Goal: Task Accomplishment & Management: Manage account settings

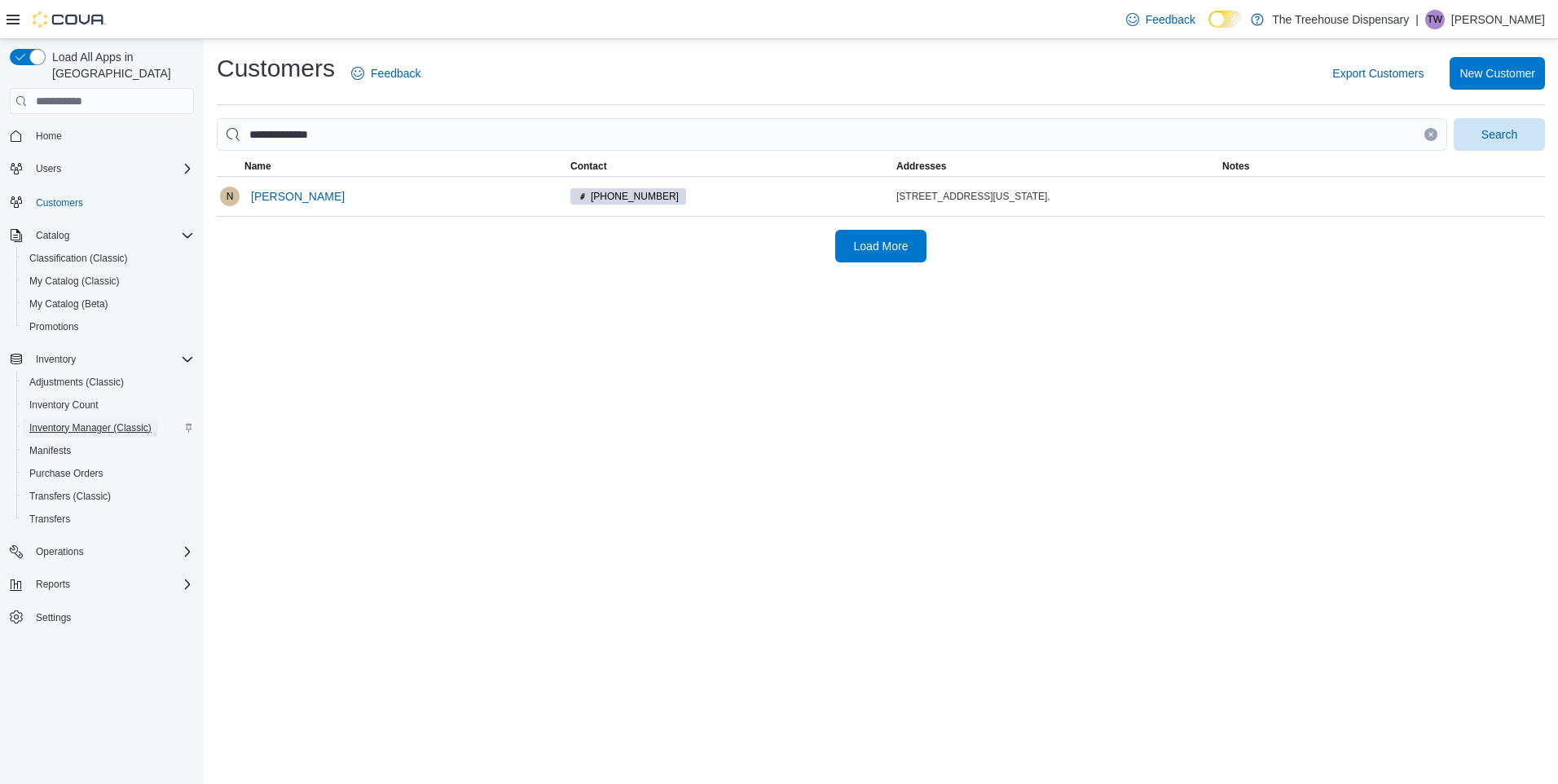
click at [91, 421] on span "Inventory Manager (Classic)" at bounding box center [90, 428] width 123 height 13
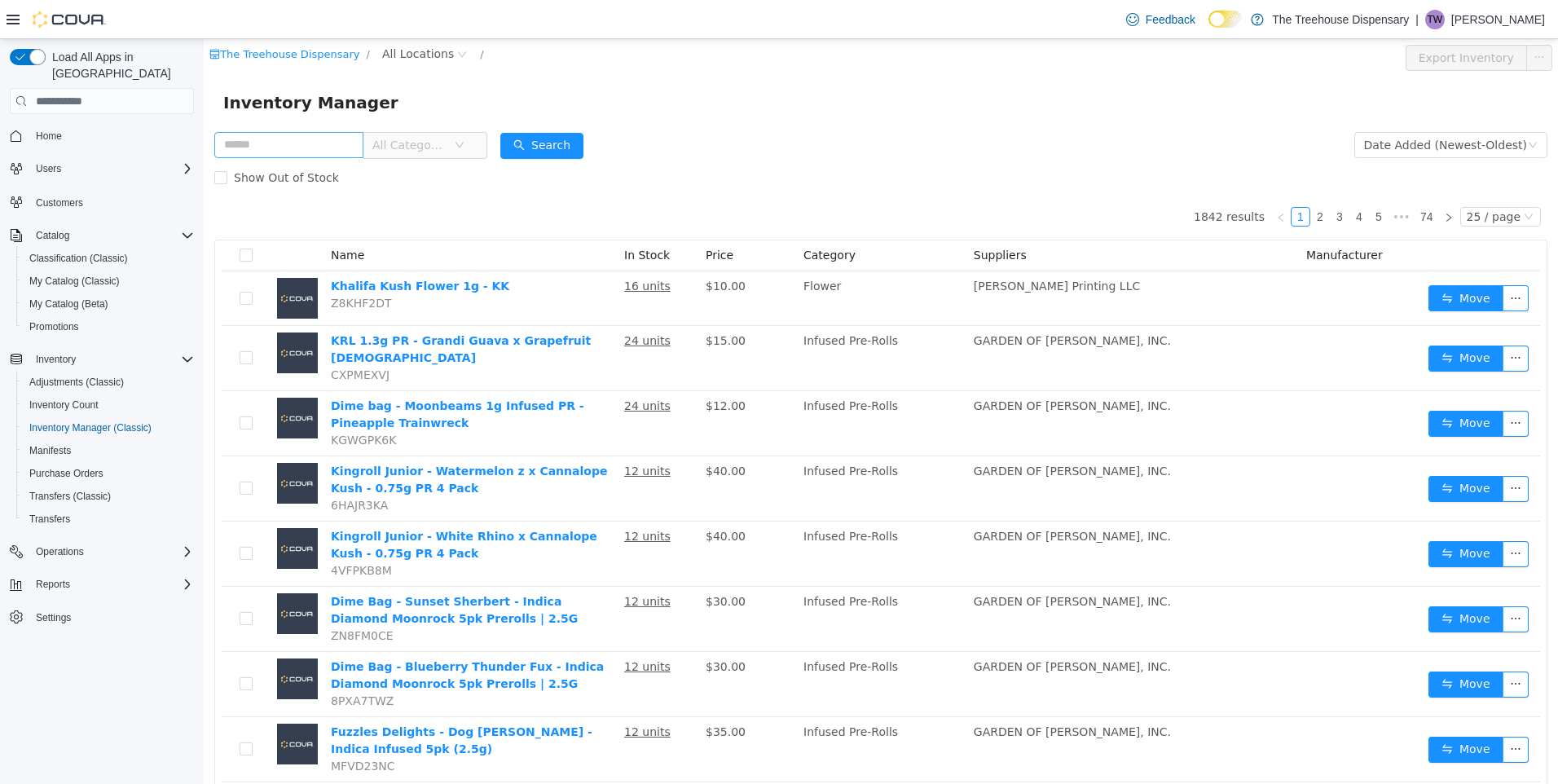
click at [281, 144] on input "text" at bounding box center [289, 144] width 149 height 26
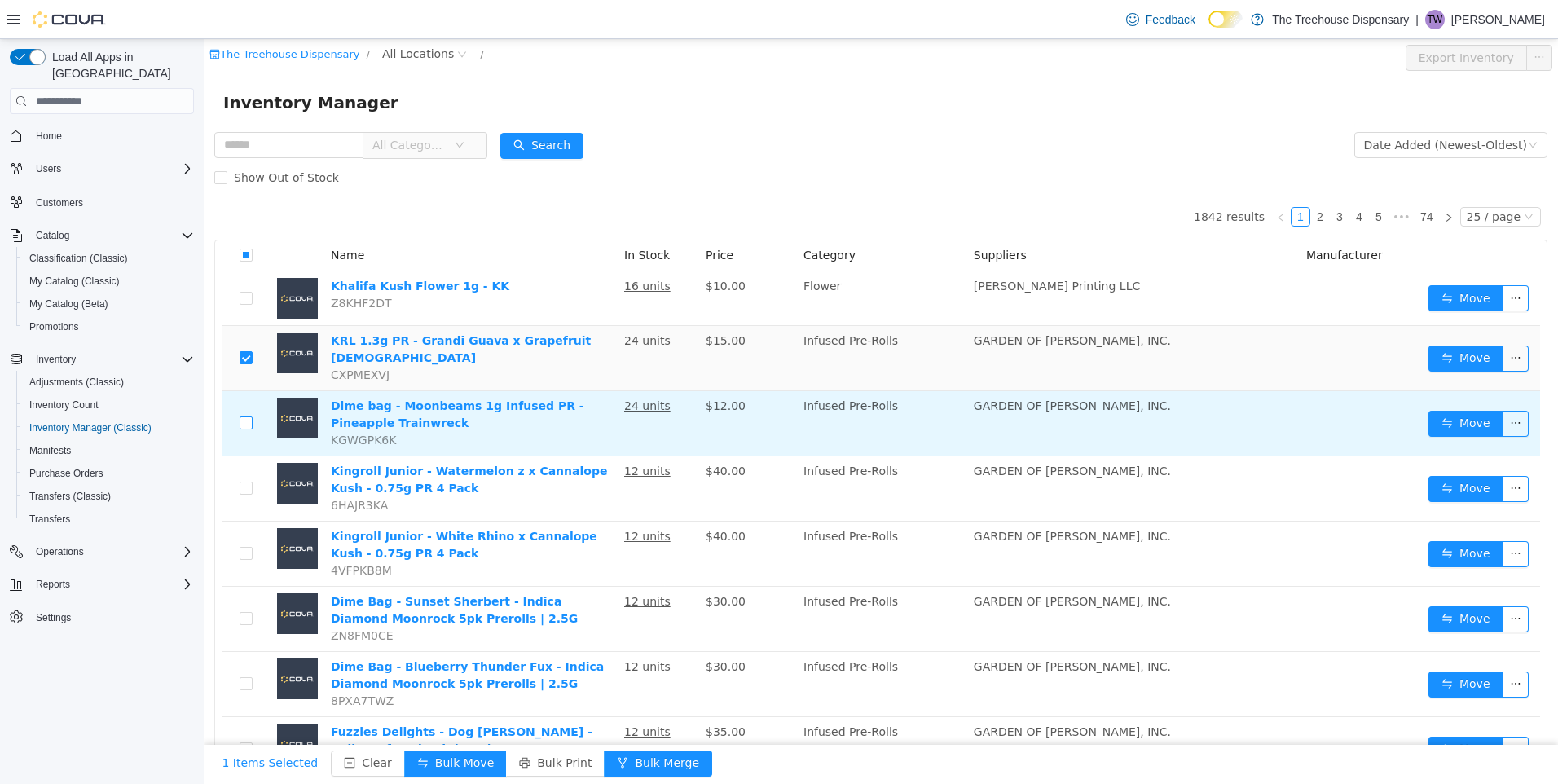
click at [242, 415] on label at bounding box center [246, 423] width 13 height 18
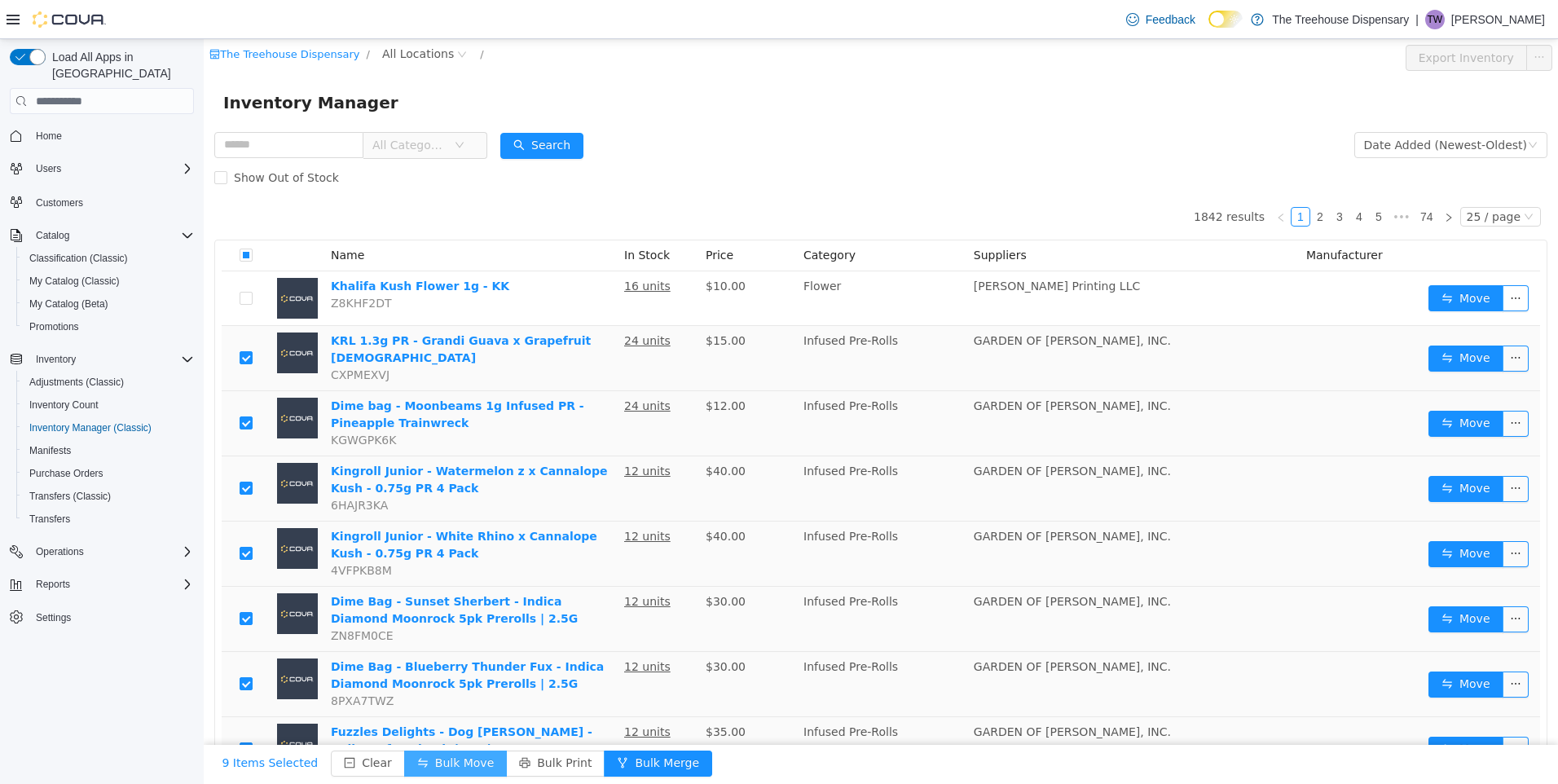
click at [448, 761] on button "Bulk Move" at bounding box center [455, 763] width 103 height 26
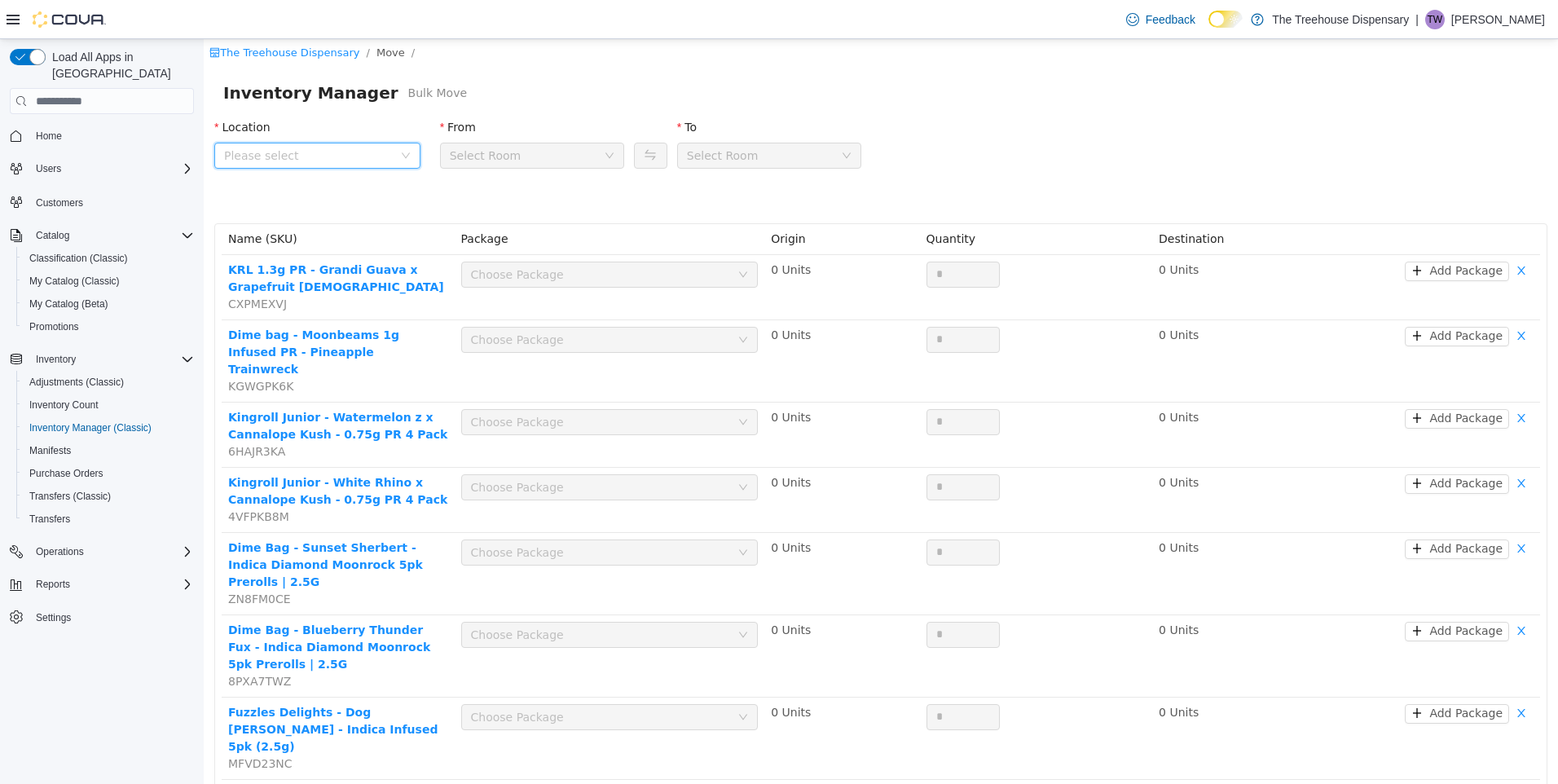
click at [361, 154] on span "Please select" at bounding box center [309, 156] width 169 height 17
click at [345, 246] on span "24081 Postal Ave" at bounding box center [333, 246] width 163 height 22
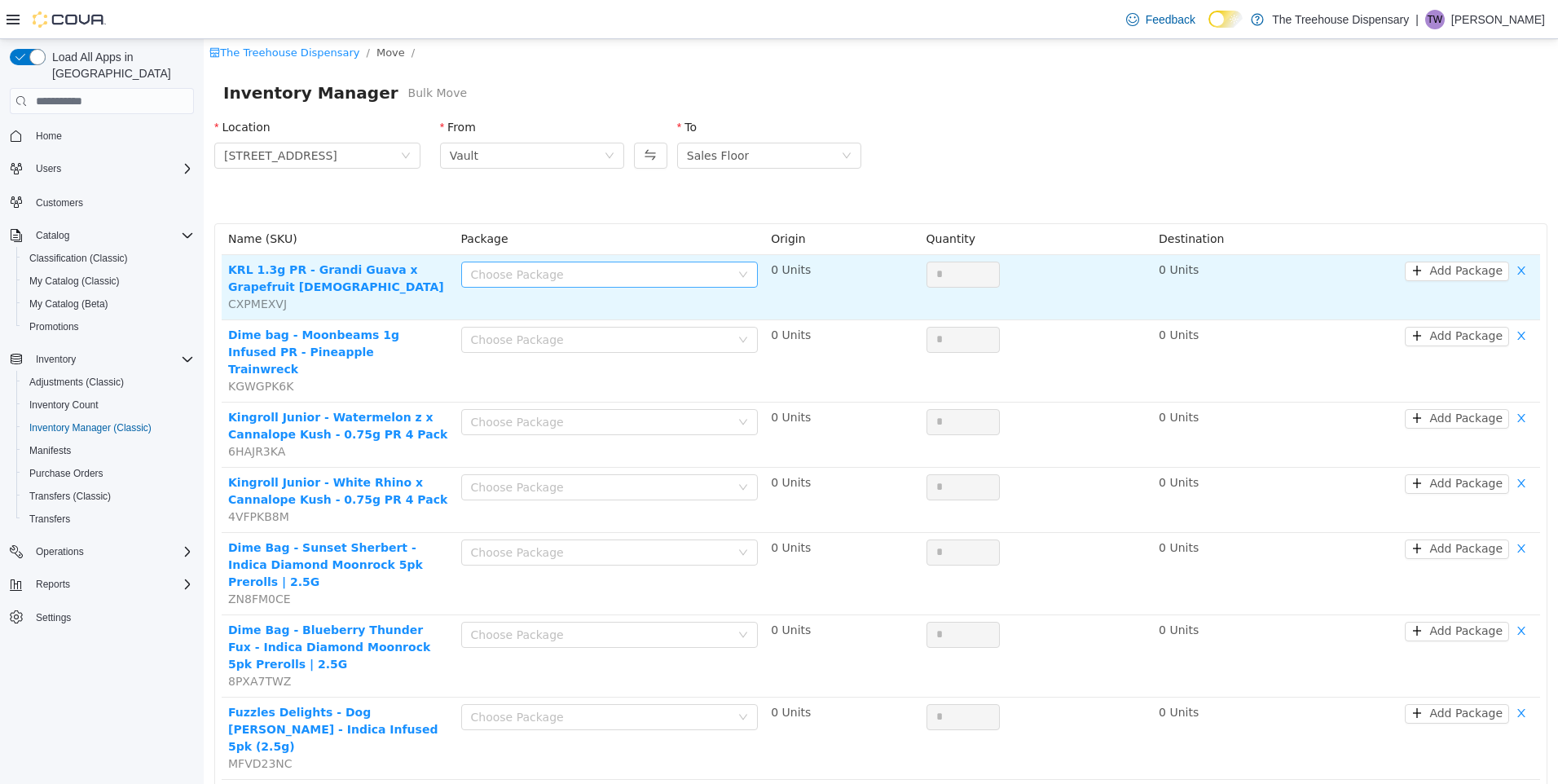
click at [505, 280] on div "Choose Package" at bounding box center [602, 274] width 260 height 17
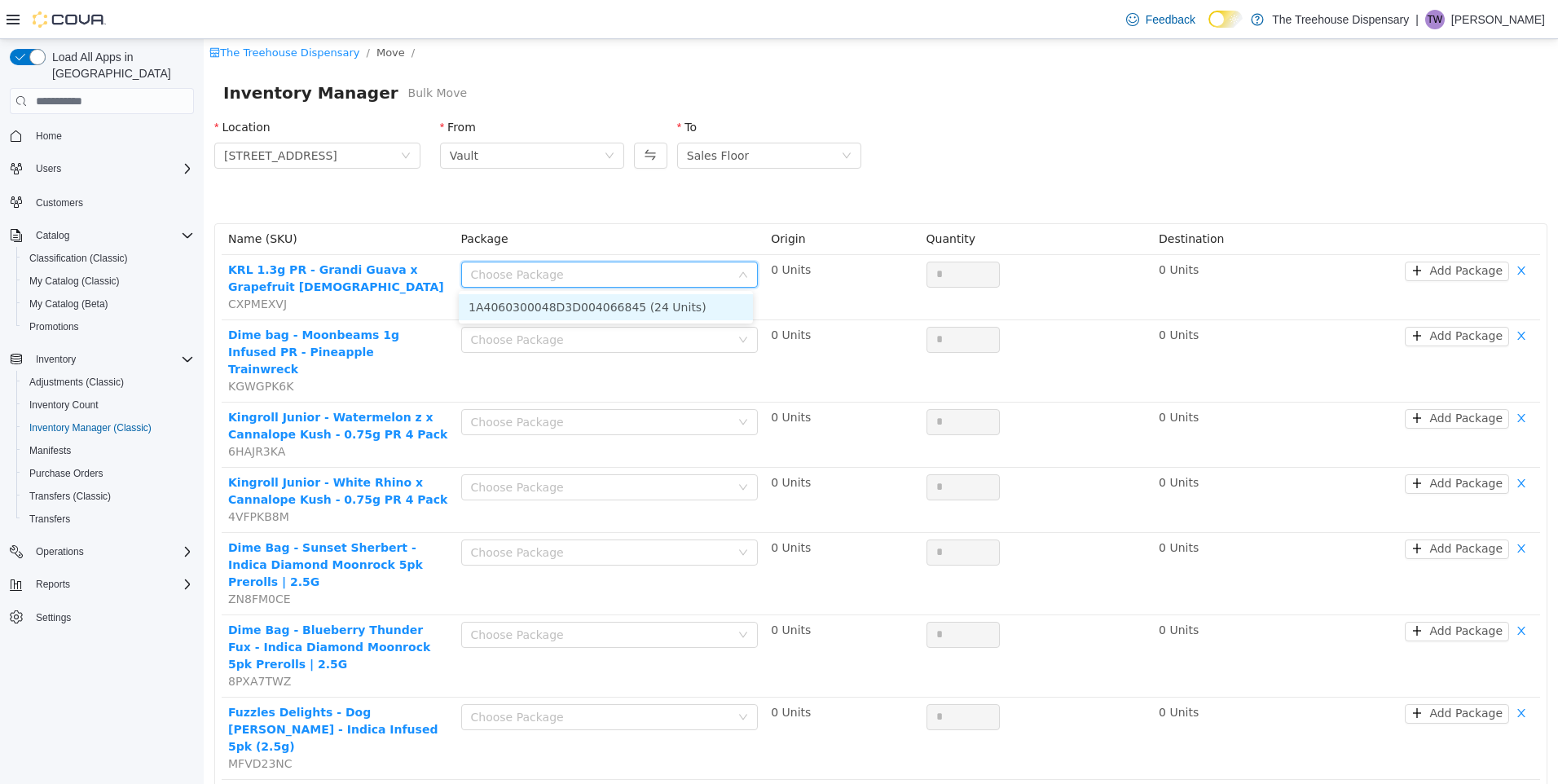
click at [588, 308] on li "1A4060300048D3D004066845 (24 Units)" at bounding box center [606, 307] width 295 height 26
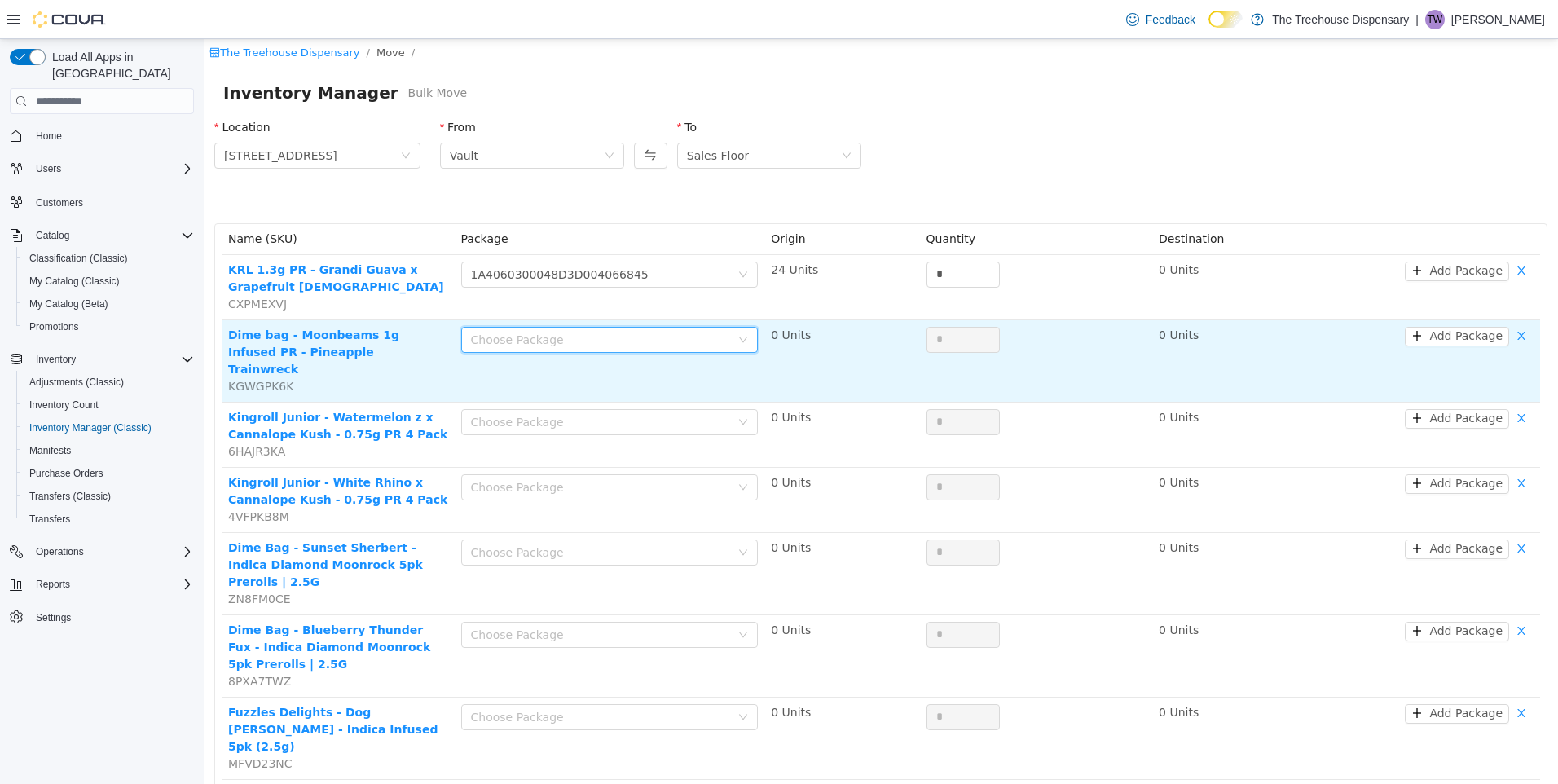
click at [594, 328] on div "Choose Package" at bounding box center [605, 339] width 267 height 24
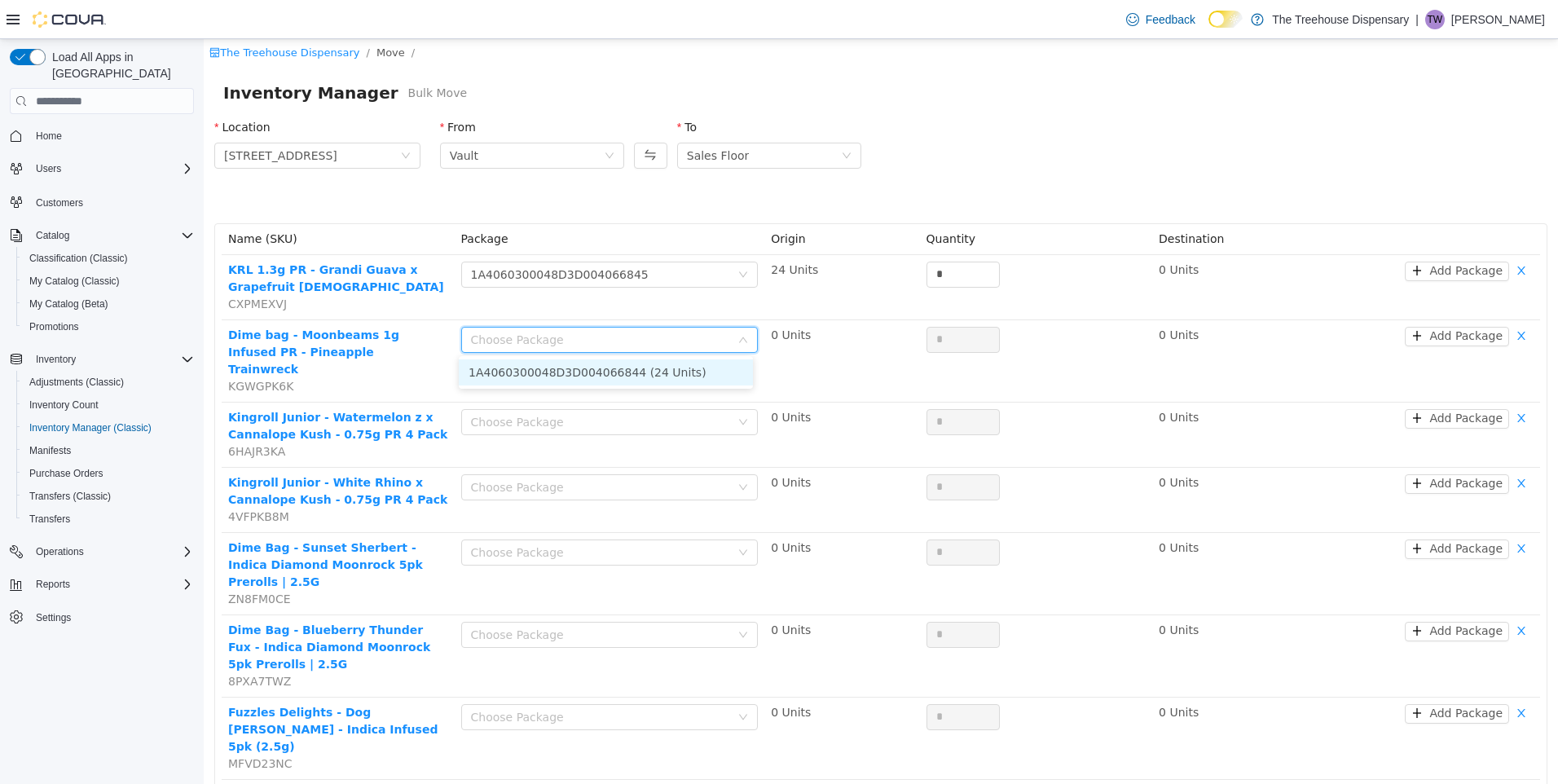
click at [583, 378] on li "1A4060300048D3D004066844 (24 Units)" at bounding box center [606, 372] width 295 height 26
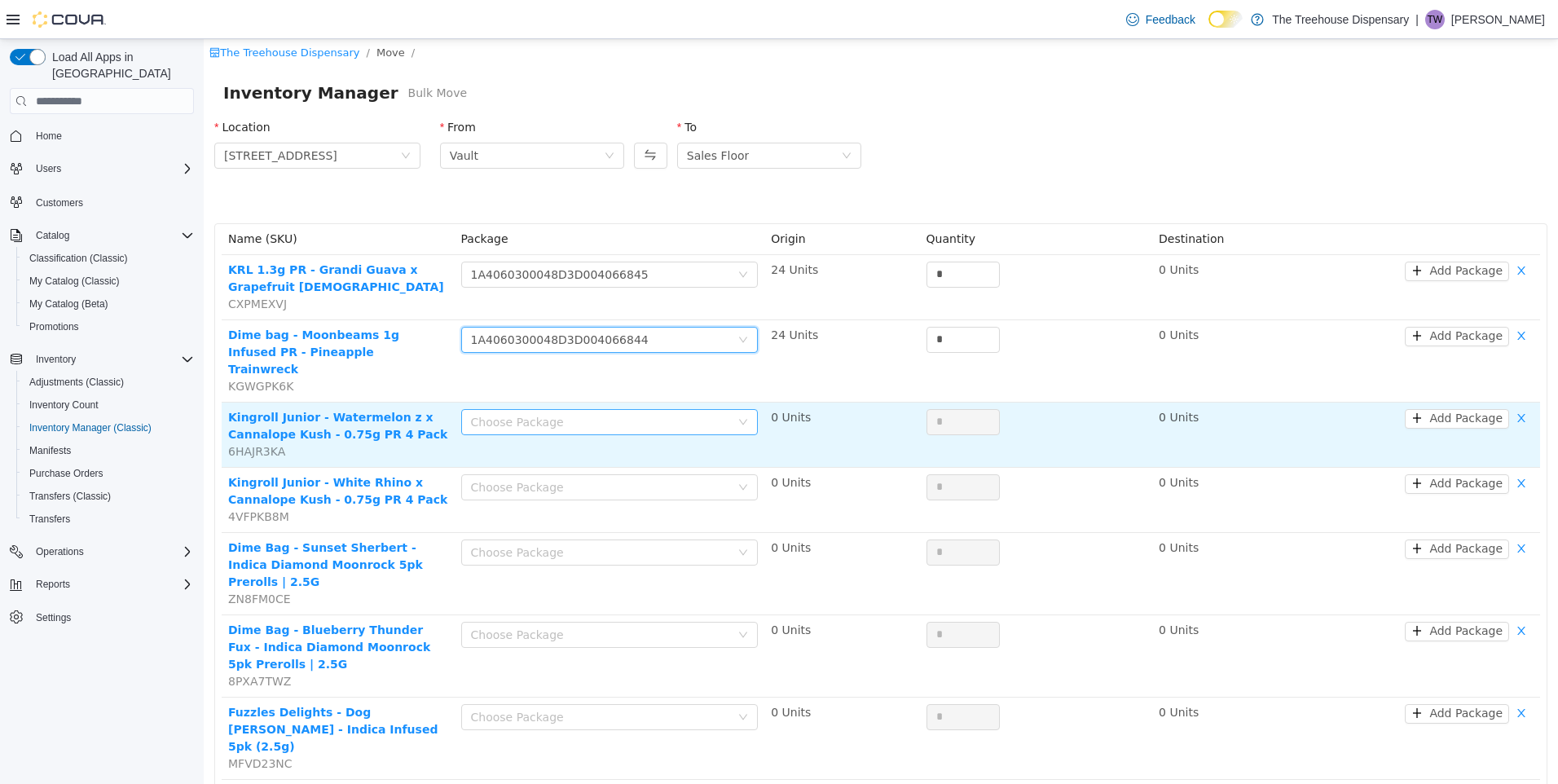
click at [582, 414] on div "Choose Package" at bounding box center [602, 422] width 260 height 17
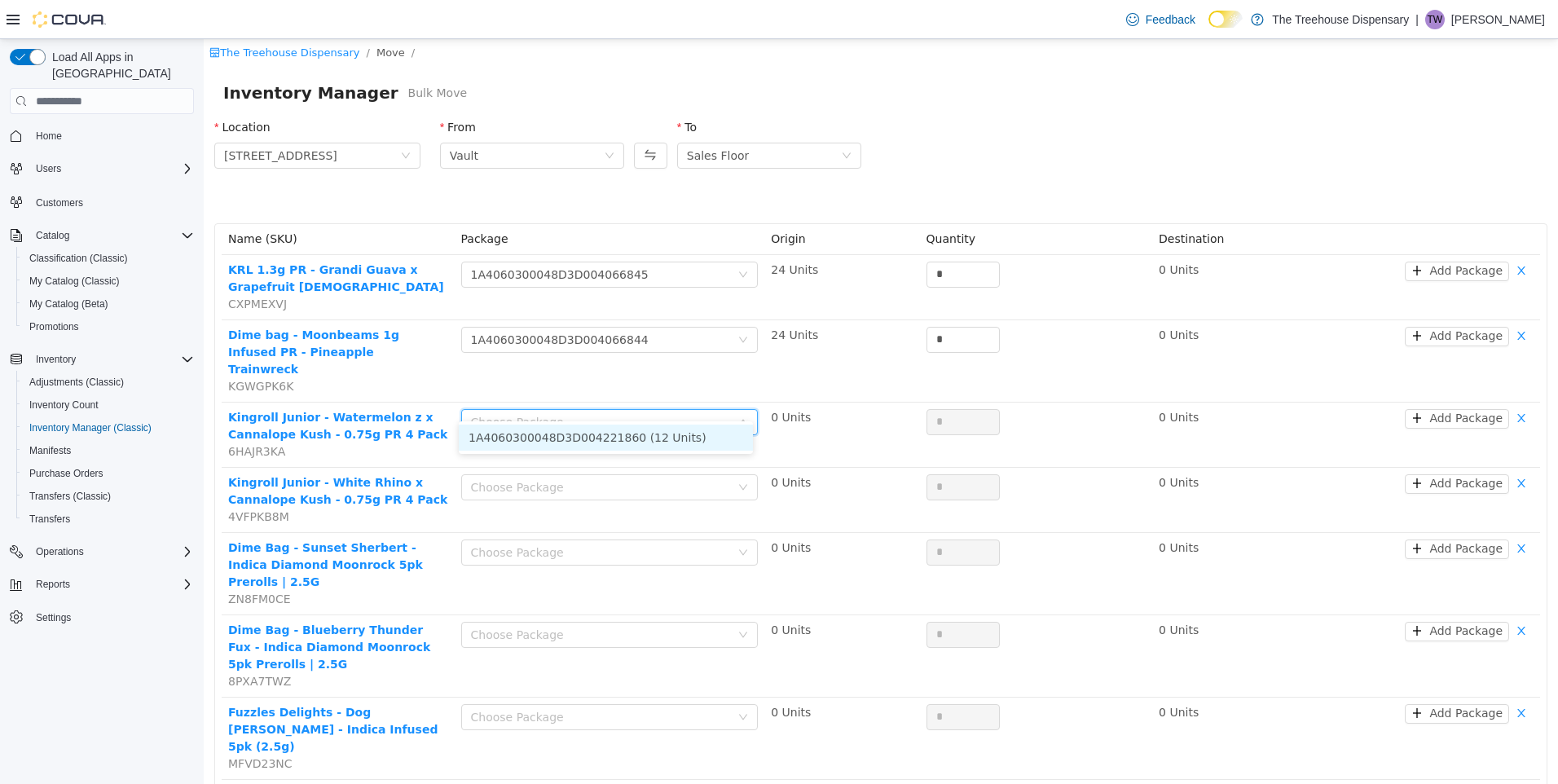
click at [572, 439] on li "1A4060300048D3D004221860 (12 Units)" at bounding box center [606, 437] width 295 height 26
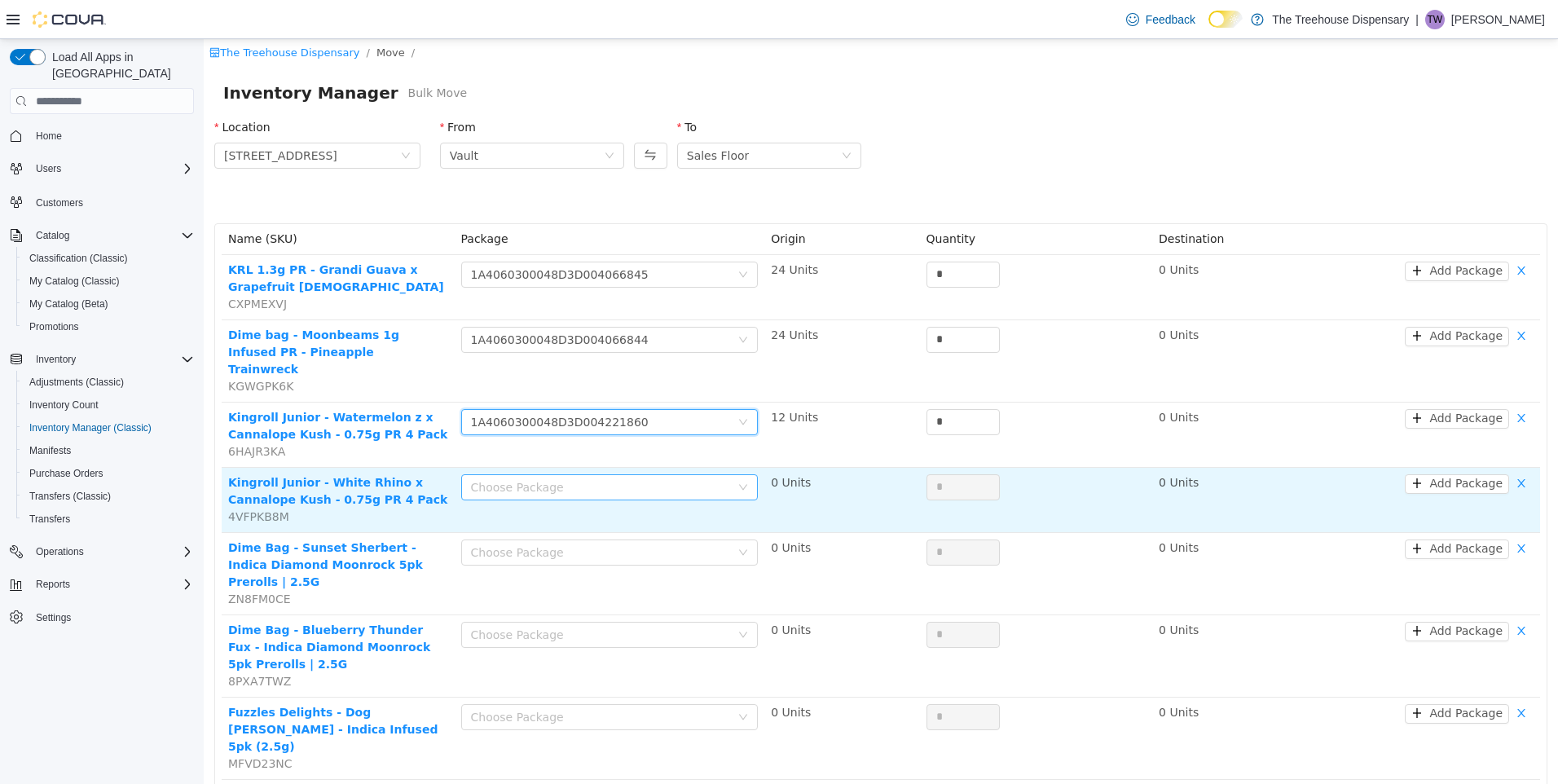
click at [591, 479] on div "Choose Package" at bounding box center [602, 487] width 260 height 17
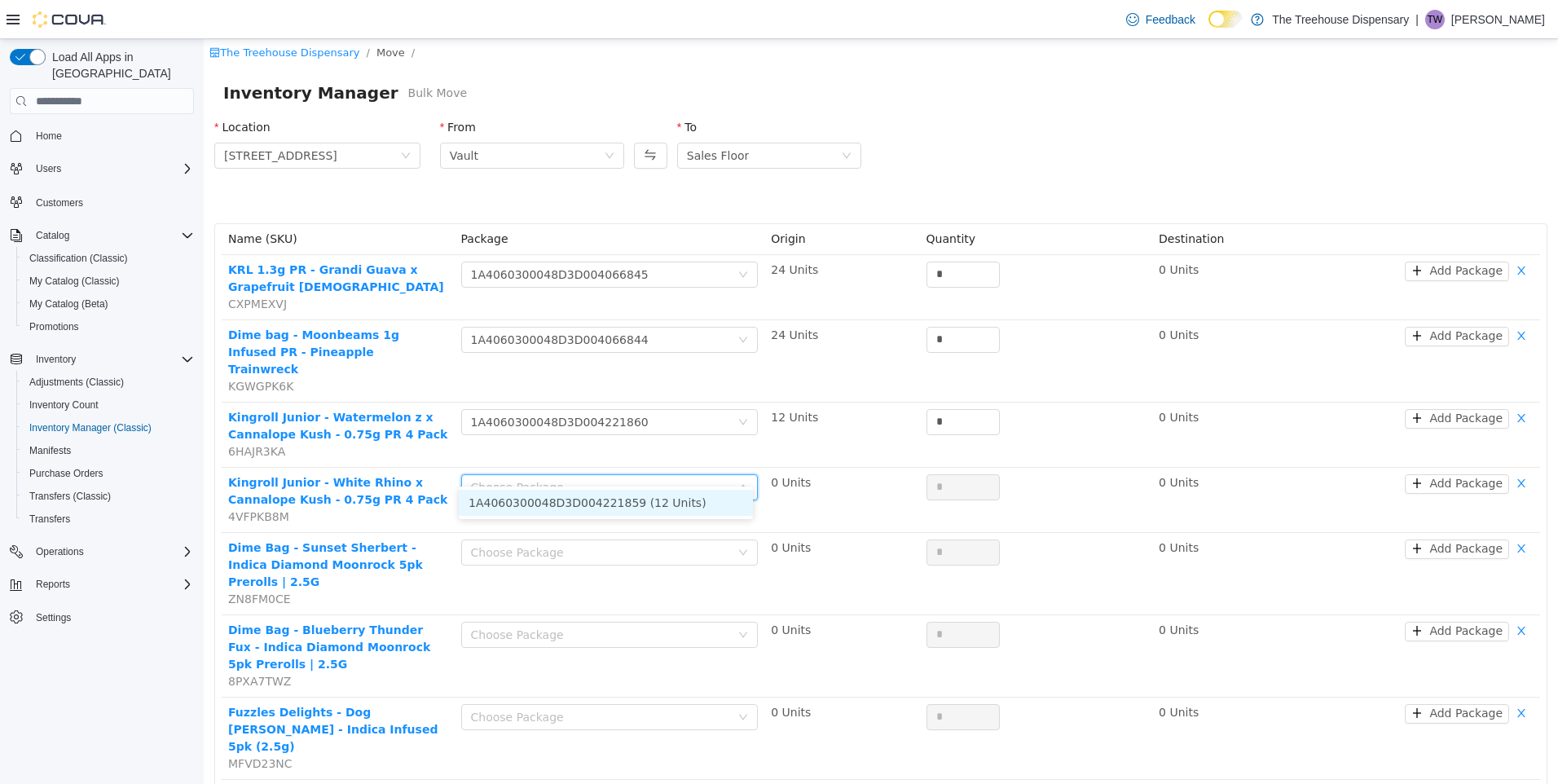
click at [592, 506] on li "1A4060300048D3D004221859 (12 Units)" at bounding box center [606, 502] width 295 height 26
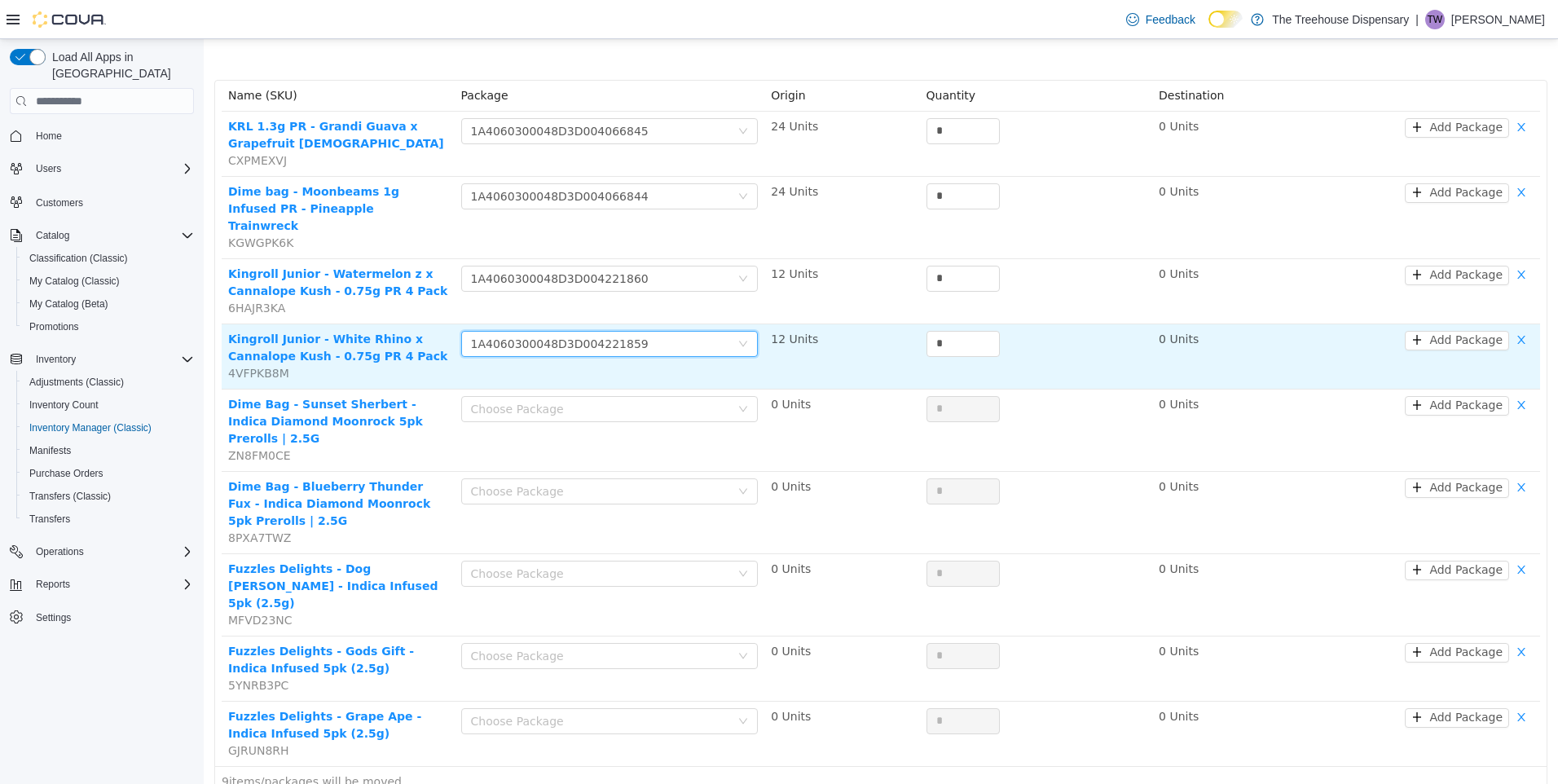
scroll to position [181, 0]
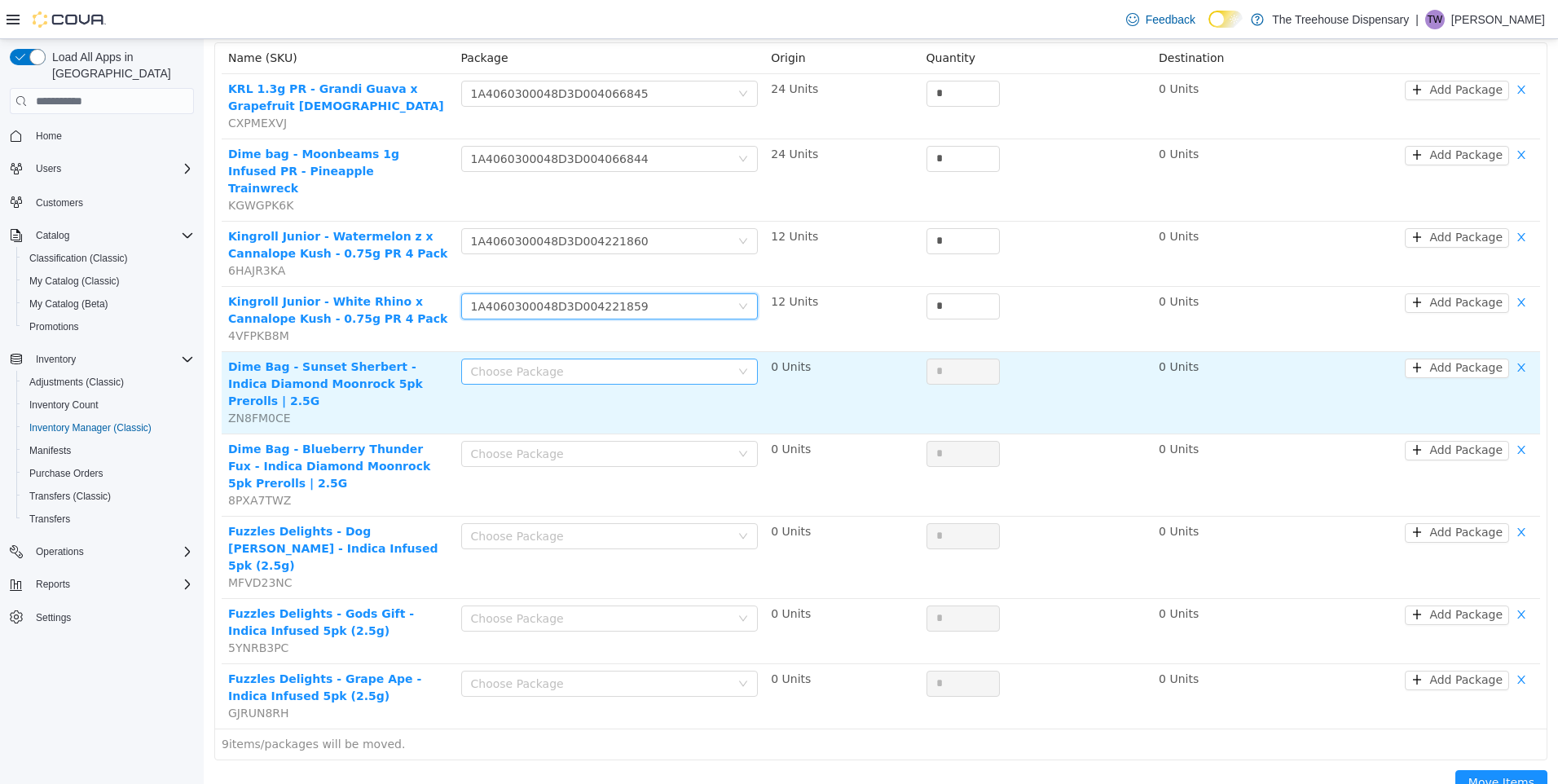
click at [616, 364] on div "Choose Package" at bounding box center [602, 372] width 260 height 17
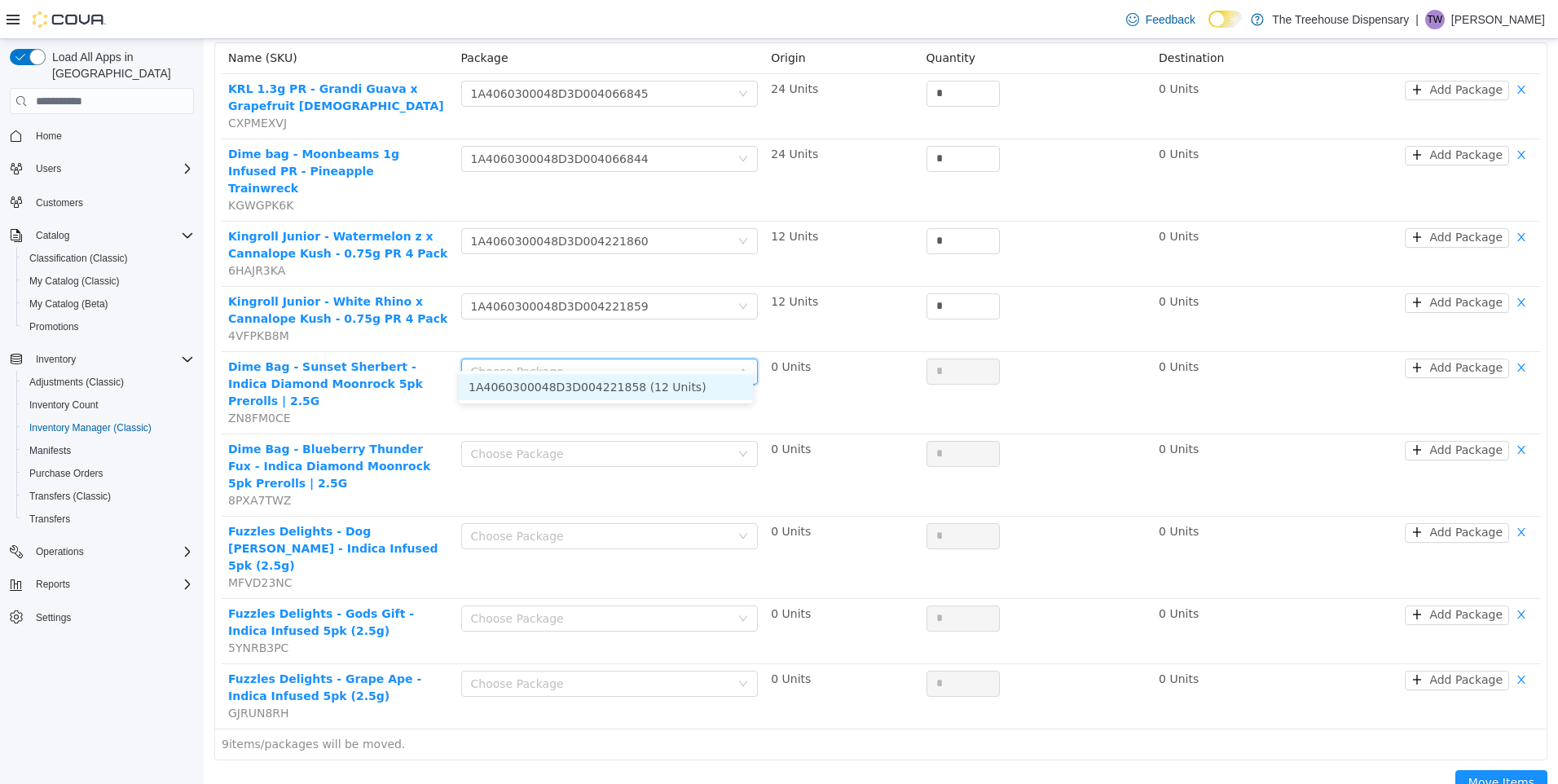
click at [613, 385] on li "1A4060300048D3D004221858 (12 Units)" at bounding box center [606, 386] width 295 height 26
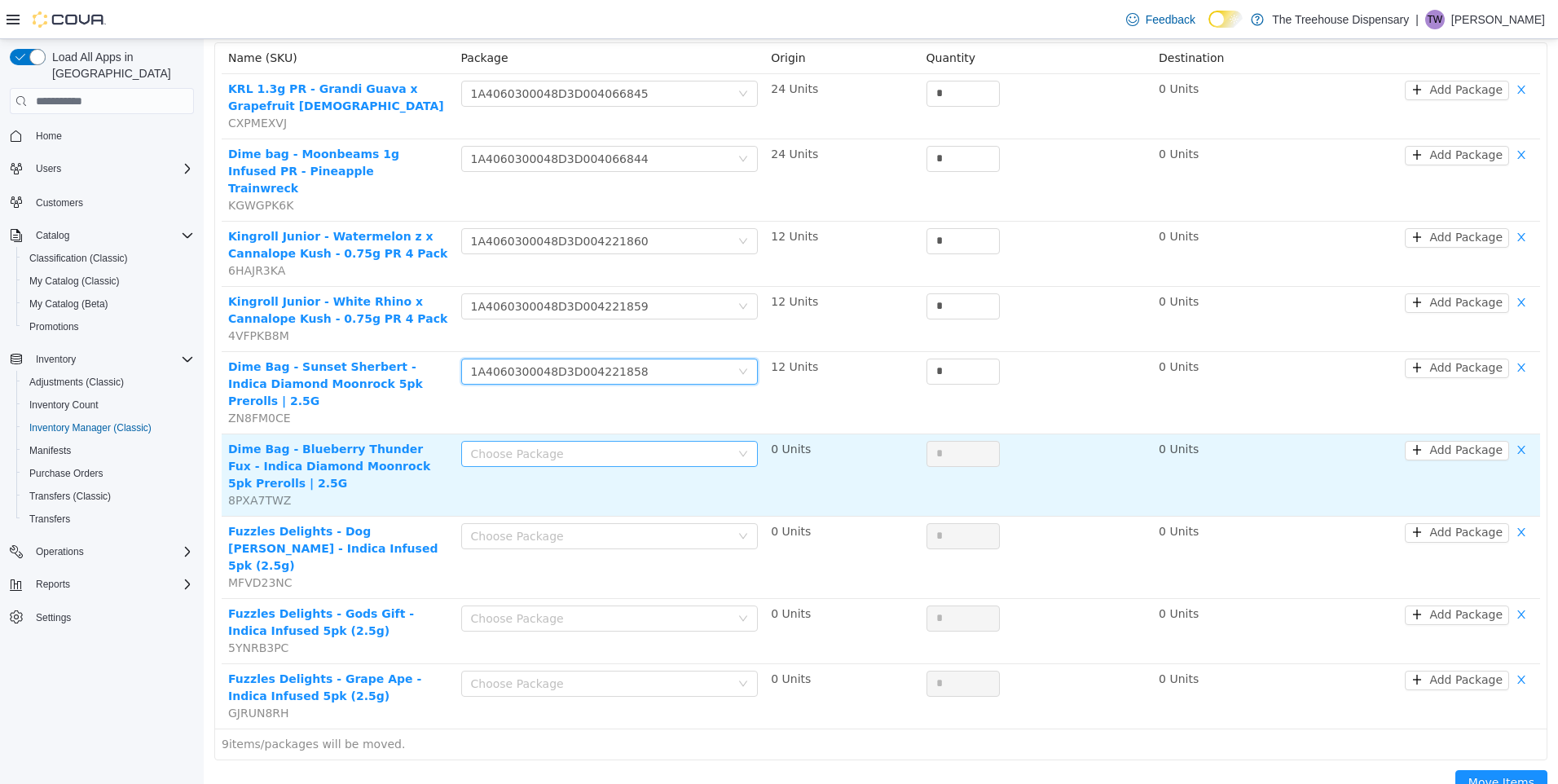
click at [613, 445] on div "Choose Package" at bounding box center [602, 454] width 260 height 17
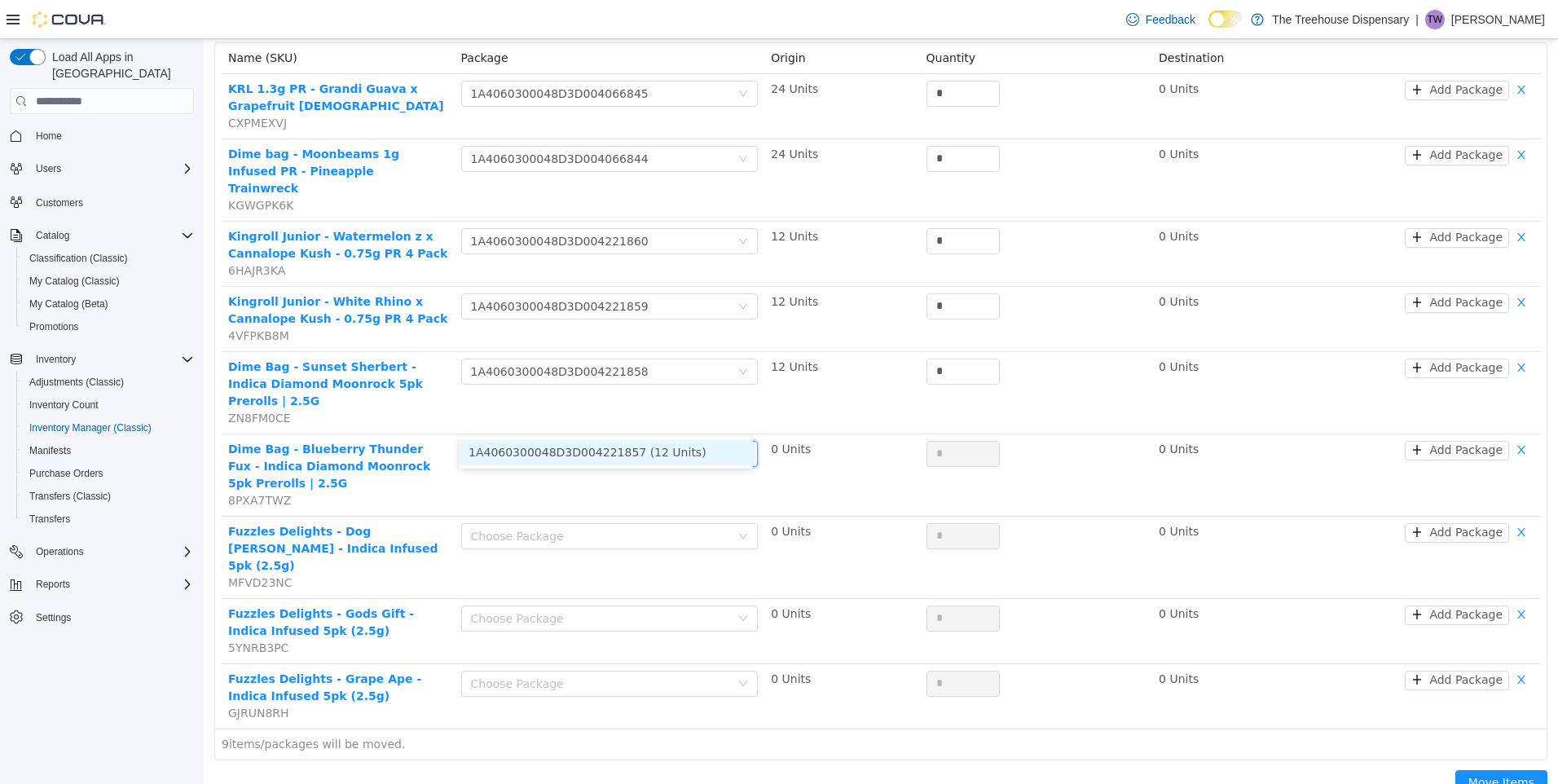
click at [616, 439] on li "1A4060300048D3D004221857 (12 Units)" at bounding box center [606, 451] width 295 height 26
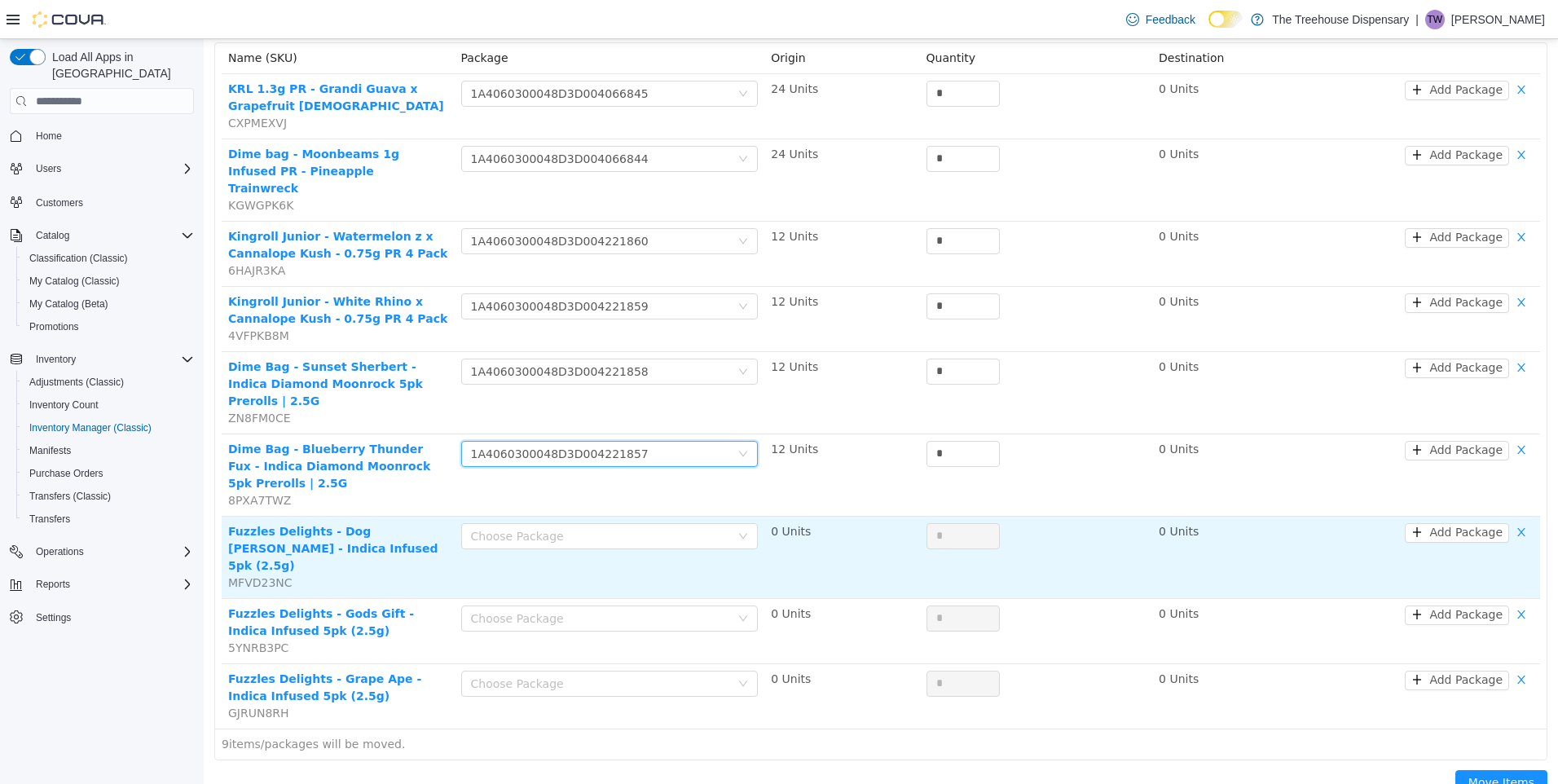
click at [627, 516] on td "Choose Package" at bounding box center [610, 557] width 310 height 83
click at [628, 528] on div "Choose Package" at bounding box center [602, 536] width 260 height 17
click at [648, 533] on li "1A4060300048D3D004221856 (12 Units)" at bounding box center [606, 534] width 295 height 26
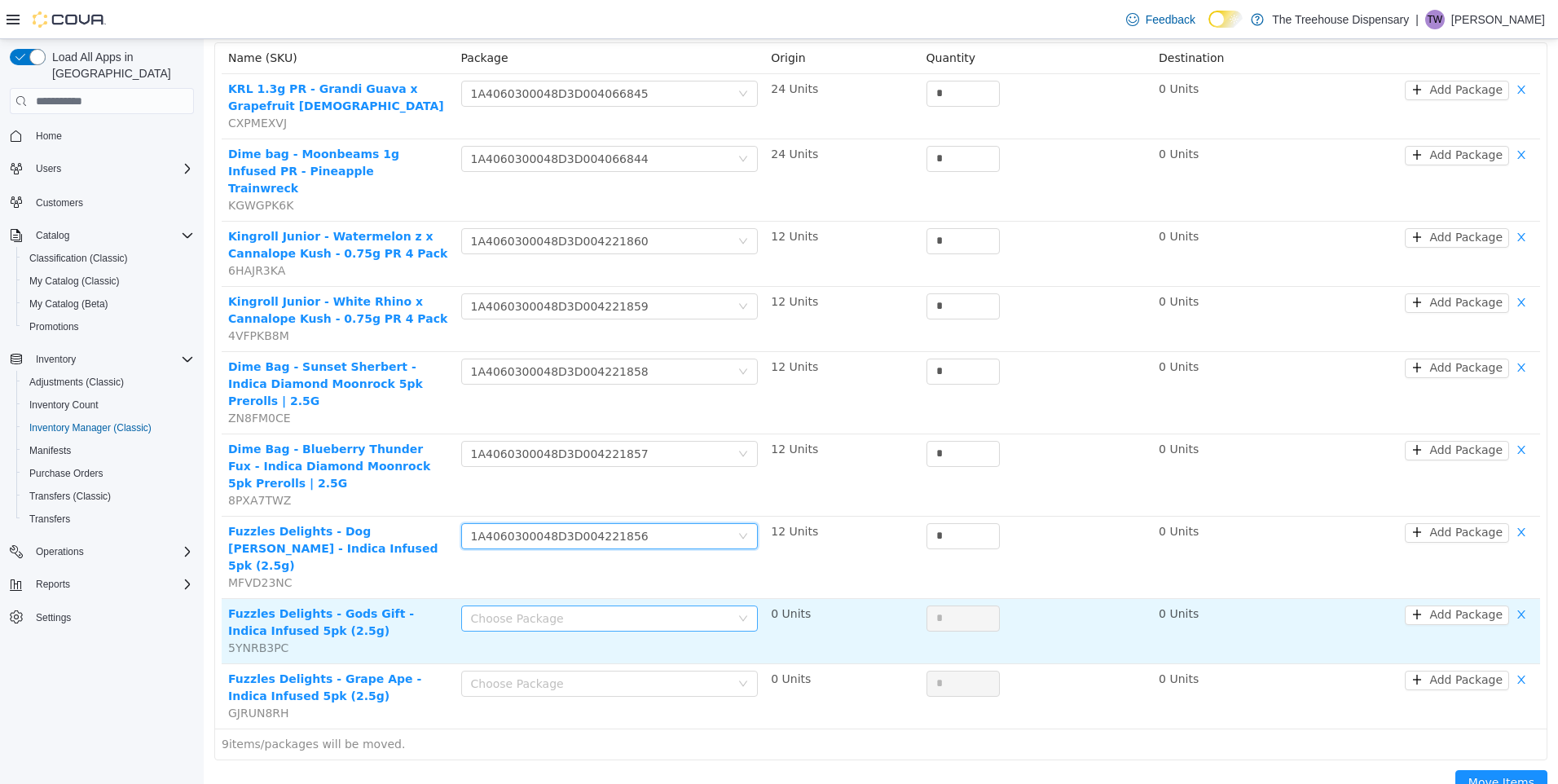
click at [653, 611] on div "Choose Package" at bounding box center [602, 619] width 260 height 17
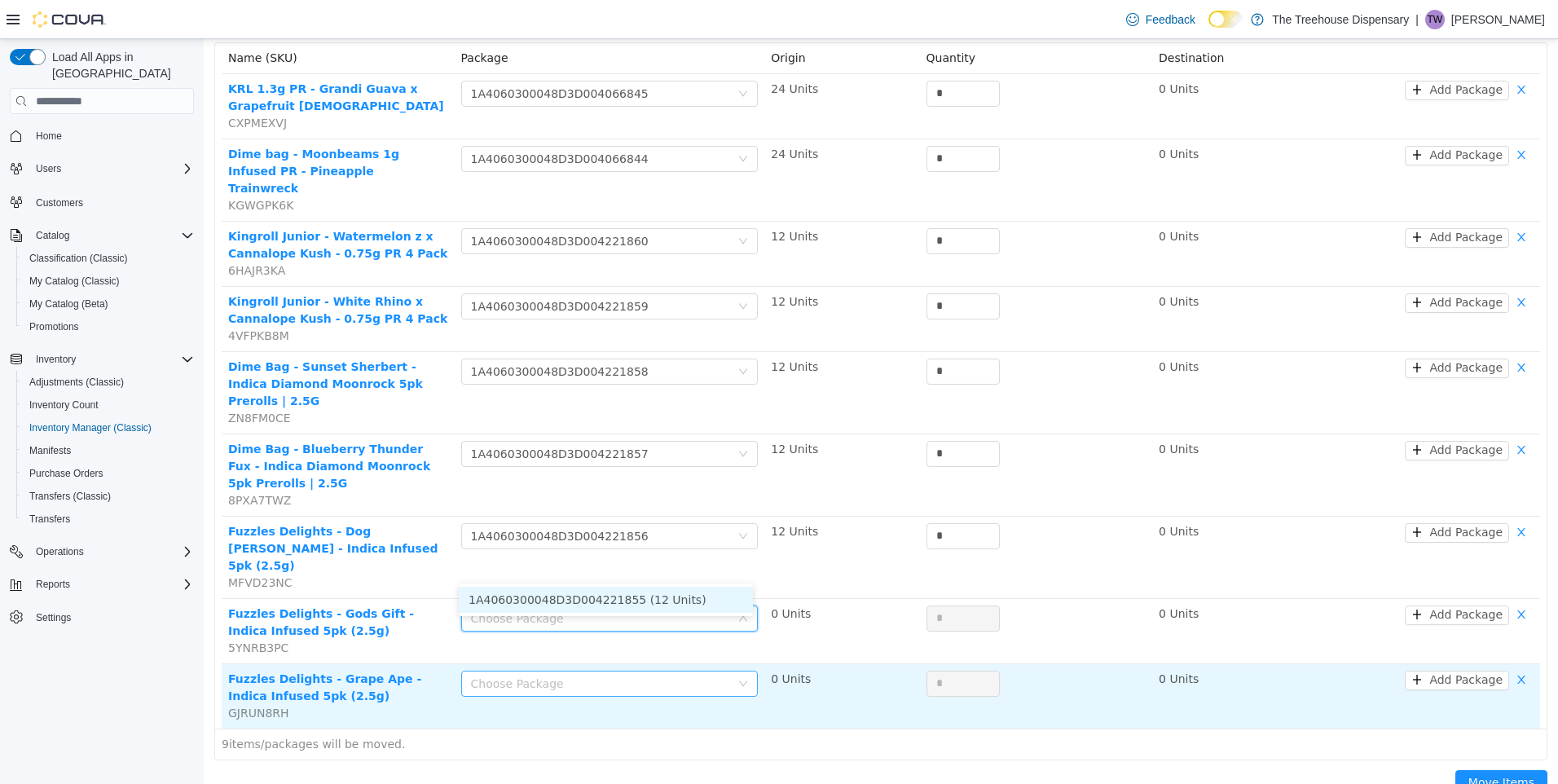
click at [657, 603] on body "The Treehouse Dispensary / Move / Inventory Manager Bulk Move Location 24081 Po…" at bounding box center [880, 230] width 1354 height 745
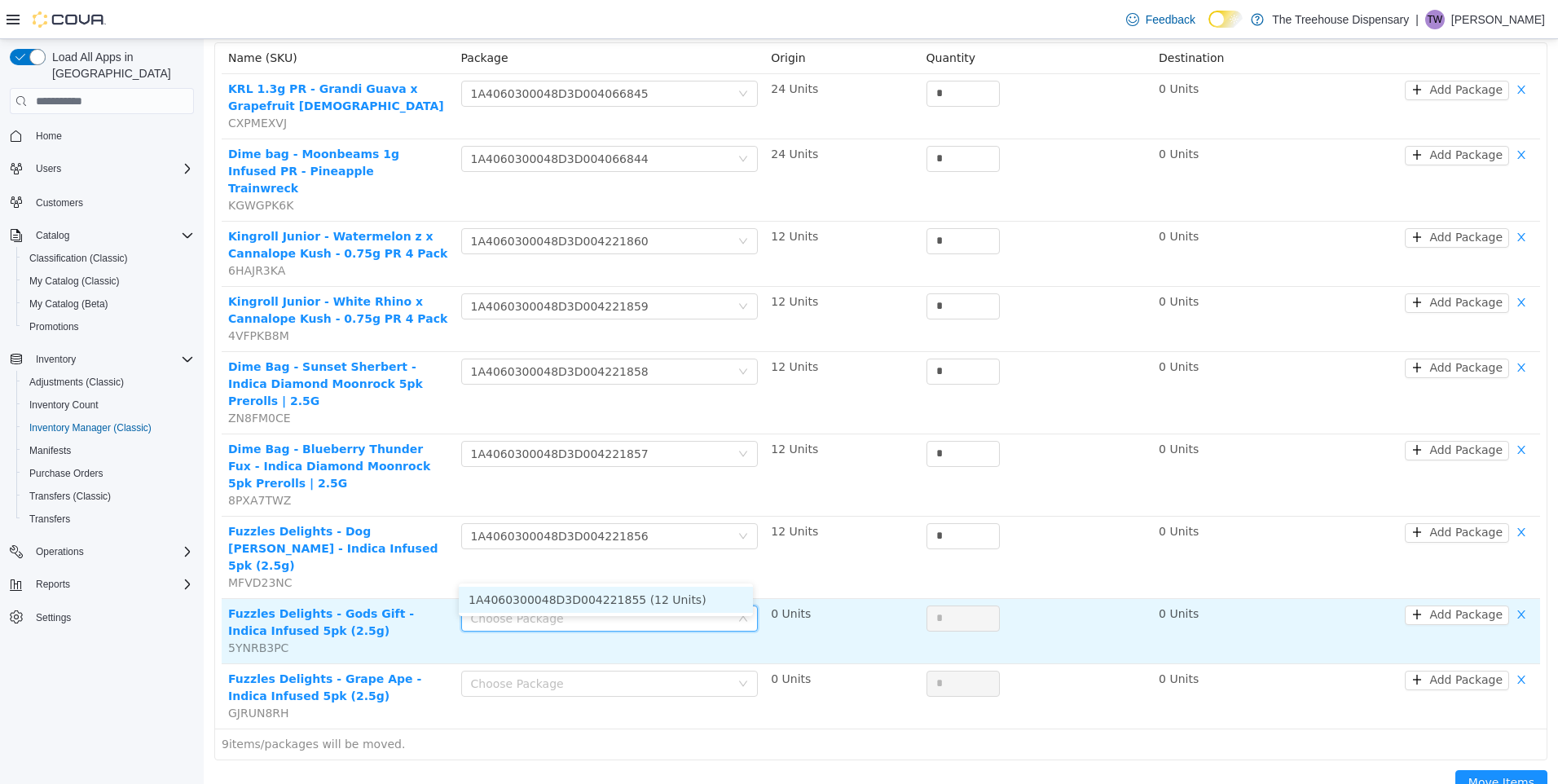
click at [654, 607] on li "1A4060300048D3D004221855 (12 Units)" at bounding box center [606, 599] width 295 height 26
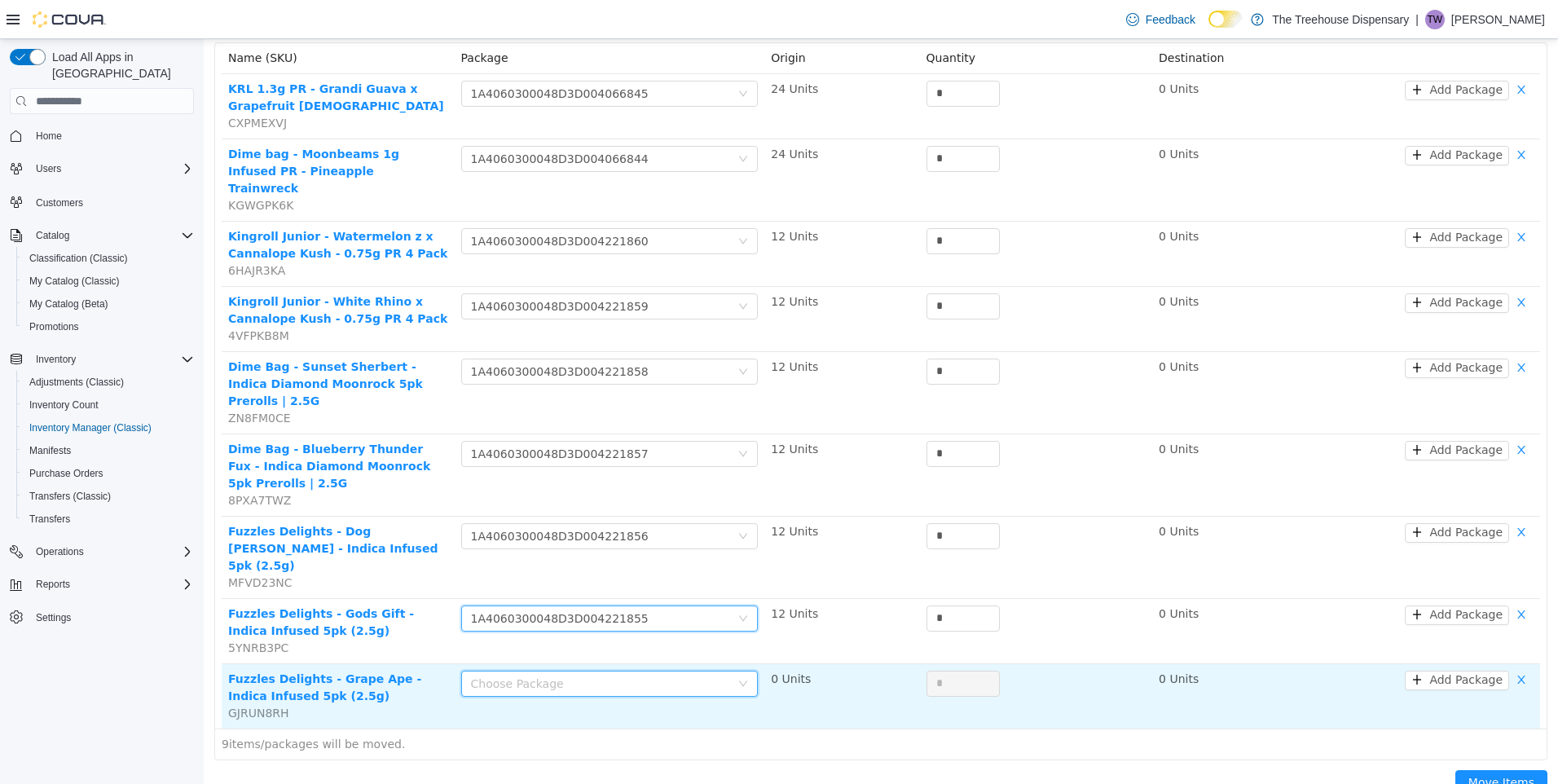
click at [655, 671] on div "Choose Package" at bounding box center [605, 683] width 267 height 24
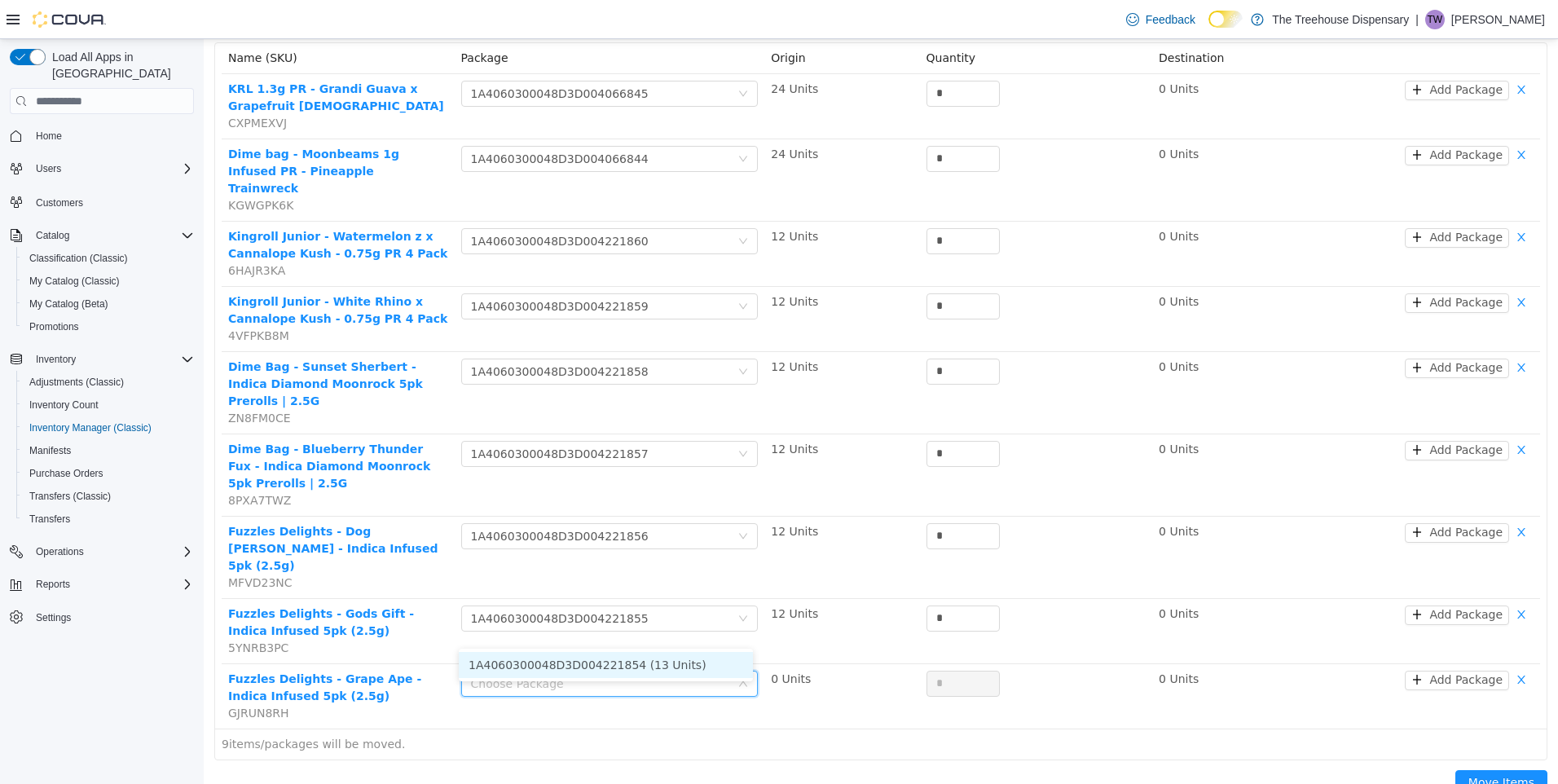
click at [663, 664] on li "1A4060300048D3D004221854 (13 Units)" at bounding box center [606, 664] width 295 height 26
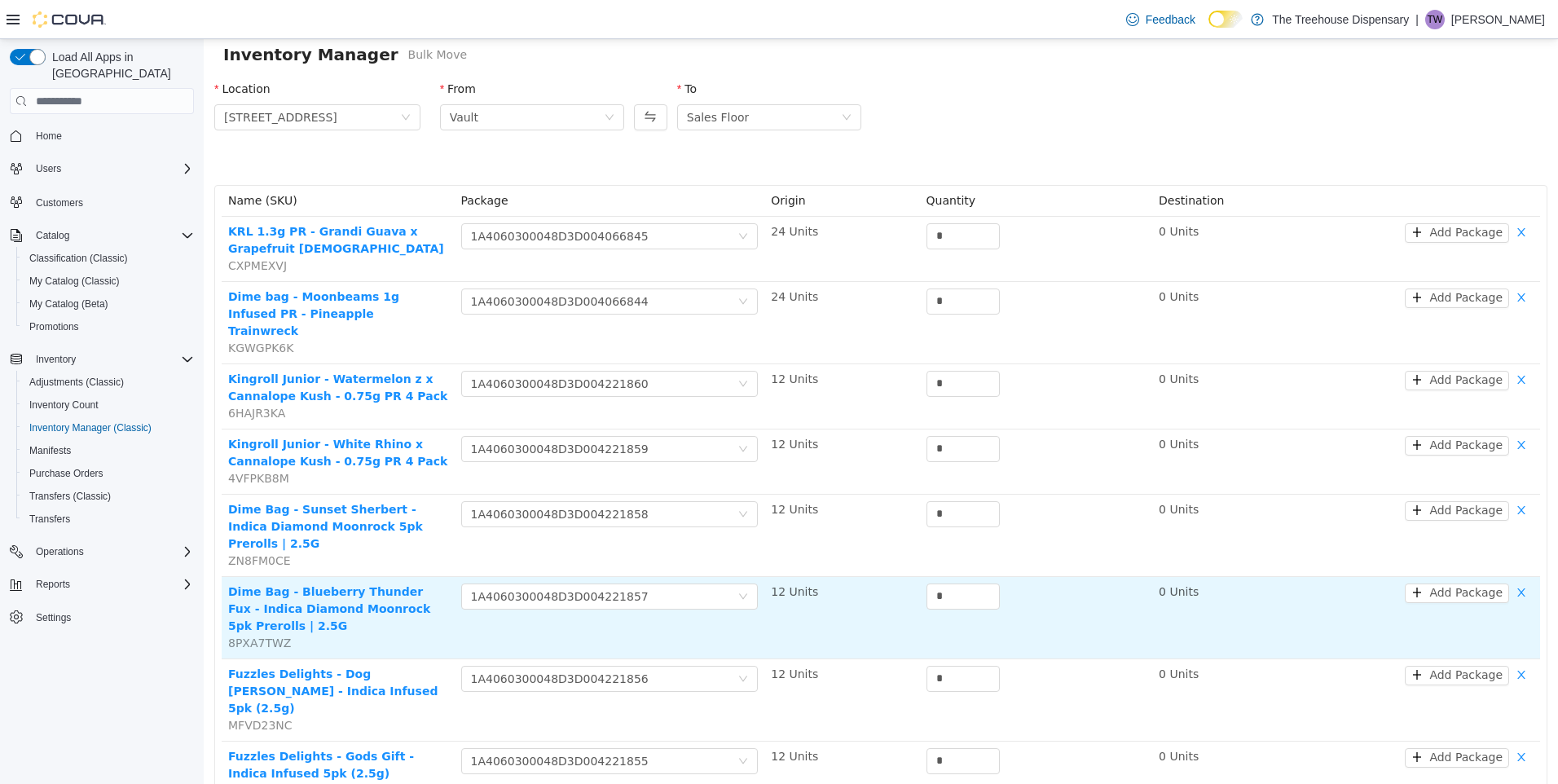
scroll to position [0, 0]
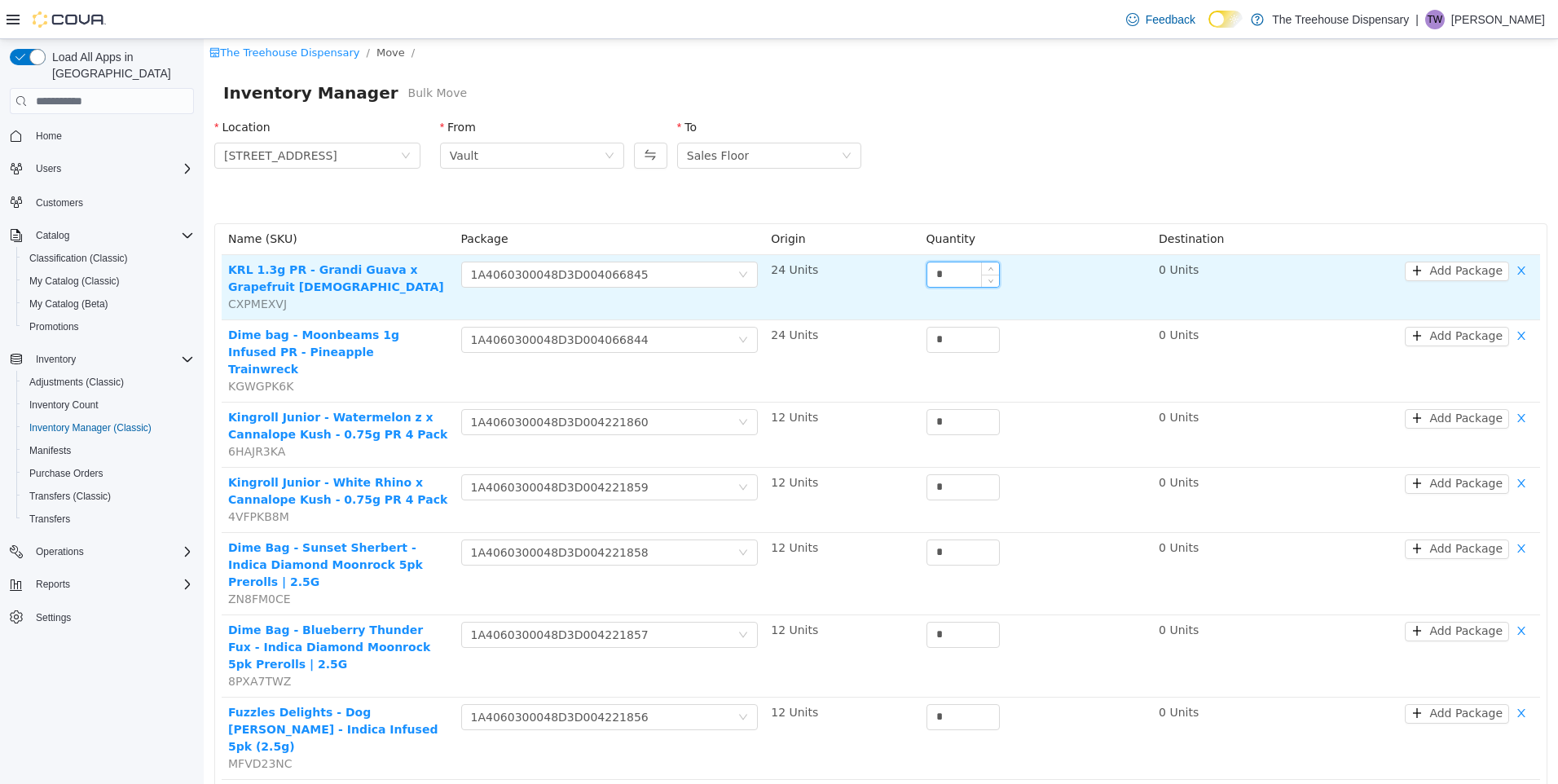
click at [950, 283] on input "*" at bounding box center [963, 274] width 72 height 24
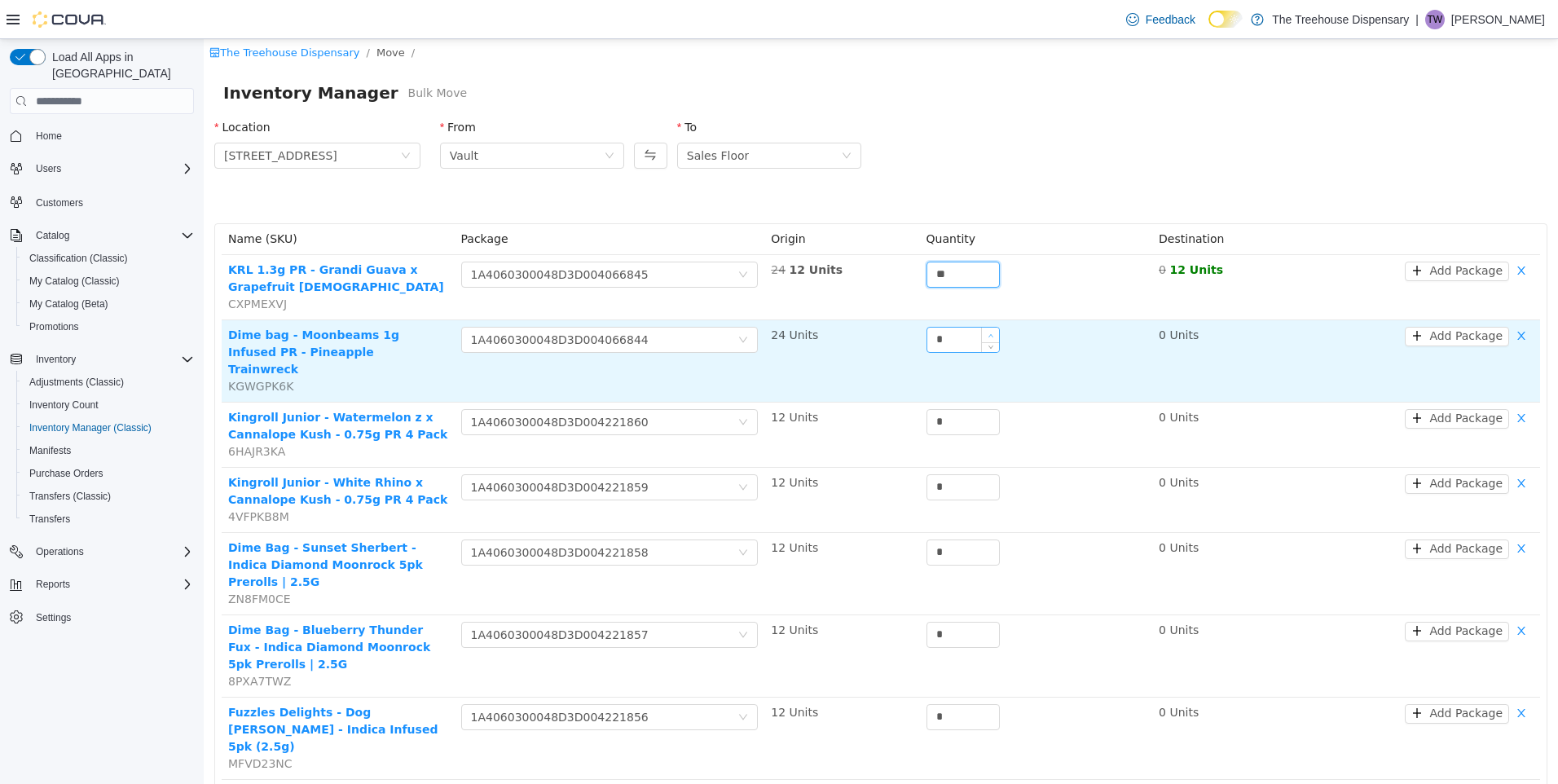
type input "**"
click at [982, 337] on span "Increase Value" at bounding box center [991, 335] width 18 height 15
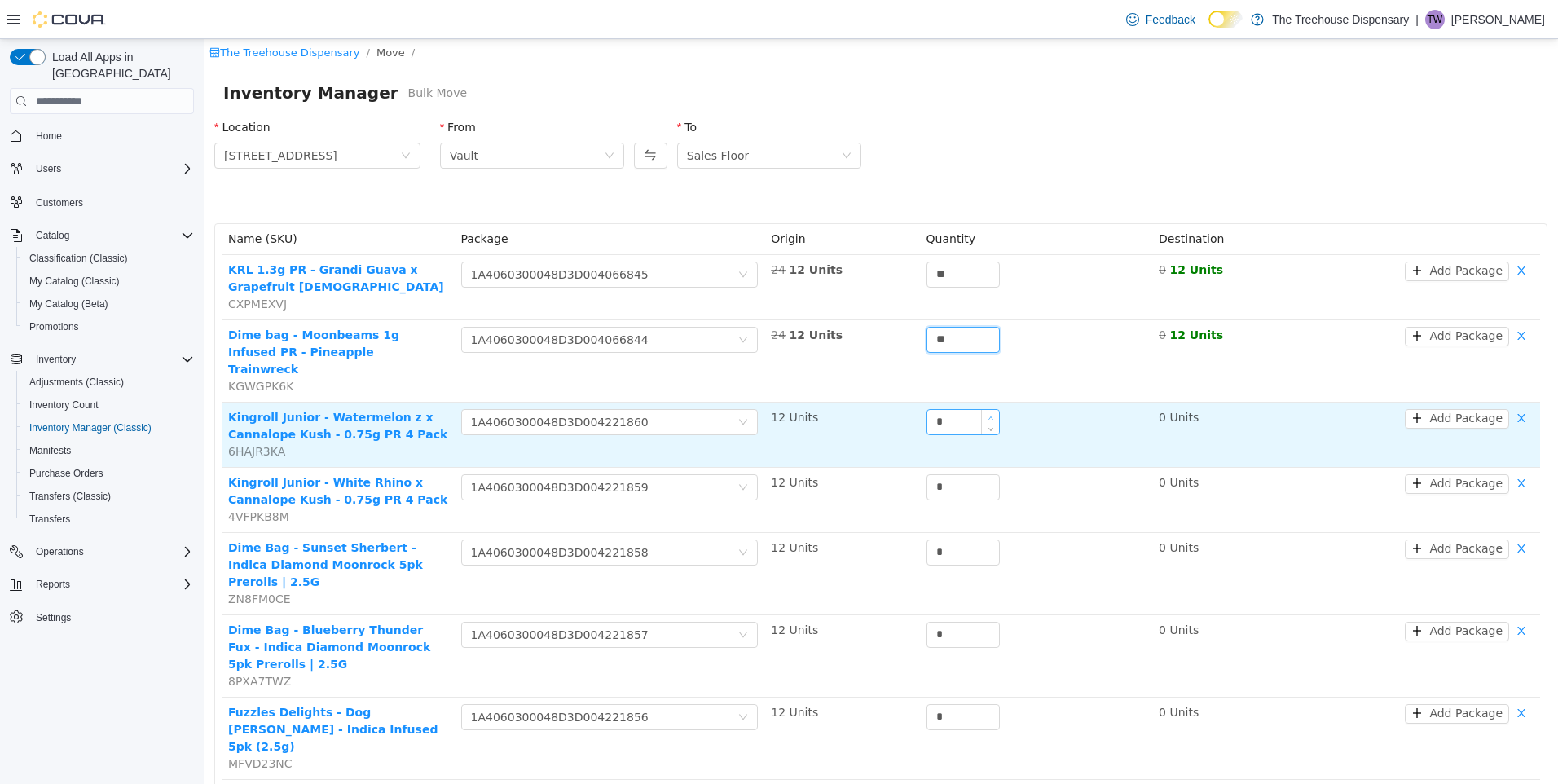
type input "**"
click at [982, 410] on span "Increase Value" at bounding box center [991, 417] width 18 height 15
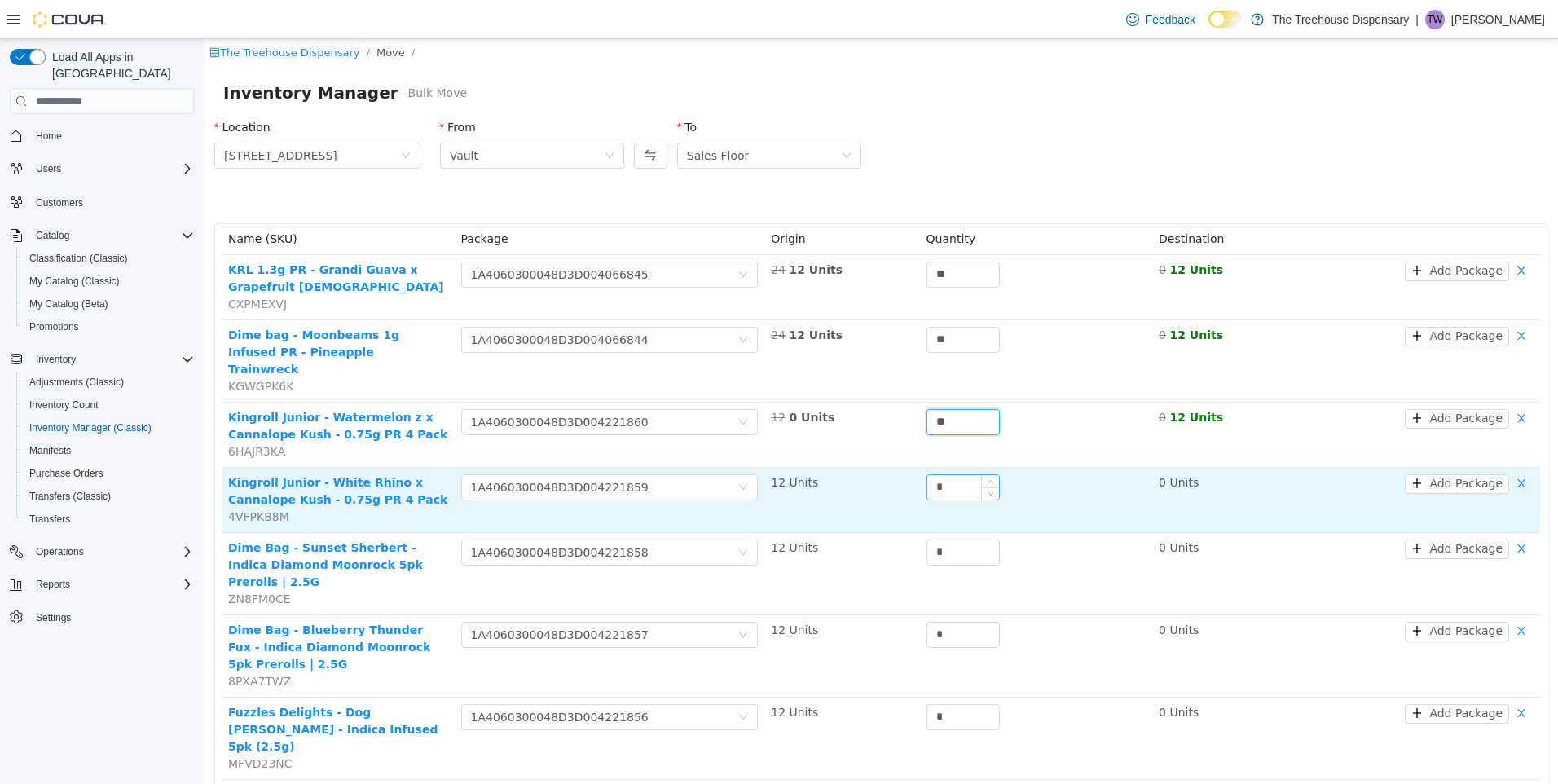
type input "**"
click at [952, 475] on input "*" at bounding box center [963, 486] width 72 height 24
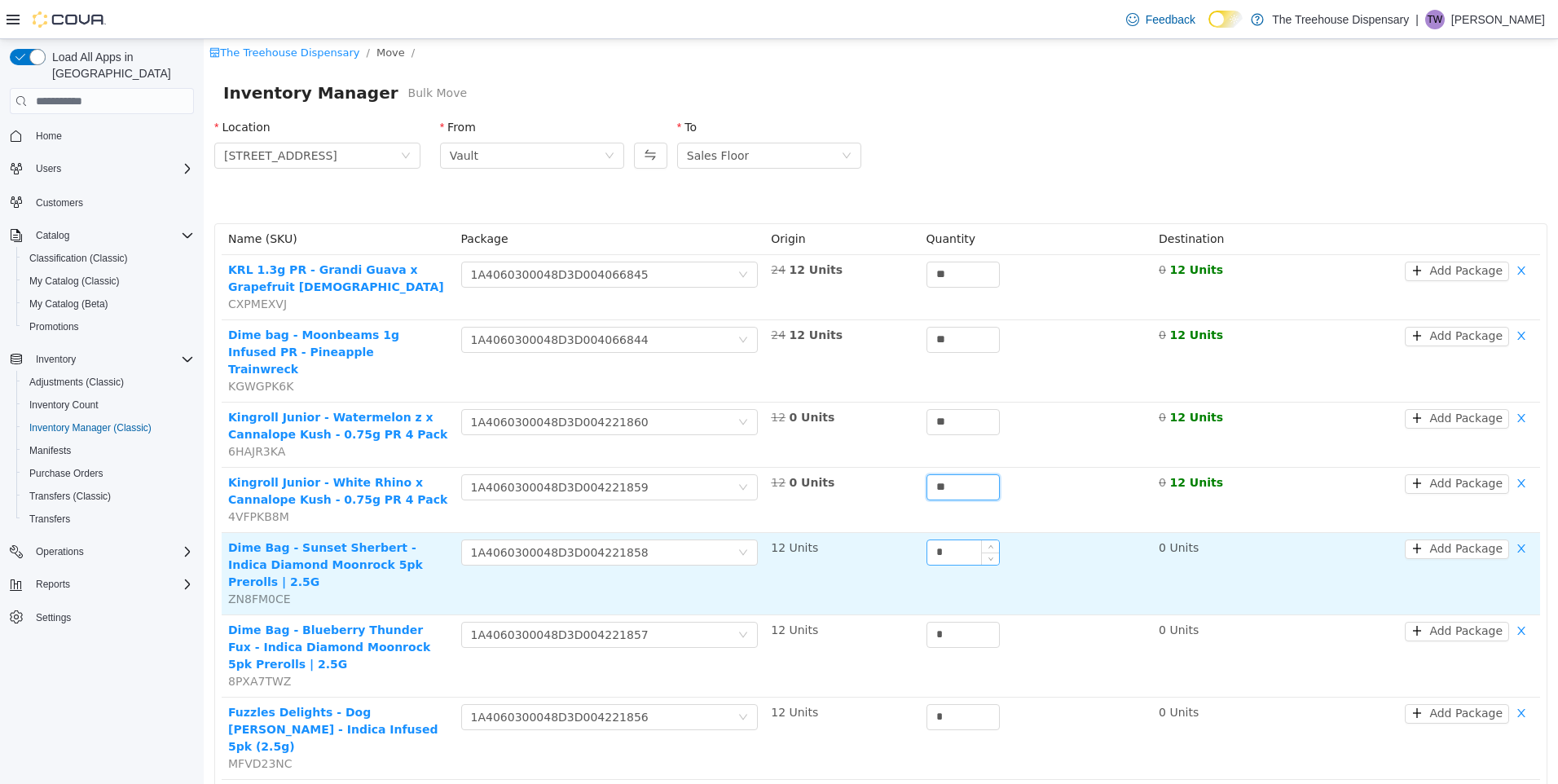
type input "**"
click at [950, 540] on input "*" at bounding box center [963, 552] width 72 height 24
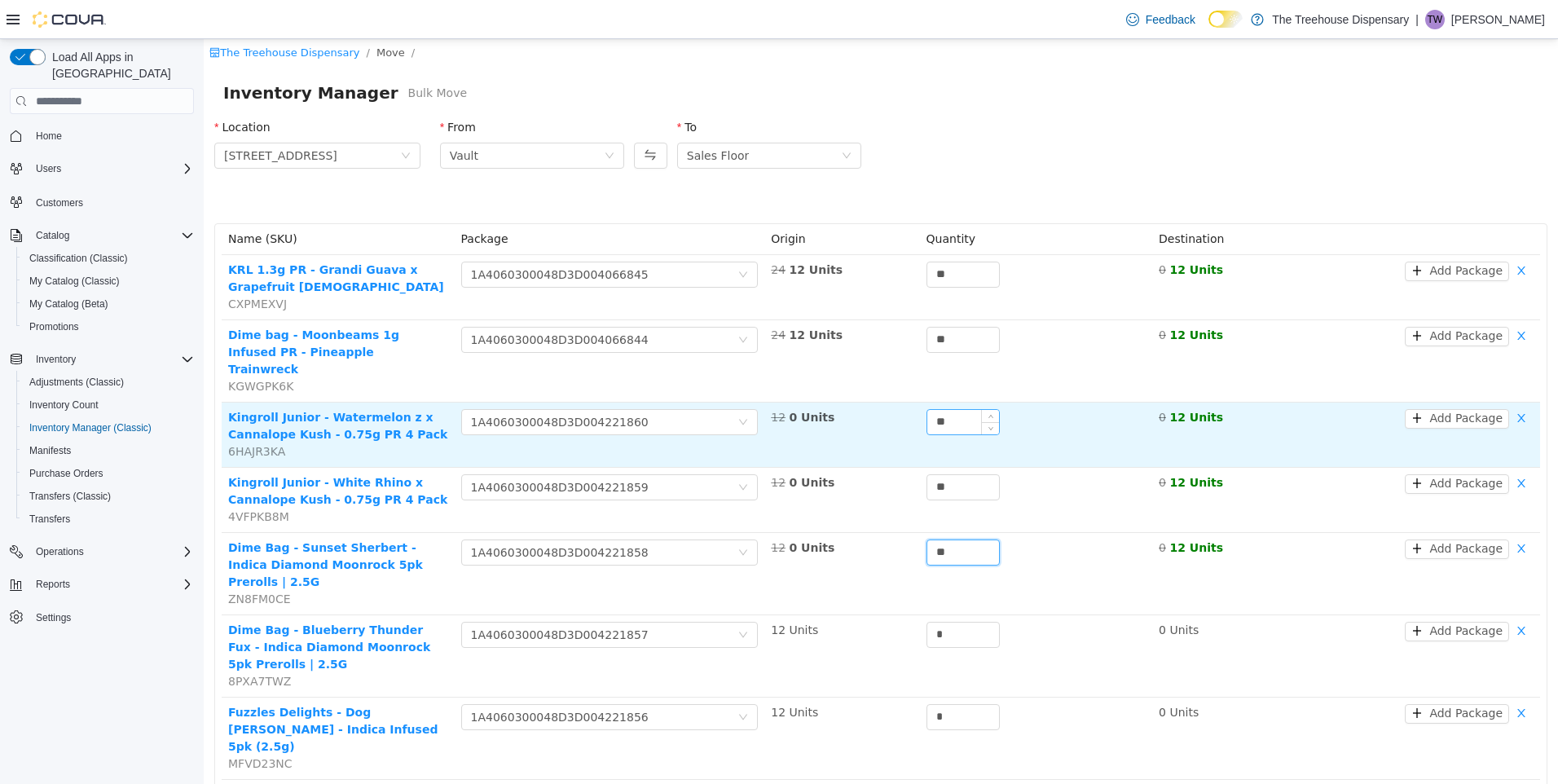
type input "**"
click at [951, 410] on input "**" at bounding box center [963, 421] width 72 height 24
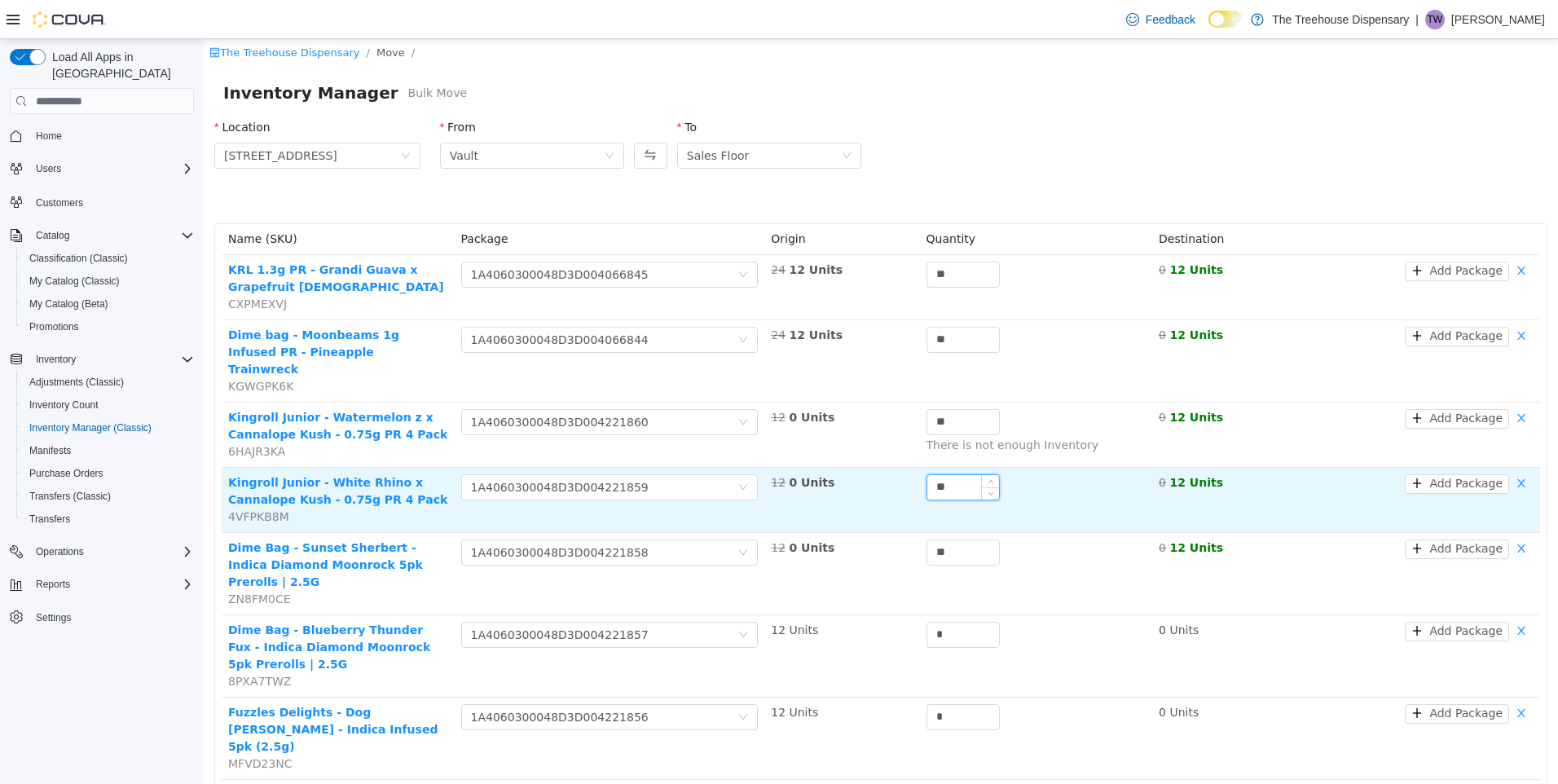
click at [972, 475] on input "**" at bounding box center [963, 486] width 72 height 24
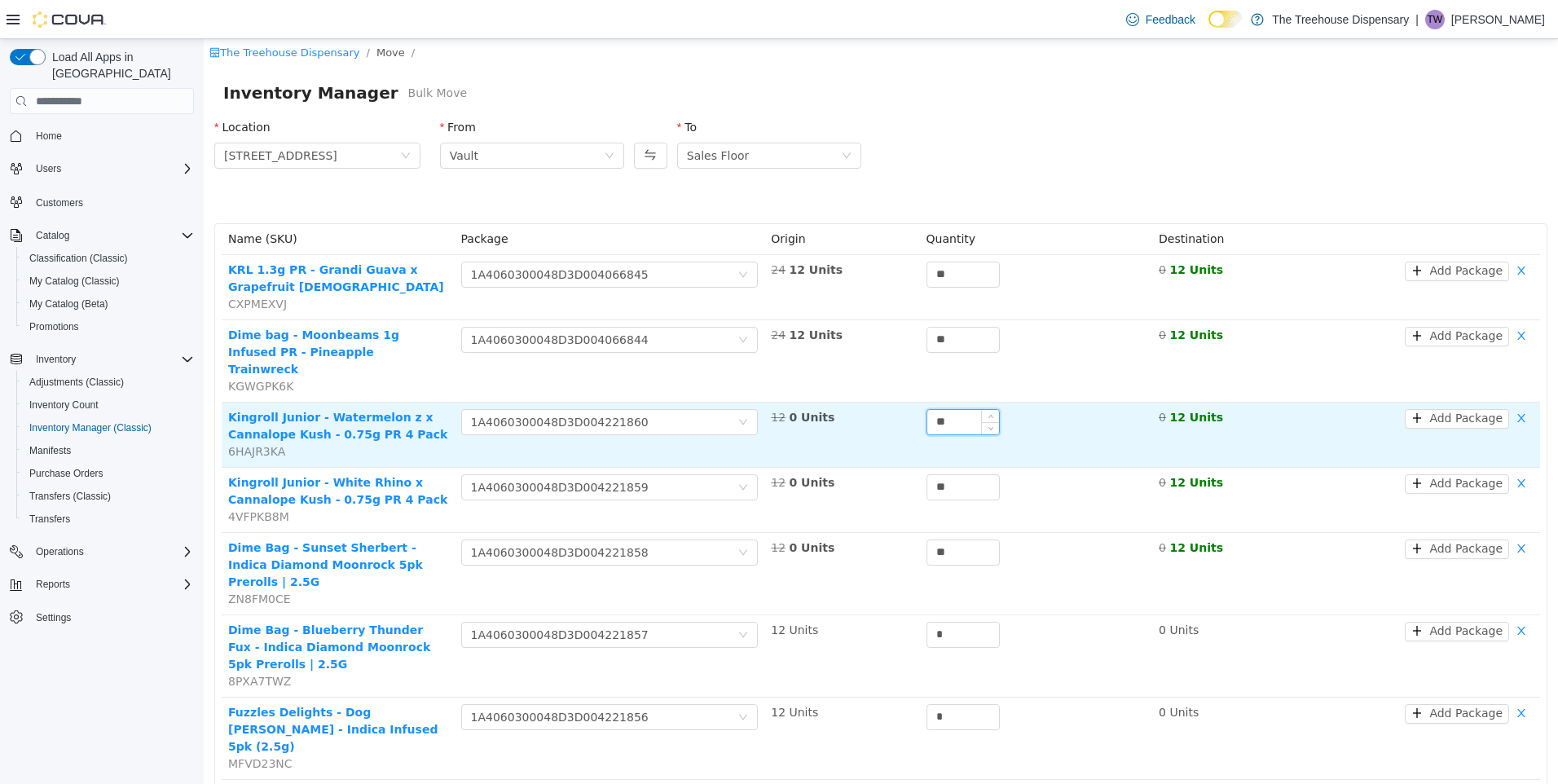
click at [952, 410] on input "**" at bounding box center [963, 421] width 72 height 24
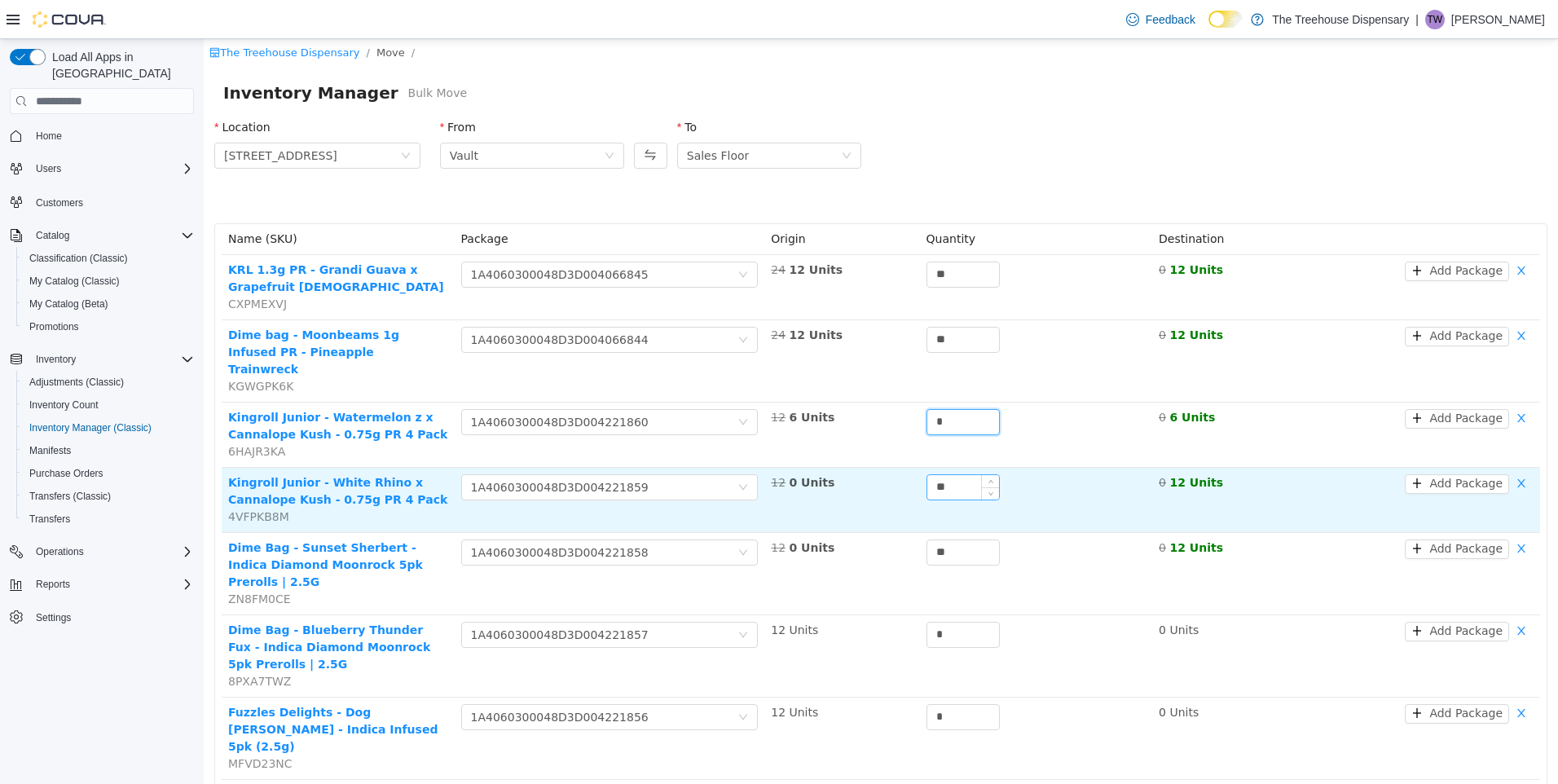
type input "*"
click at [952, 475] on input "**" at bounding box center [963, 486] width 72 height 24
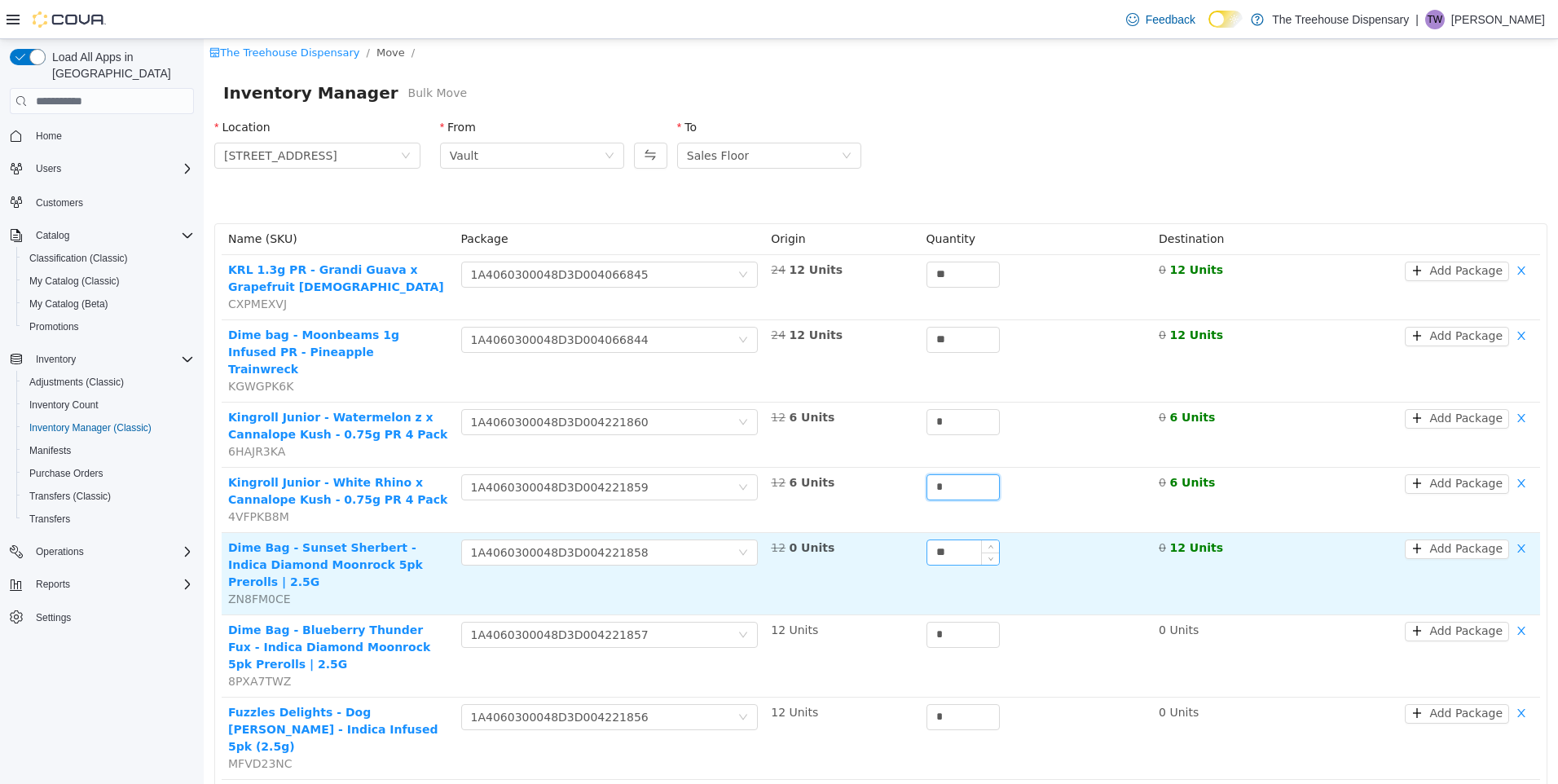
type input "*"
click at [960, 540] on input "**" at bounding box center [963, 552] width 72 height 24
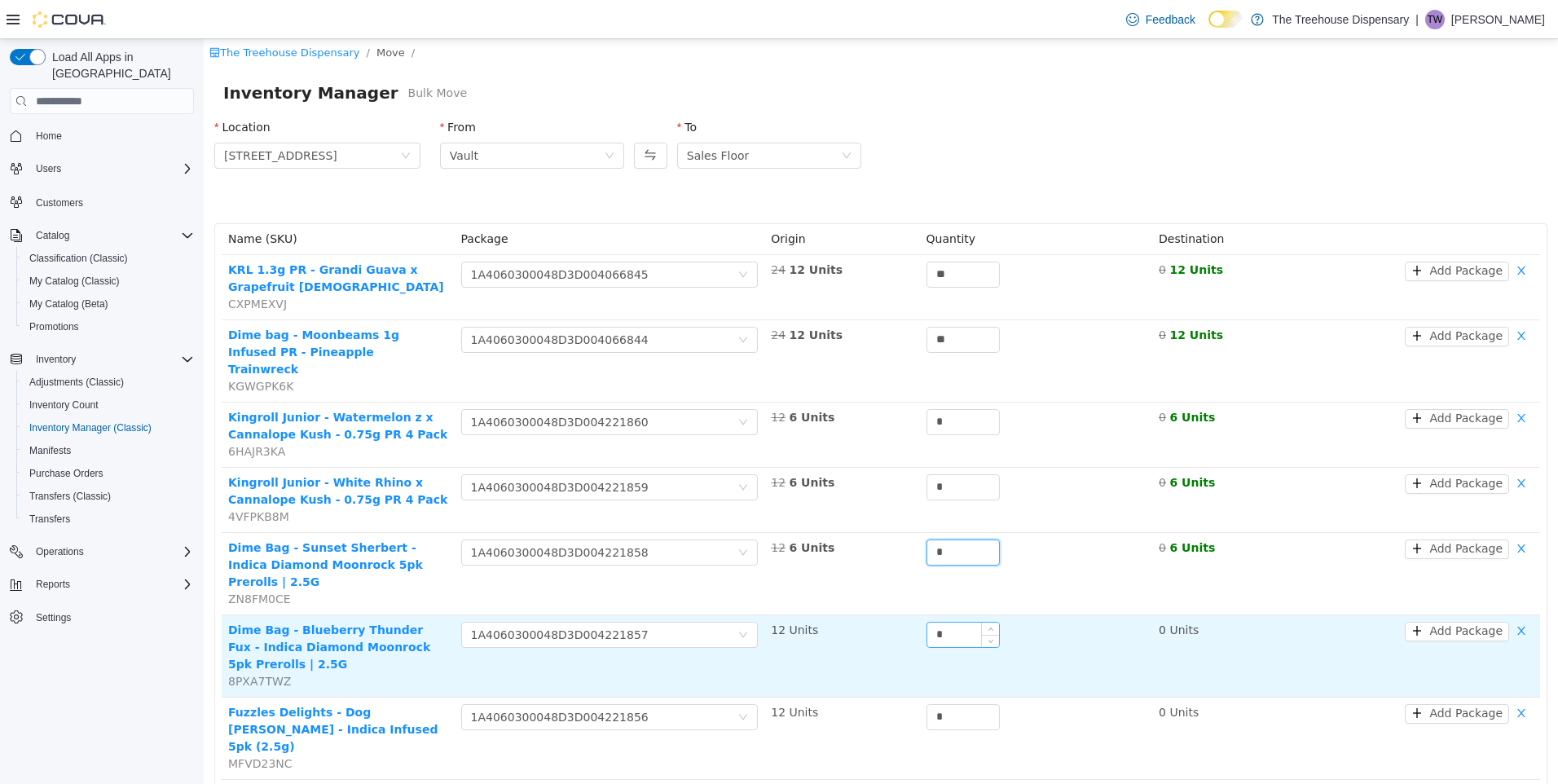
type input "*"
click at [939, 622] on input "*" at bounding box center [963, 634] width 72 height 24
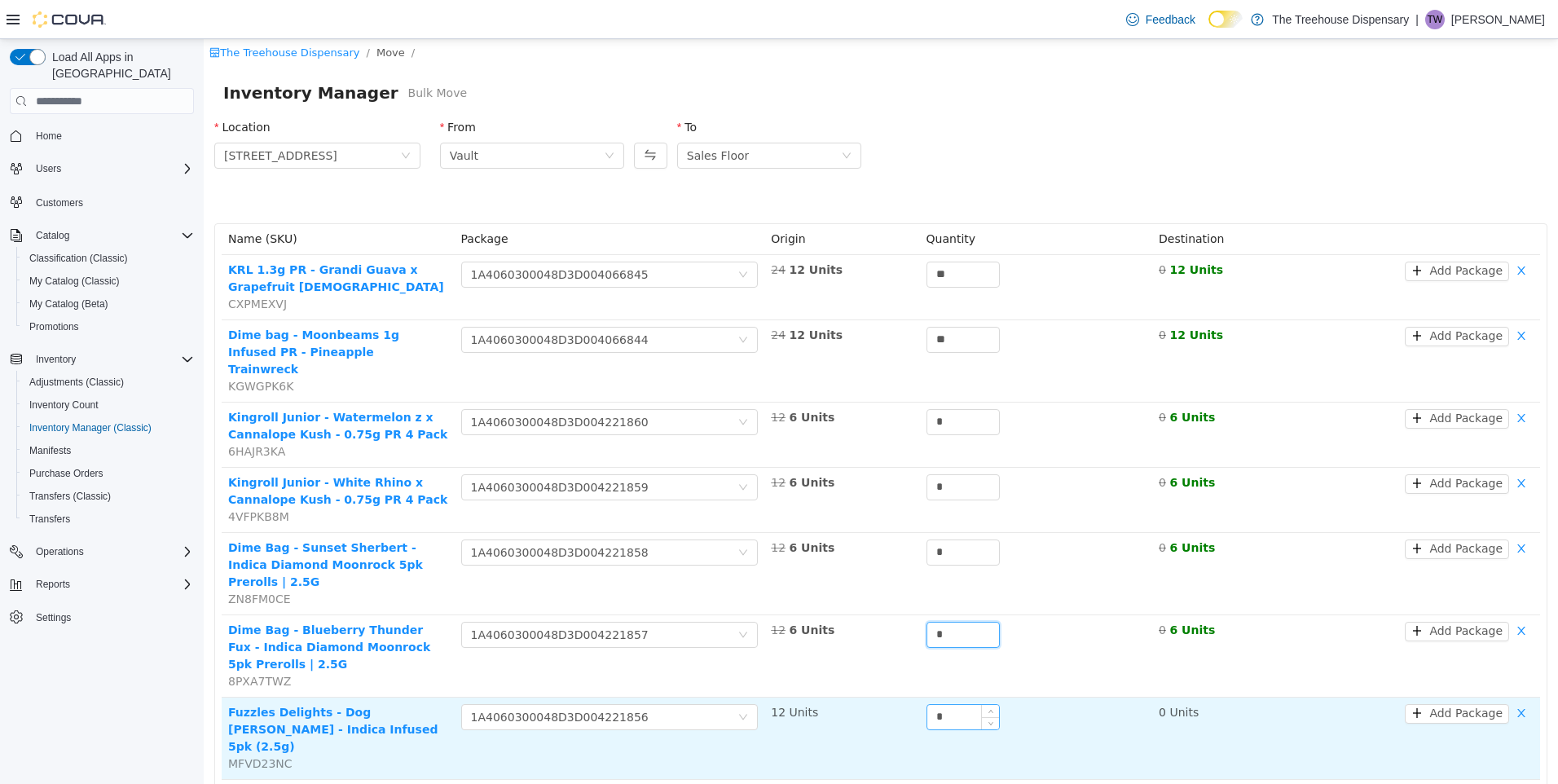
type input "*"
click at [940, 705] on input "*" at bounding box center [963, 716] width 72 height 24
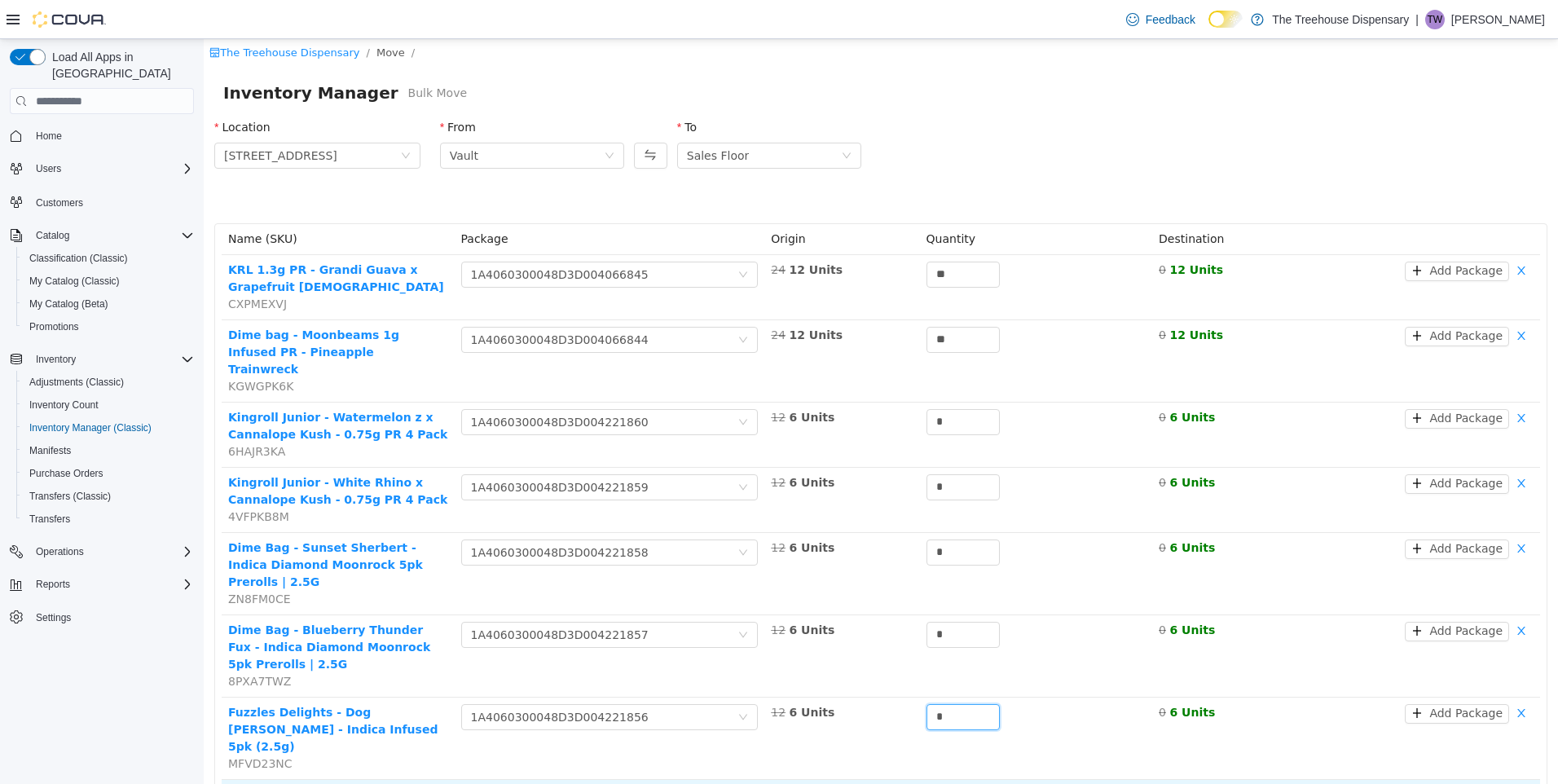
type input "*"
click at [954, 783] on input "*" at bounding box center [963, 798] width 72 height 24
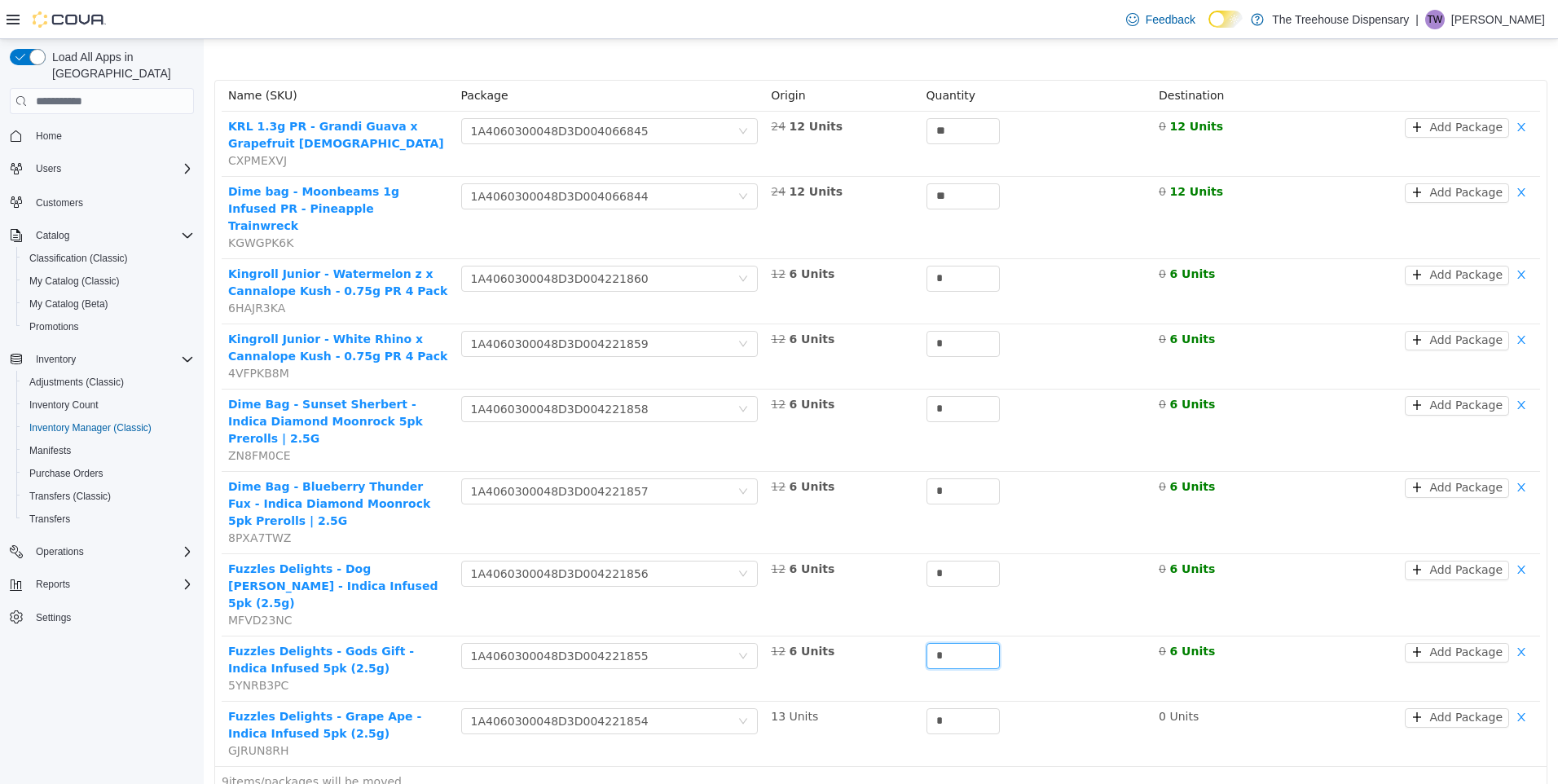
scroll to position [181, 0]
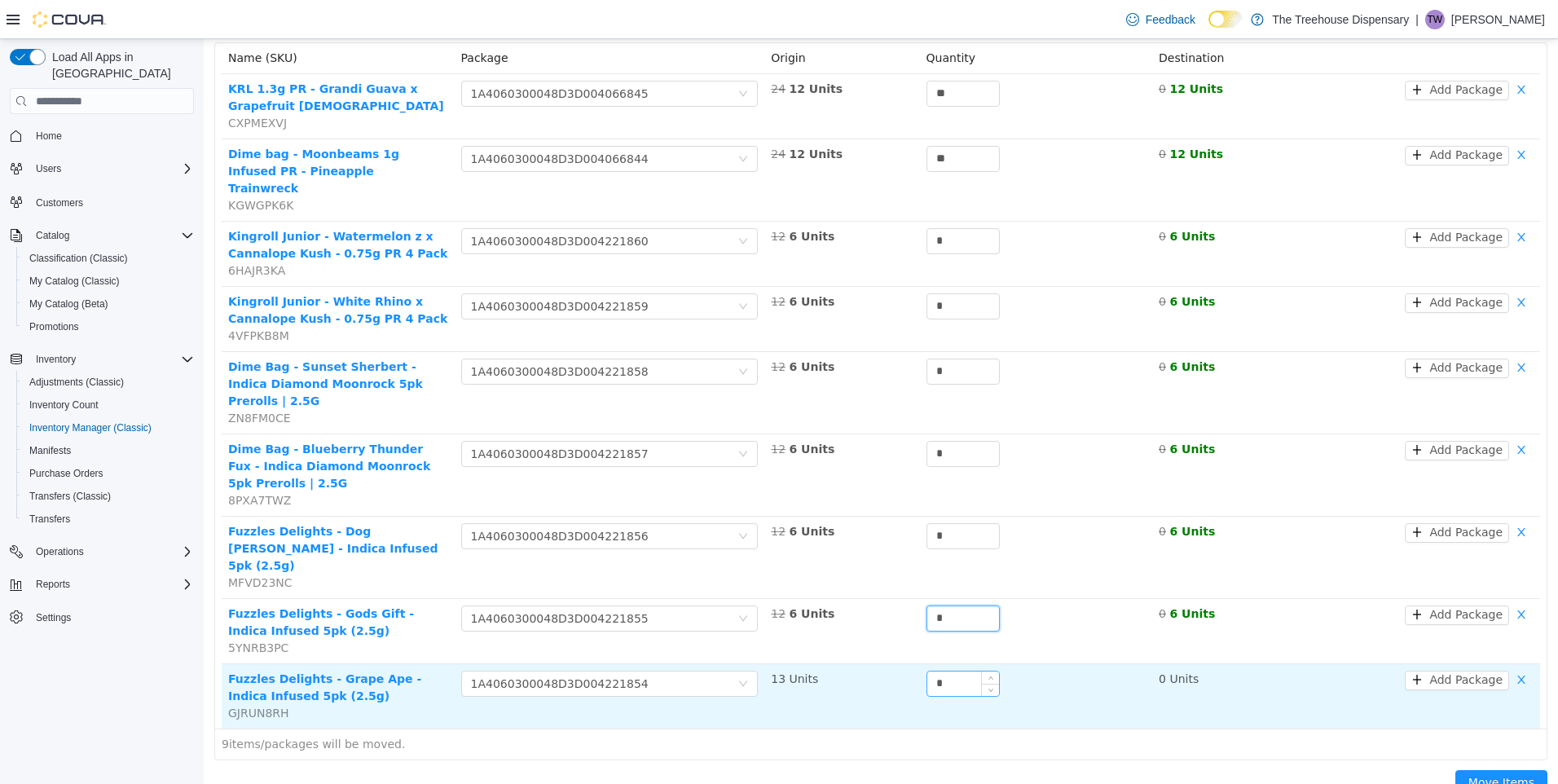
type input "*"
click at [947, 671] on input "*" at bounding box center [963, 683] width 72 height 24
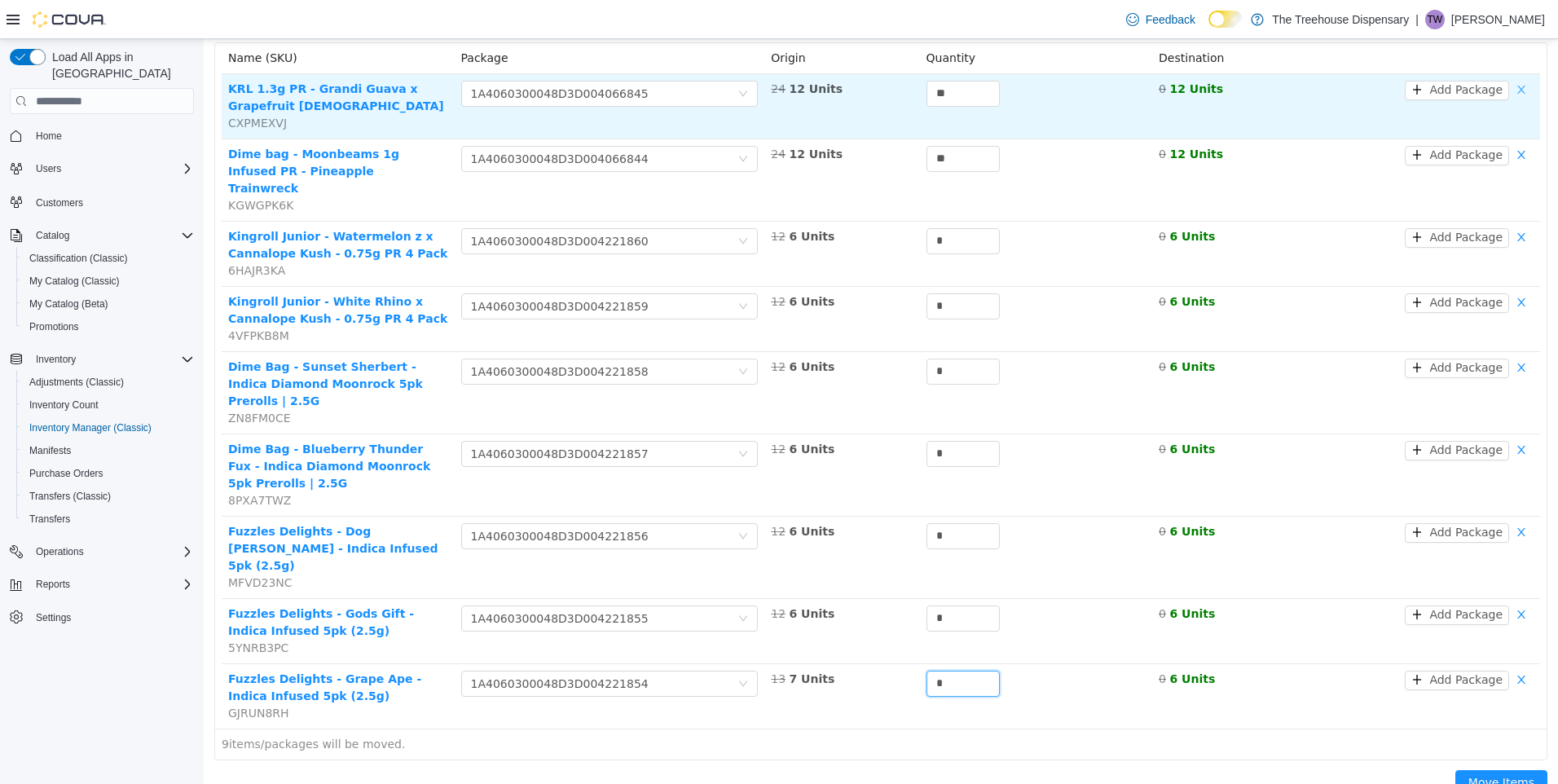
type input "*"
click at [1510, 88] on button "button" at bounding box center [1521, 90] width 24 height 19
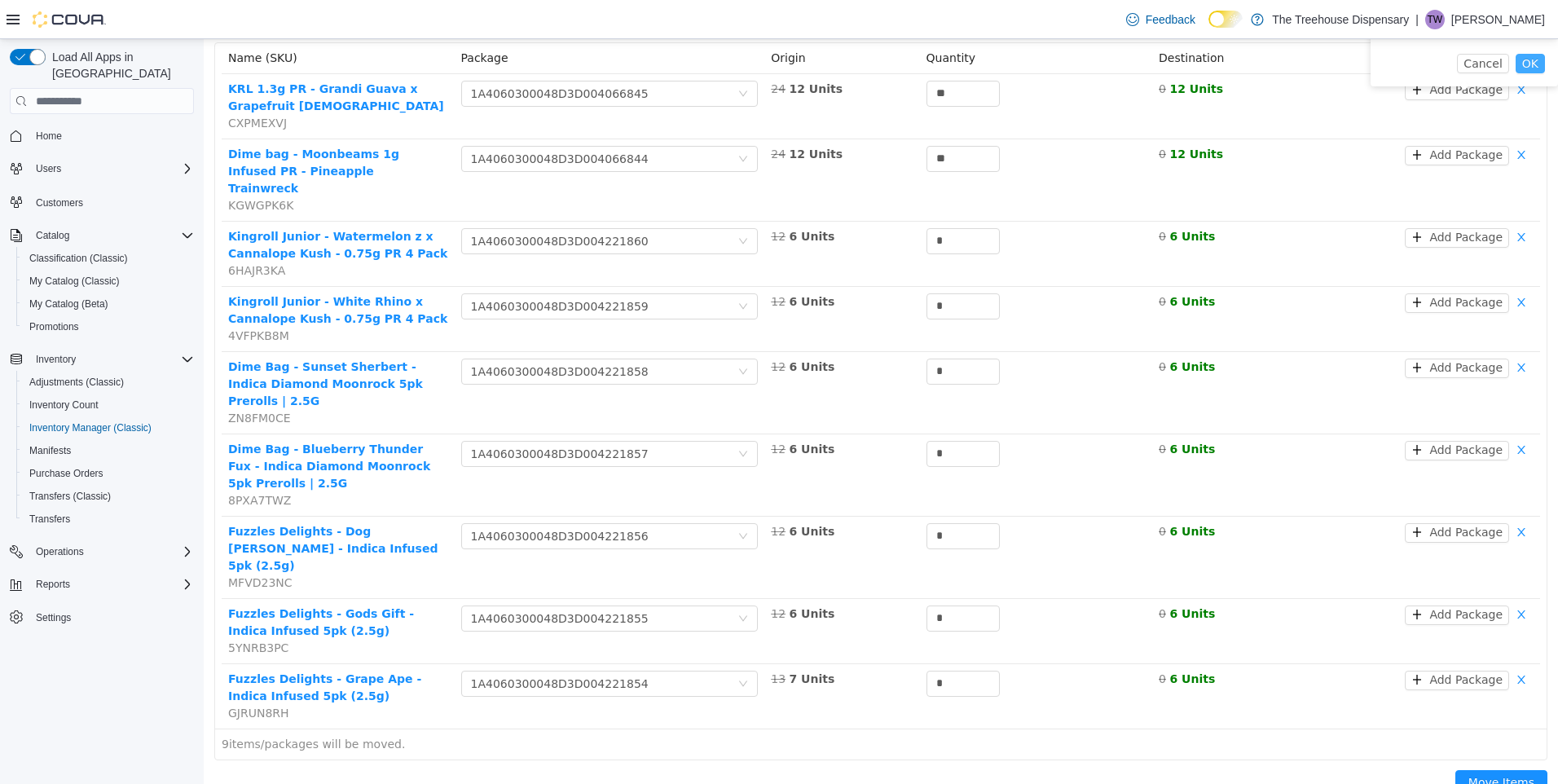
click at [1522, 53] on button "OK" at bounding box center [1530, 63] width 29 height 19
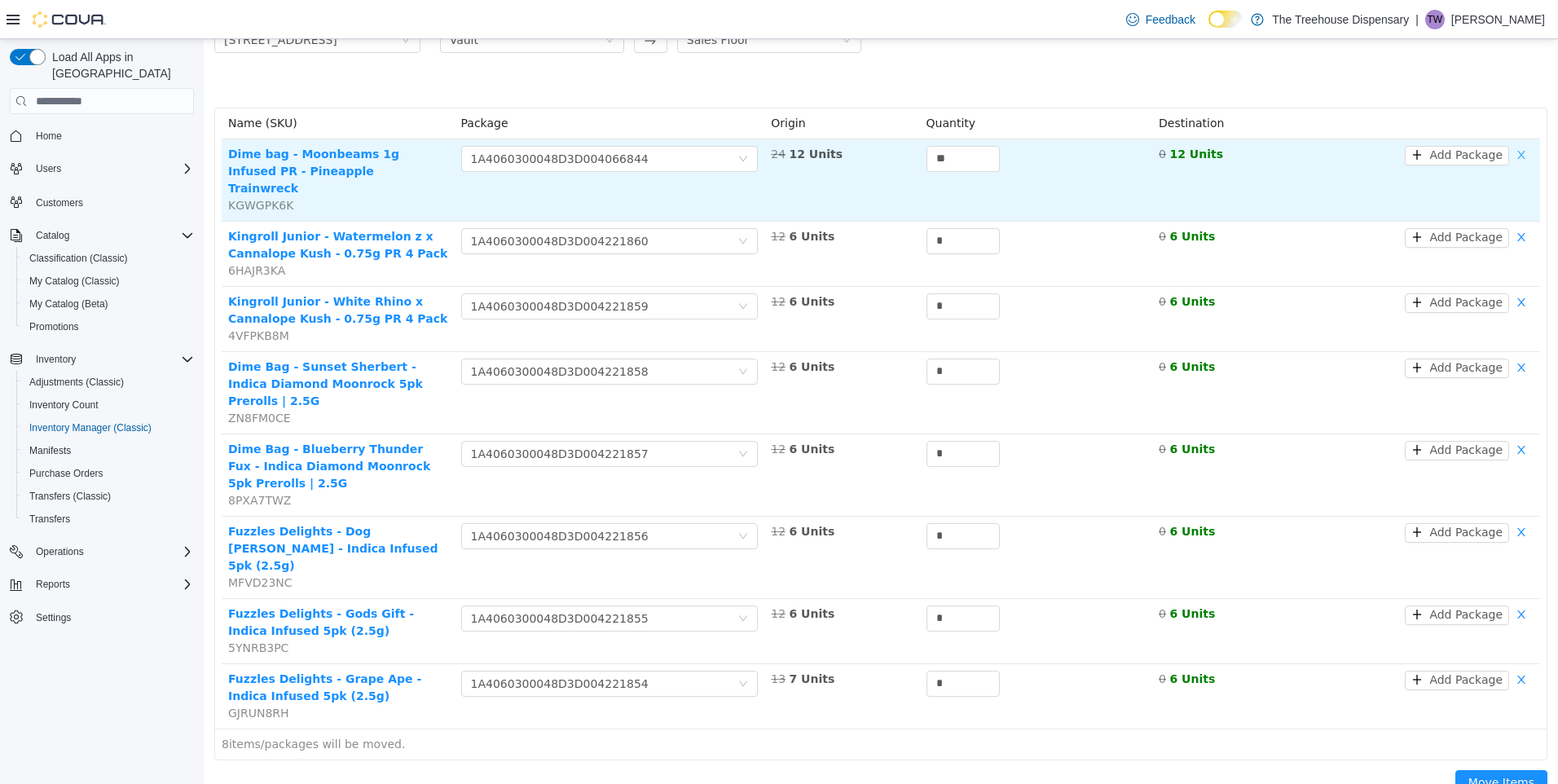
click at [1515, 153] on button "button" at bounding box center [1521, 155] width 24 height 19
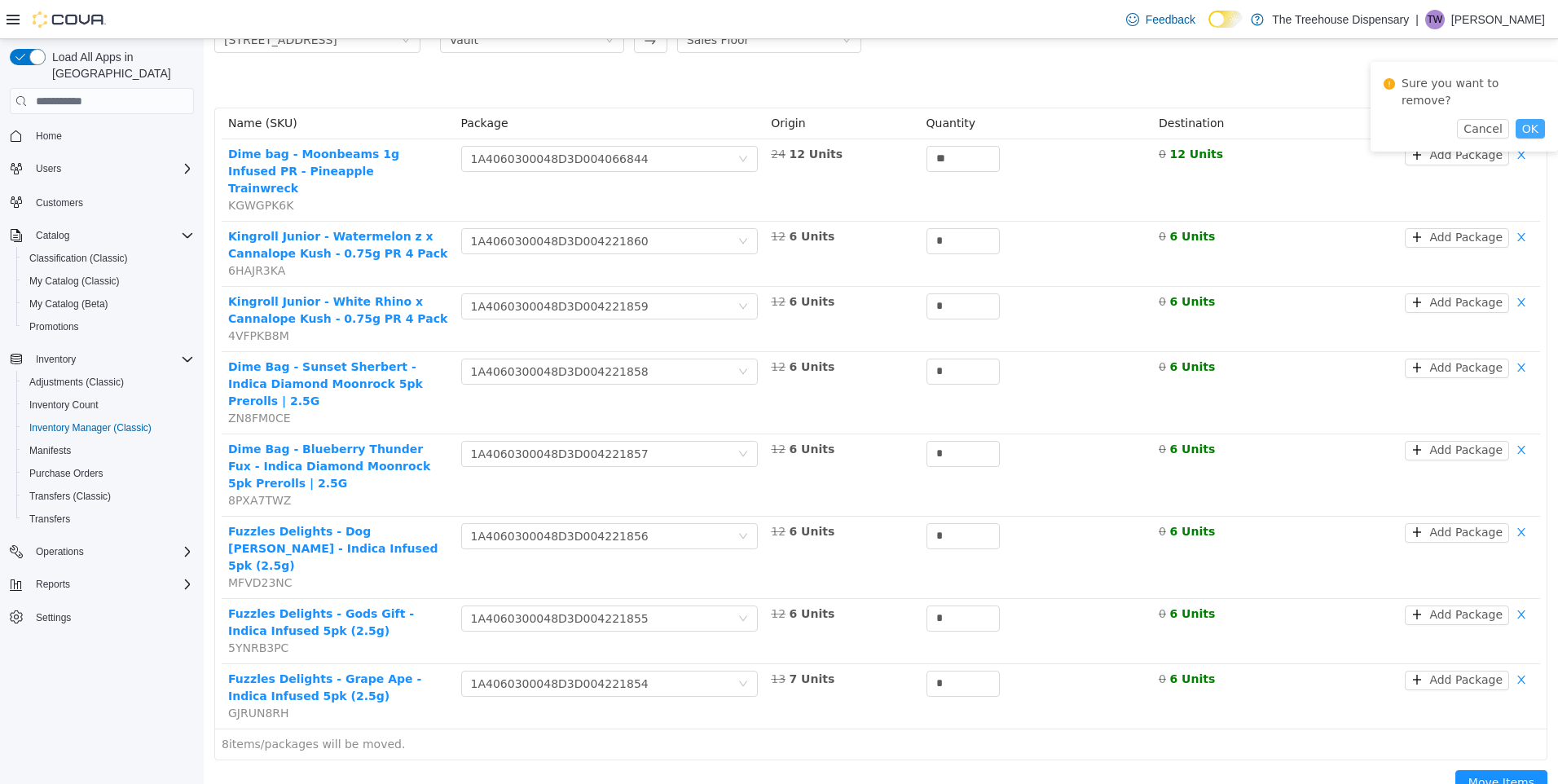
click at [1518, 119] on button "OK" at bounding box center [1530, 128] width 29 height 19
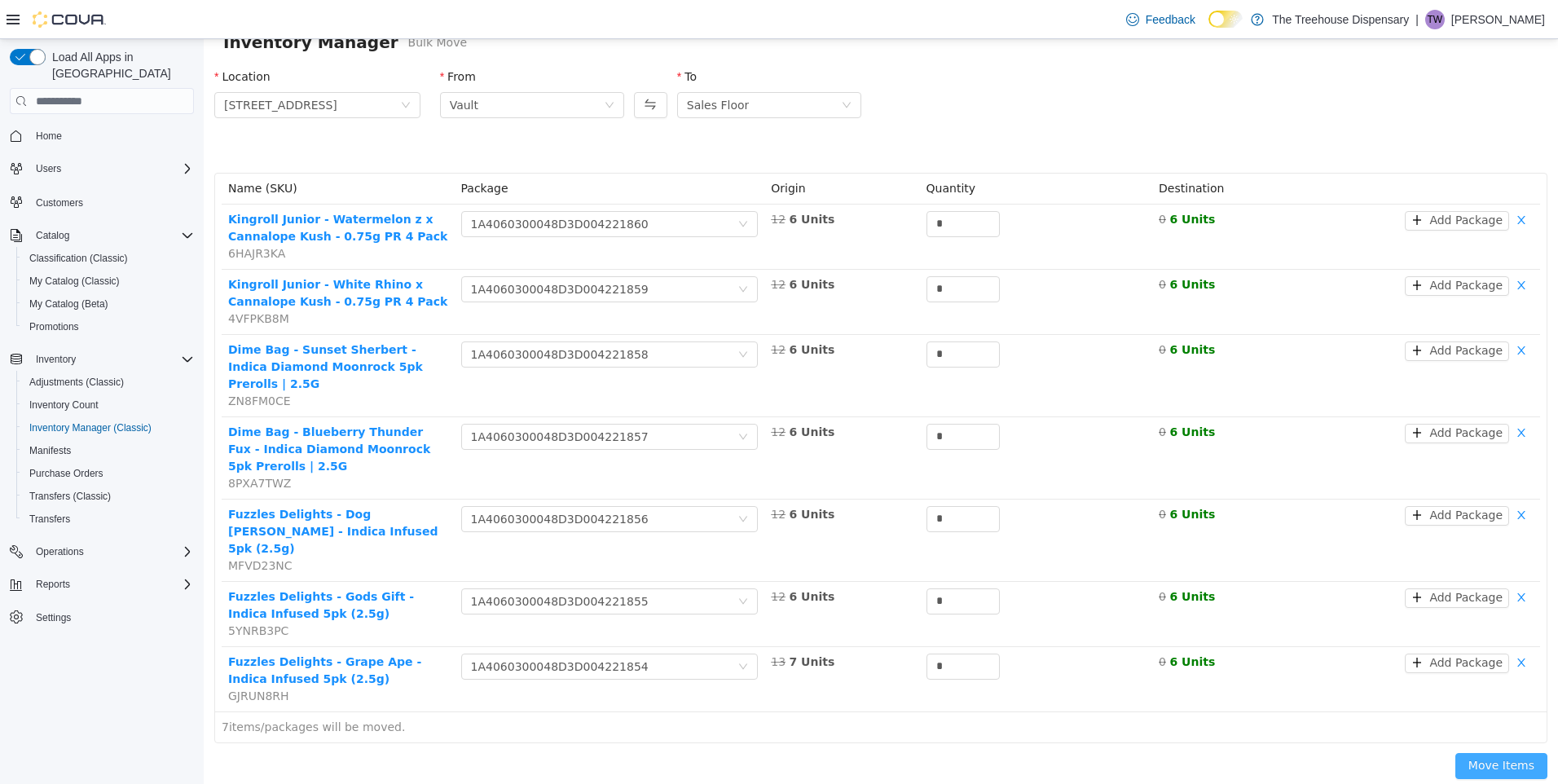
click at [1492, 752] on button "Move Items" at bounding box center [1501, 765] width 92 height 26
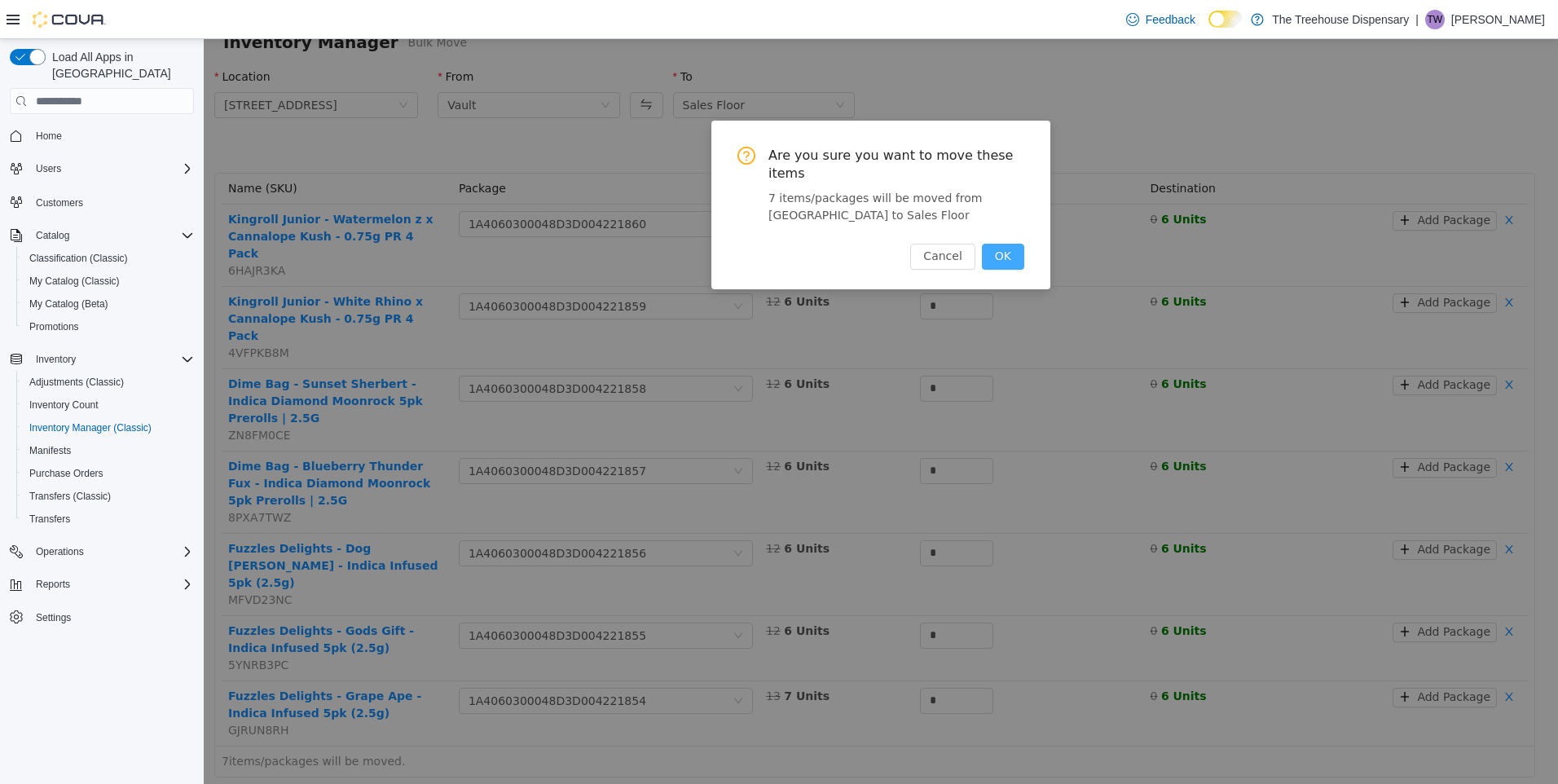
click at [993, 254] on button "OK" at bounding box center [1003, 256] width 43 height 26
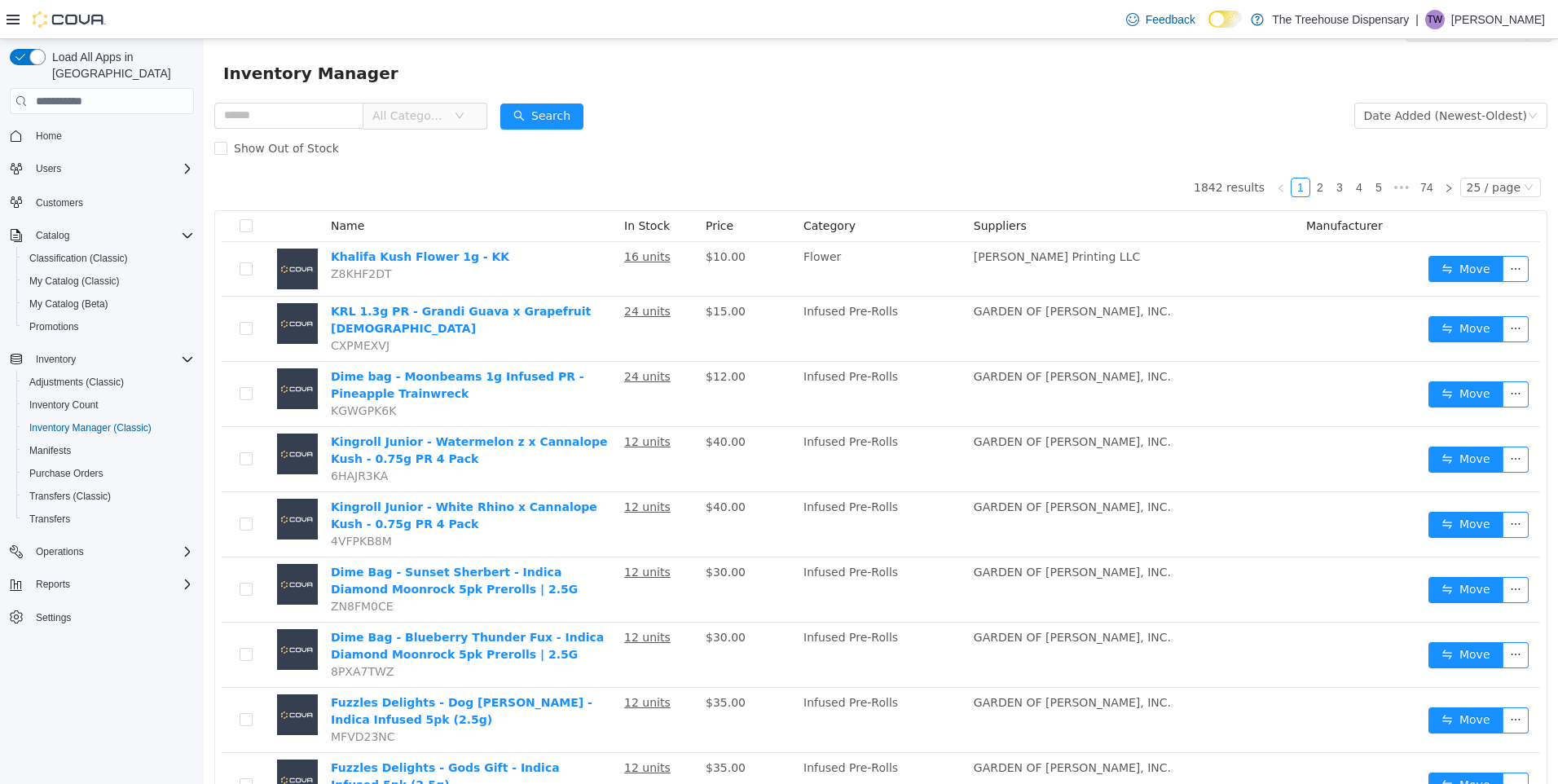
scroll to position [0, 0]
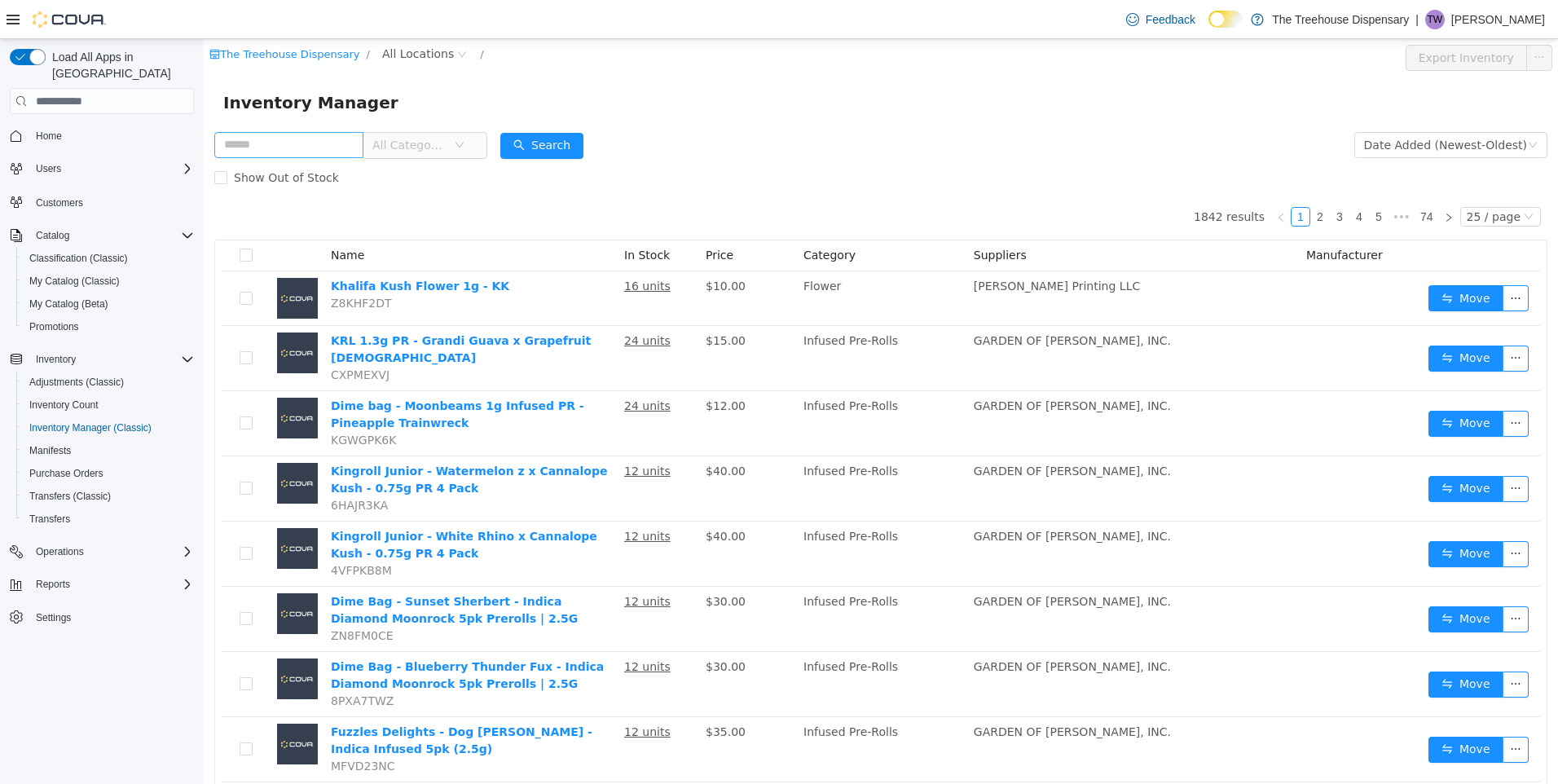
click at [252, 146] on input "text" at bounding box center [289, 144] width 149 height 26
type input "****"
click at [554, 153] on button "Search" at bounding box center [542, 145] width 83 height 26
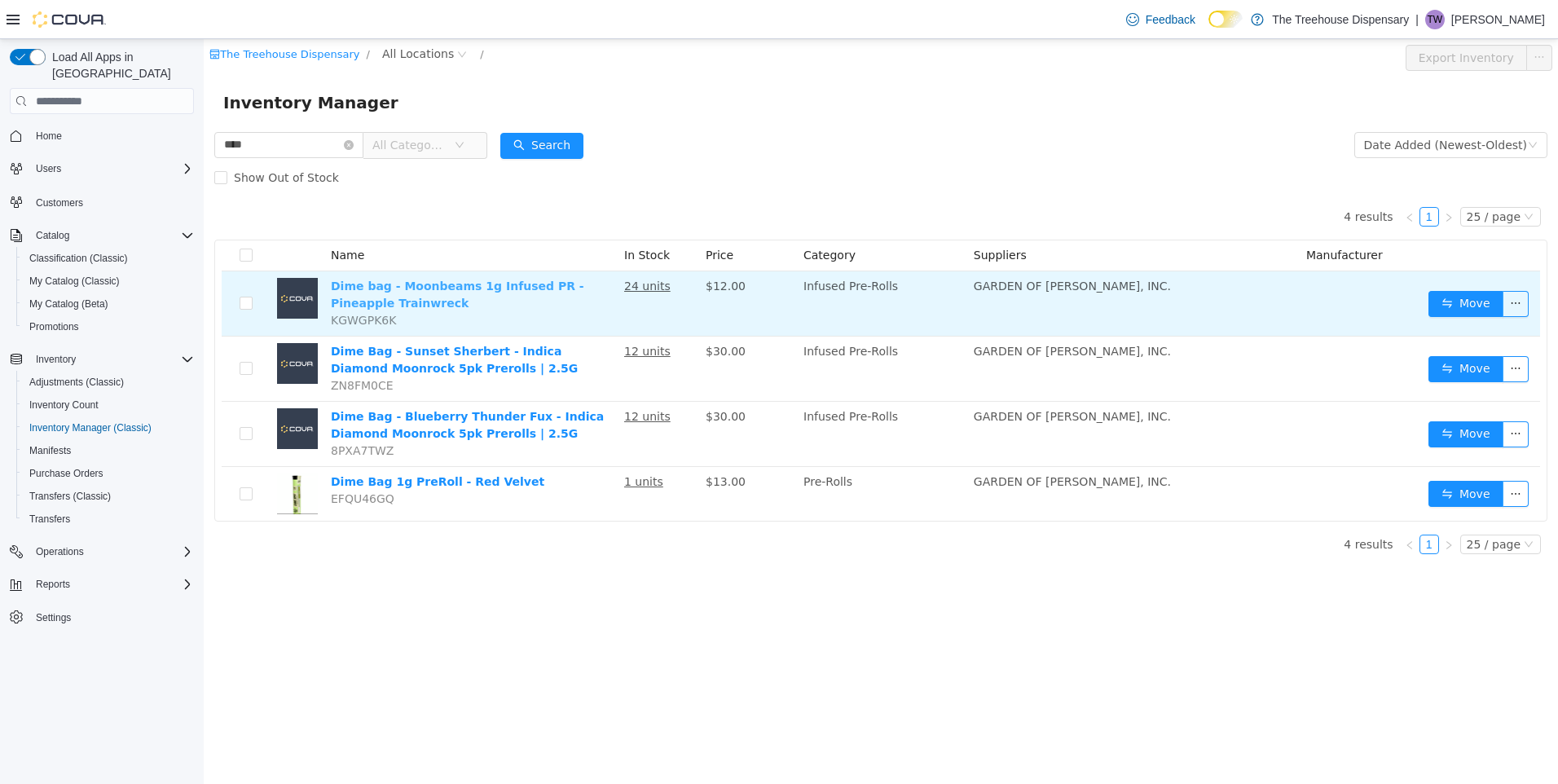
click at [456, 279] on link "Dime bag - Moonbeams 1g Infused PR - Pineapple Trainwreck" at bounding box center [458, 294] width 254 height 30
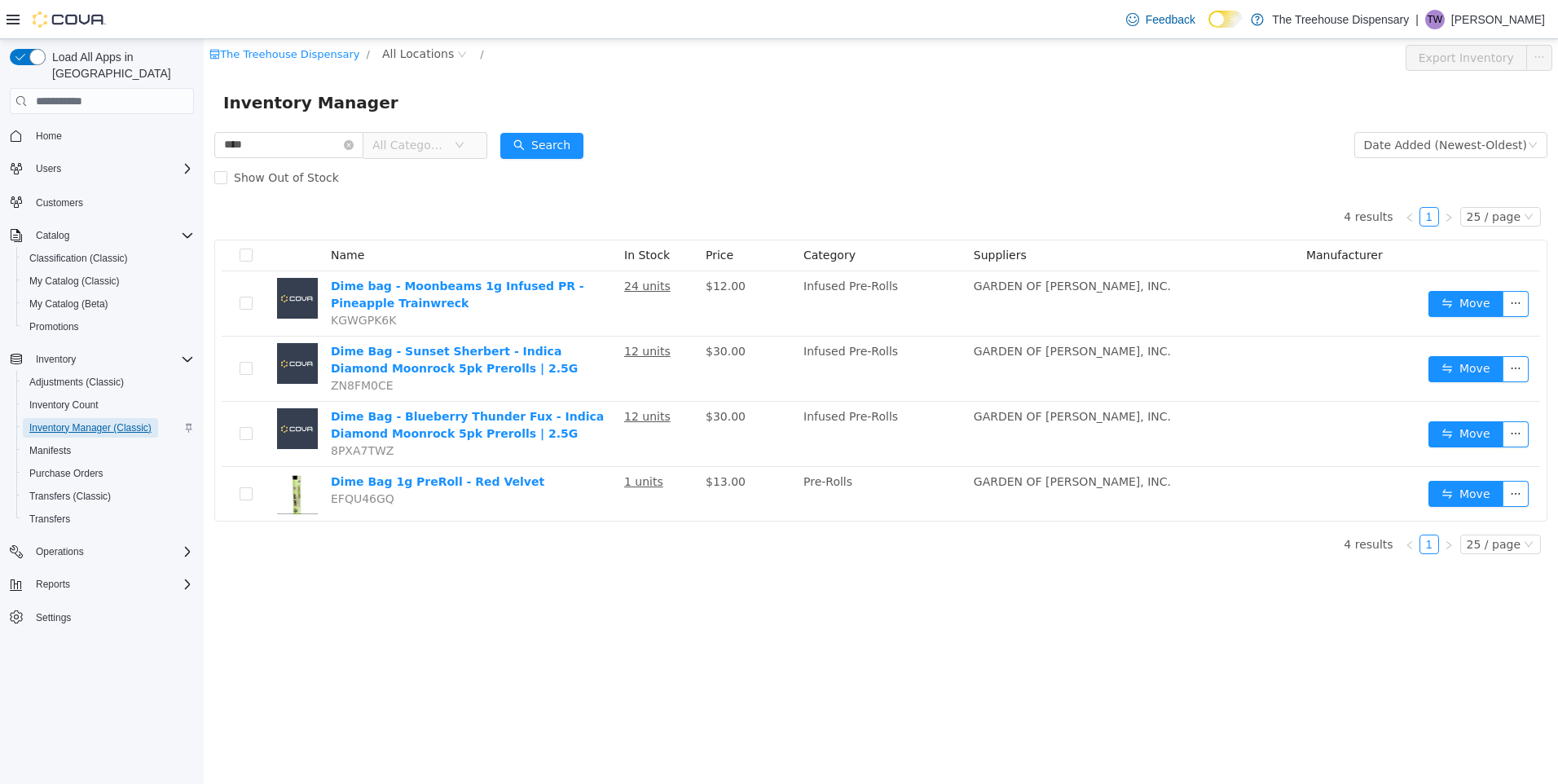
click at [124, 421] on span "Inventory Manager (Classic)" at bounding box center [90, 428] width 123 height 13
click at [785, 165] on div "Show Out of Stock" at bounding box center [881, 177] width 1334 height 33
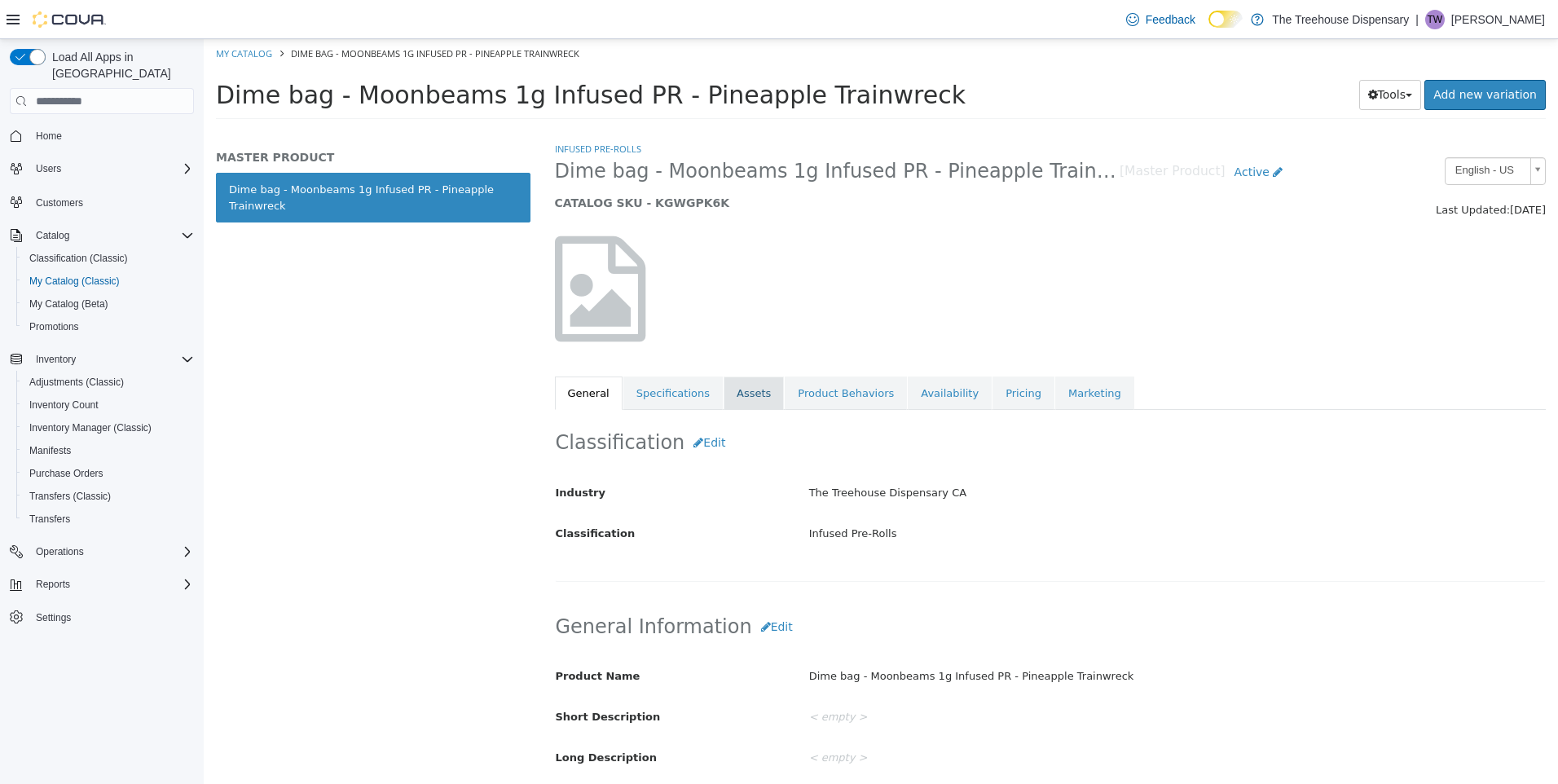
click at [749, 389] on link "Assets" at bounding box center [754, 393] width 60 height 34
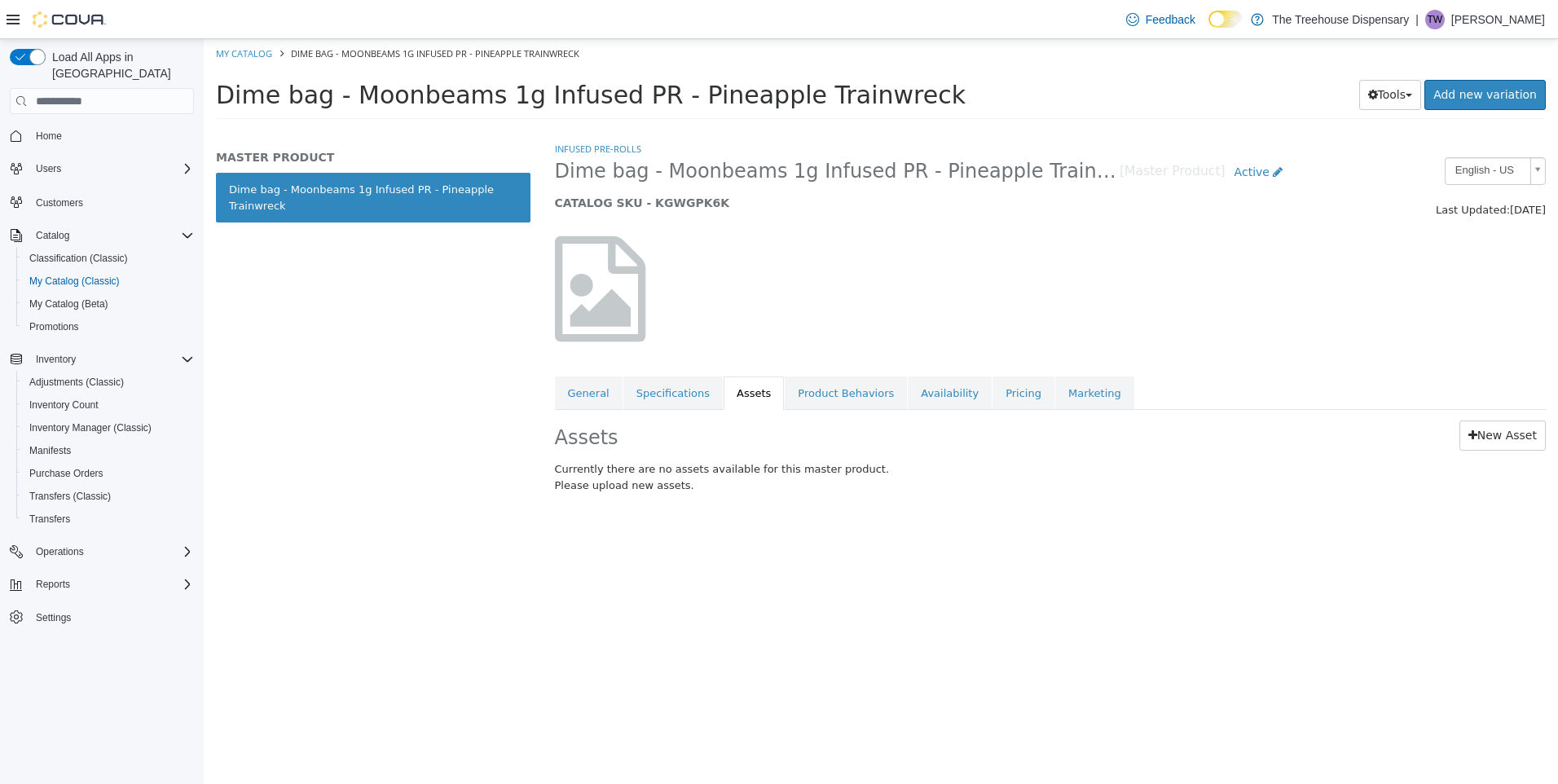
click at [668, 396] on link "Specifications" at bounding box center [673, 393] width 99 height 34
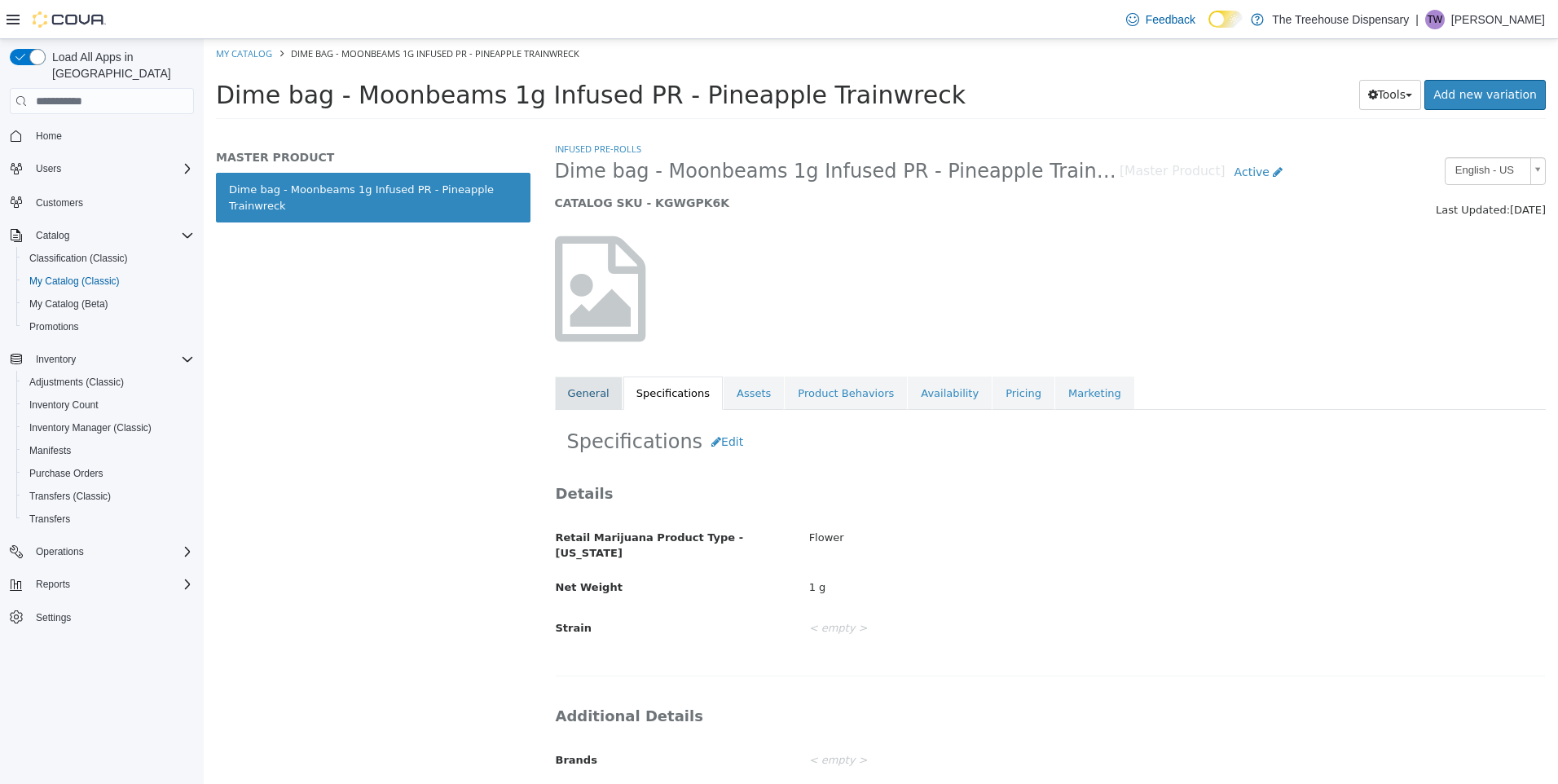
click at [572, 393] on link "General" at bounding box center [588, 393] width 68 height 34
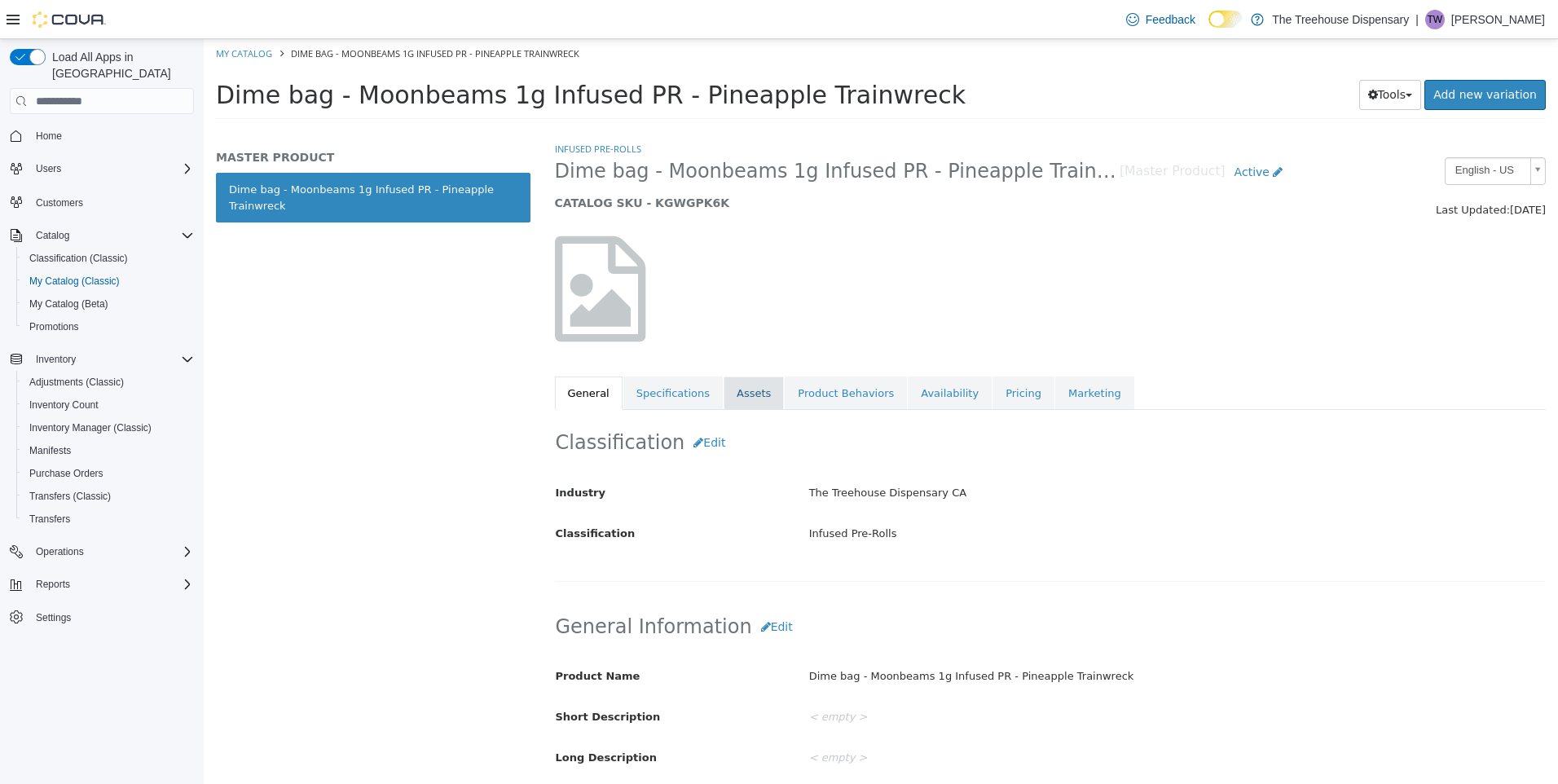
click at [739, 394] on link "Assets" at bounding box center [754, 393] width 60 height 34
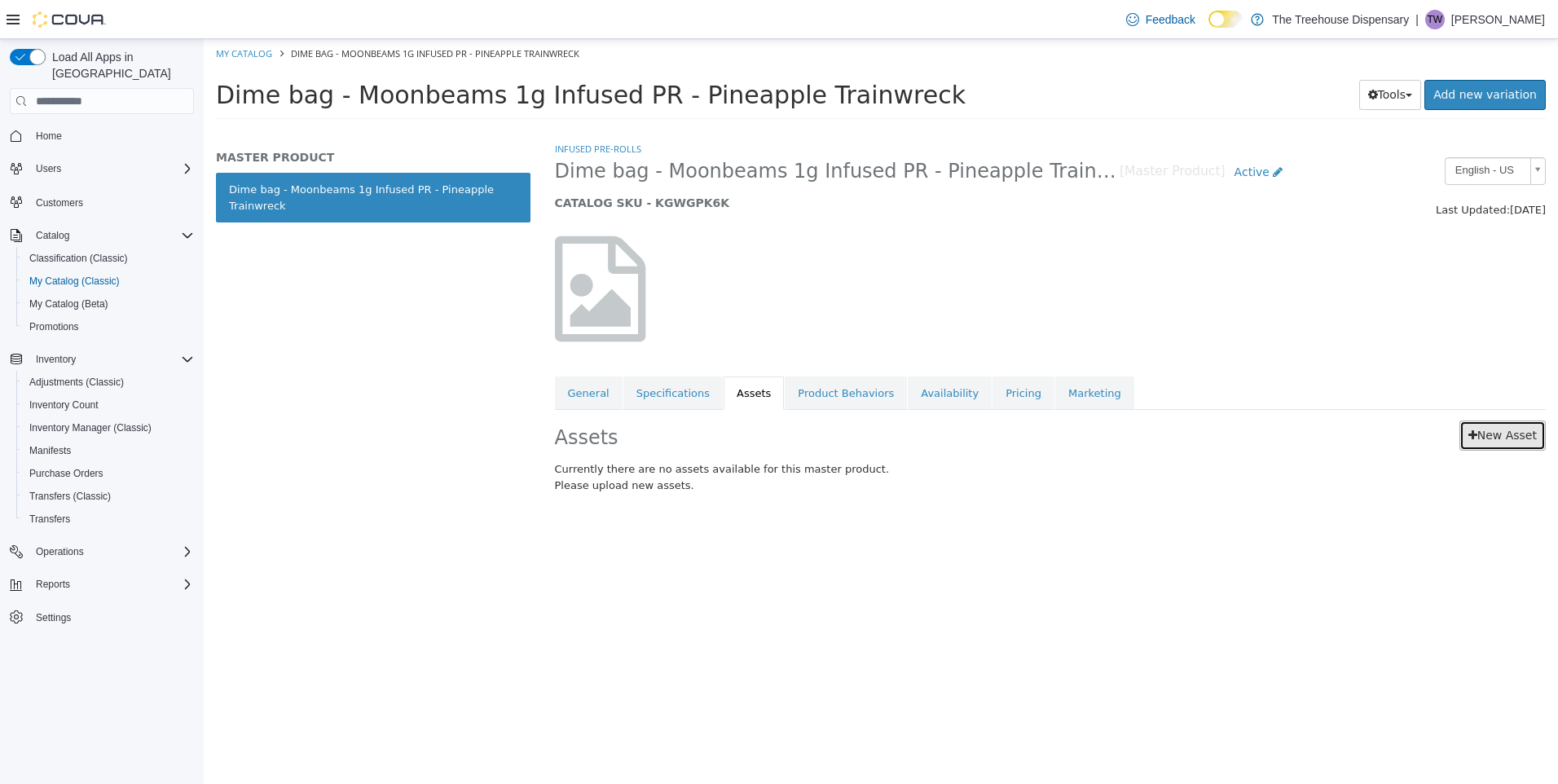
click at [1498, 432] on link "New Asset" at bounding box center [1503, 435] width 87 height 30
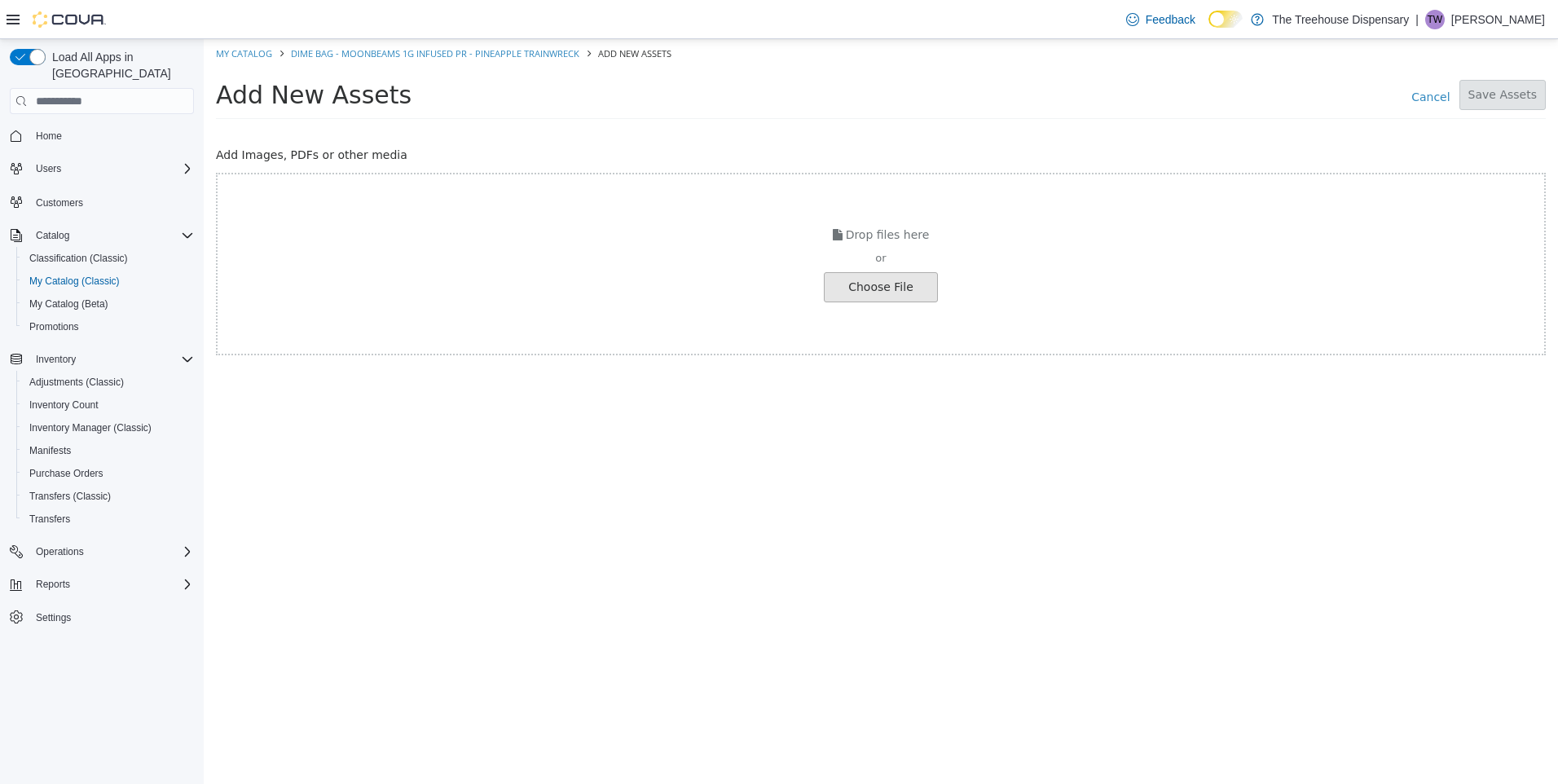
click at [892, 289] on input "file" at bounding box center [28, 287] width 1819 height 28
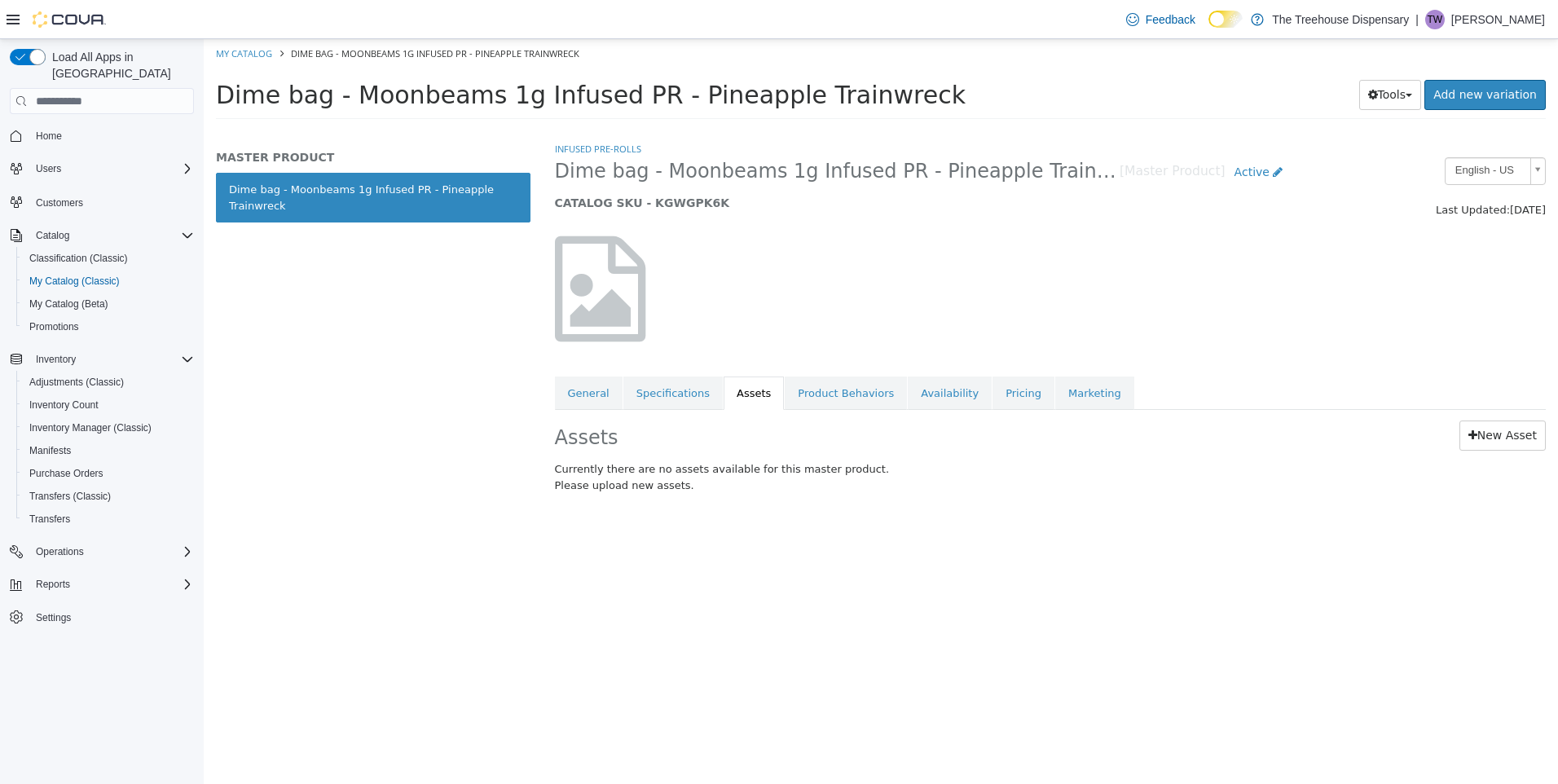
drag, startPoint x: 214, startPoint y: 93, endPoint x: 797, endPoint y: 74, distance: 583.3
click at [797, 74] on div "Dime bag - Moonbeams 1g Infused PR - Pineapple Trainwreck Tools Clone Print Lab…" at bounding box center [880, 99] width 1354 height 62
drag, startPoint x: 892, startPoint y: 93, endPoint x: 255, endPoint y: 123, distance: 637.7
click at [255, 123] on div "Dime bag - Moonbeams 1g Infused PR - Pineapple Trainwreck Tools Clone Print Lab…" at bounding box center [880, 99] width 1354 height 62
drag, startPoint x: 255, startPoint y: 123, endPoint x: 253, endPoint y: 107, distance: 16.1
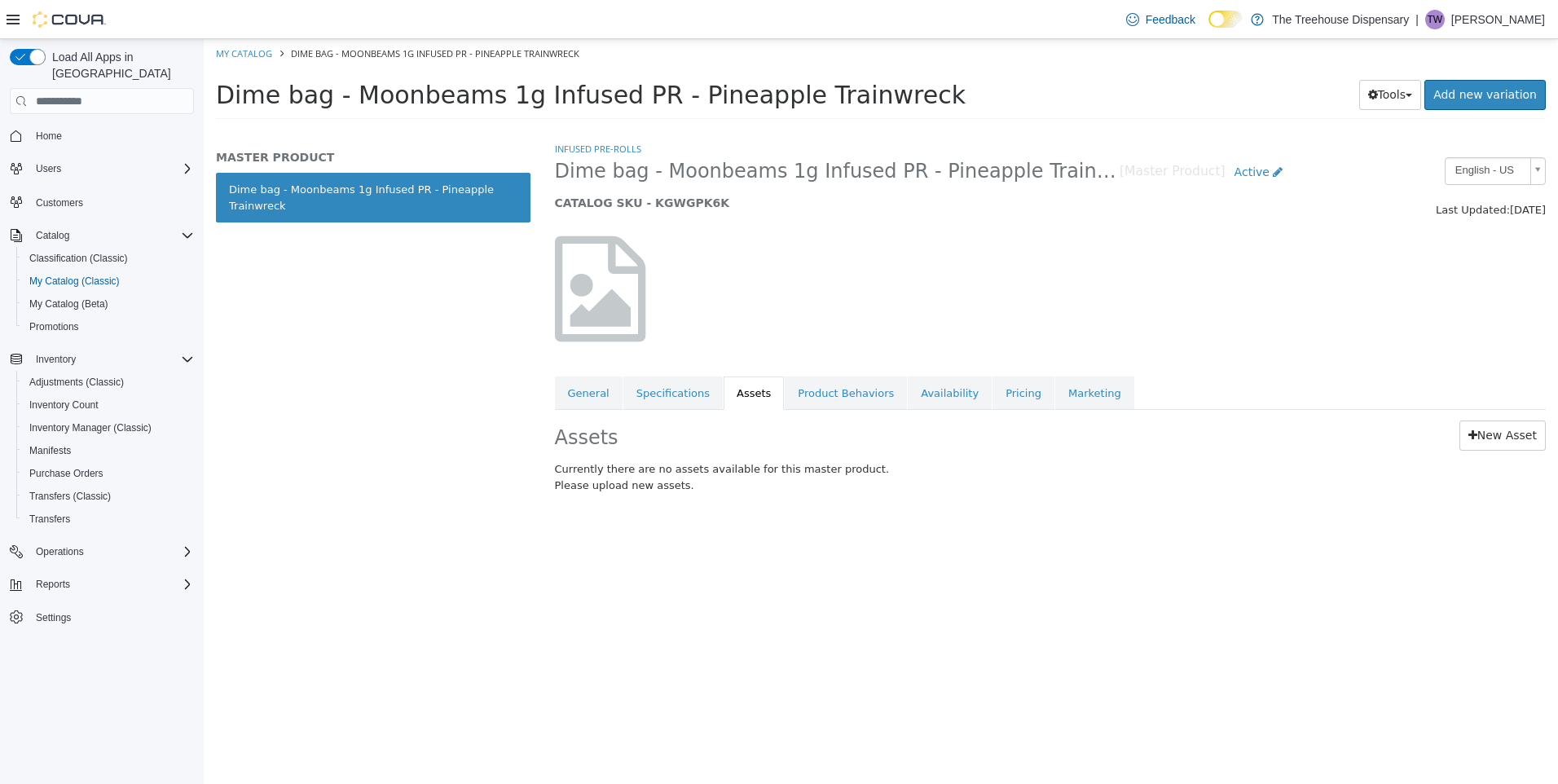
copy span "Dime bag - Moonbeams 1g Infused PR - Pineapple Trainwreck"
click at [862, 395] on link "Product Behaviors" at bounding box center [846, 393] width 123 height 34
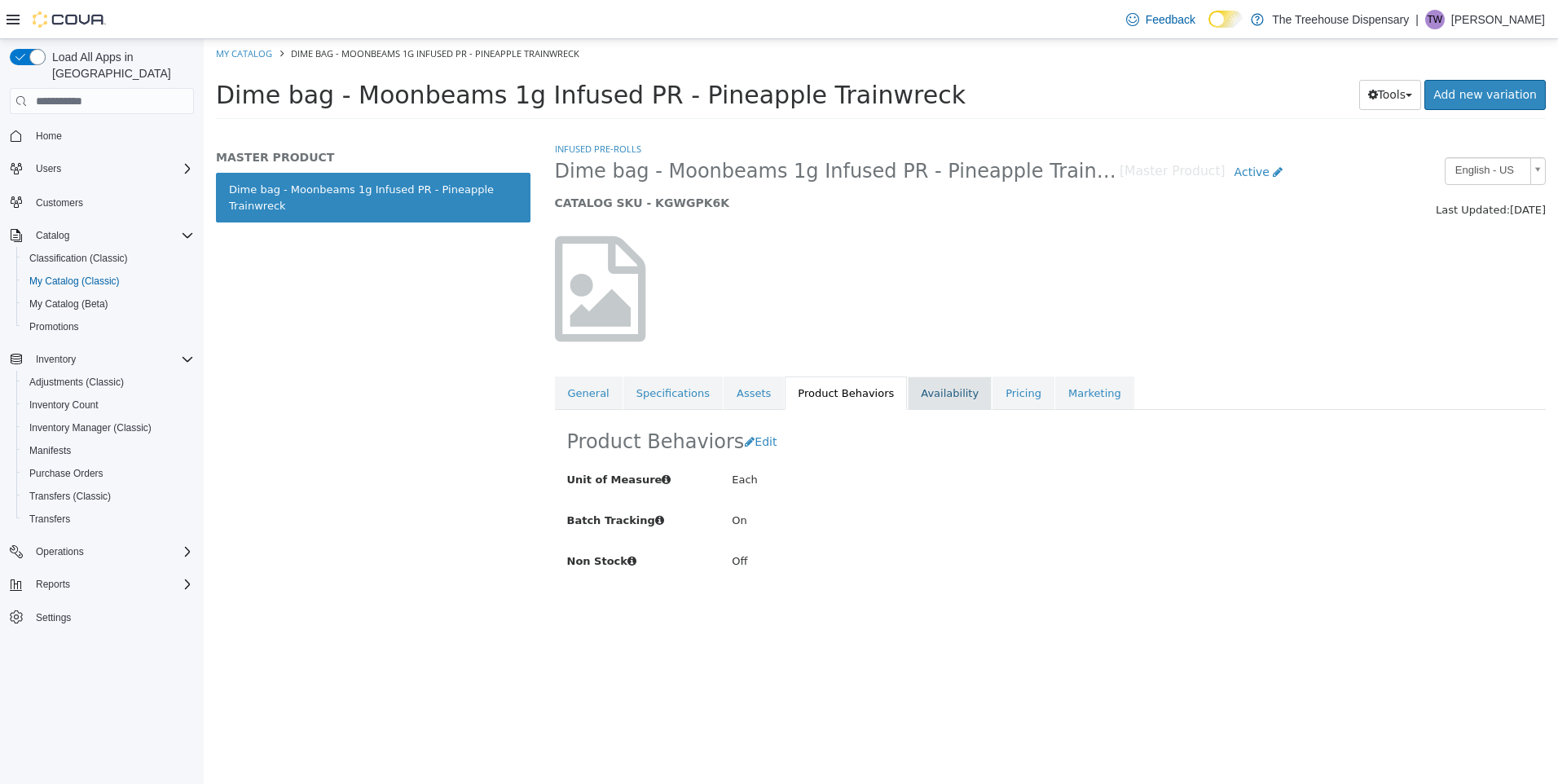
click at [950, 405] on link "Availability" at bounding box center [950, 393] width 84 height 34
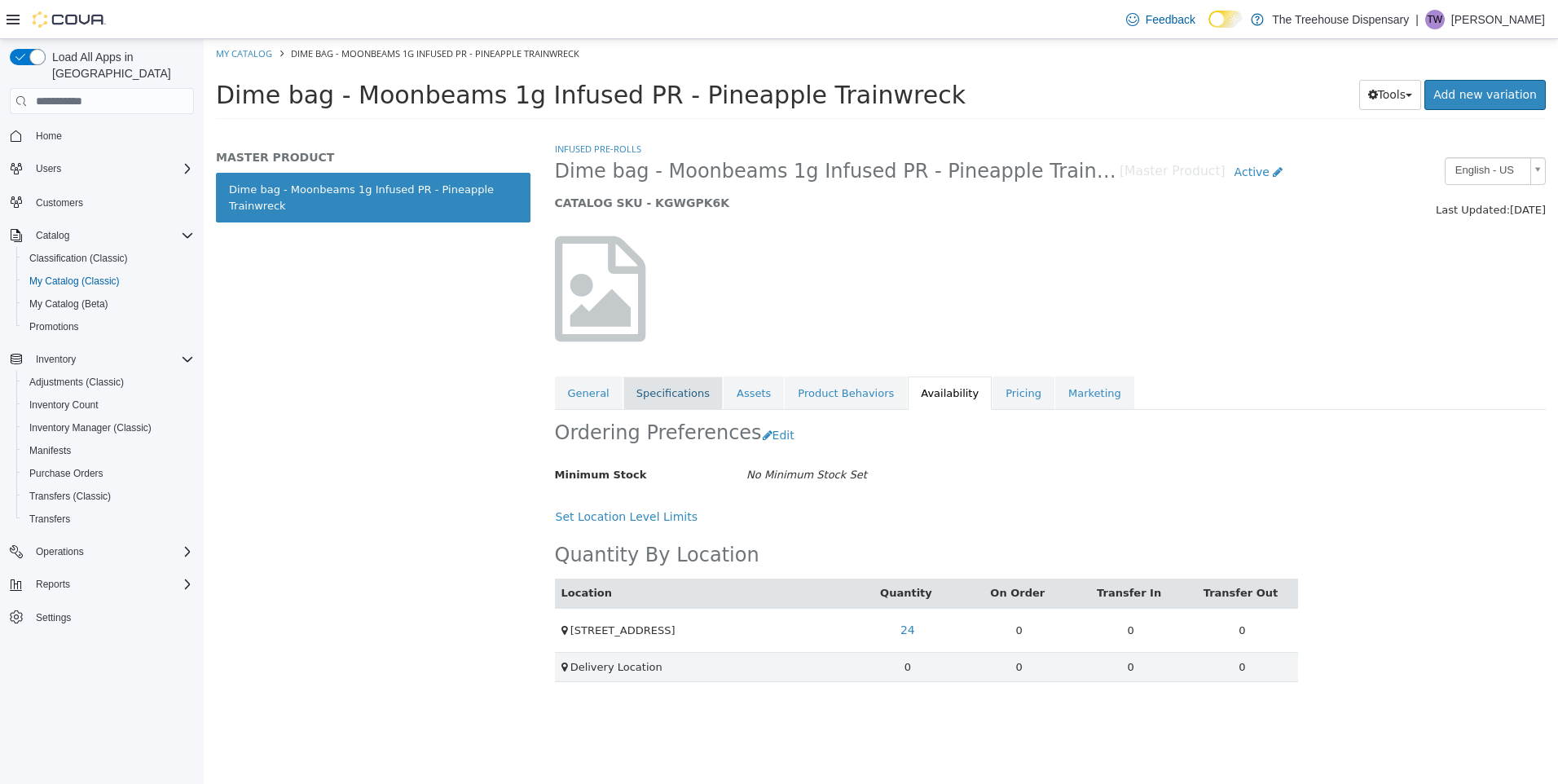
click at [662, 390] on link "Specifications" at bounding box center [673, 393] width 99 height 34
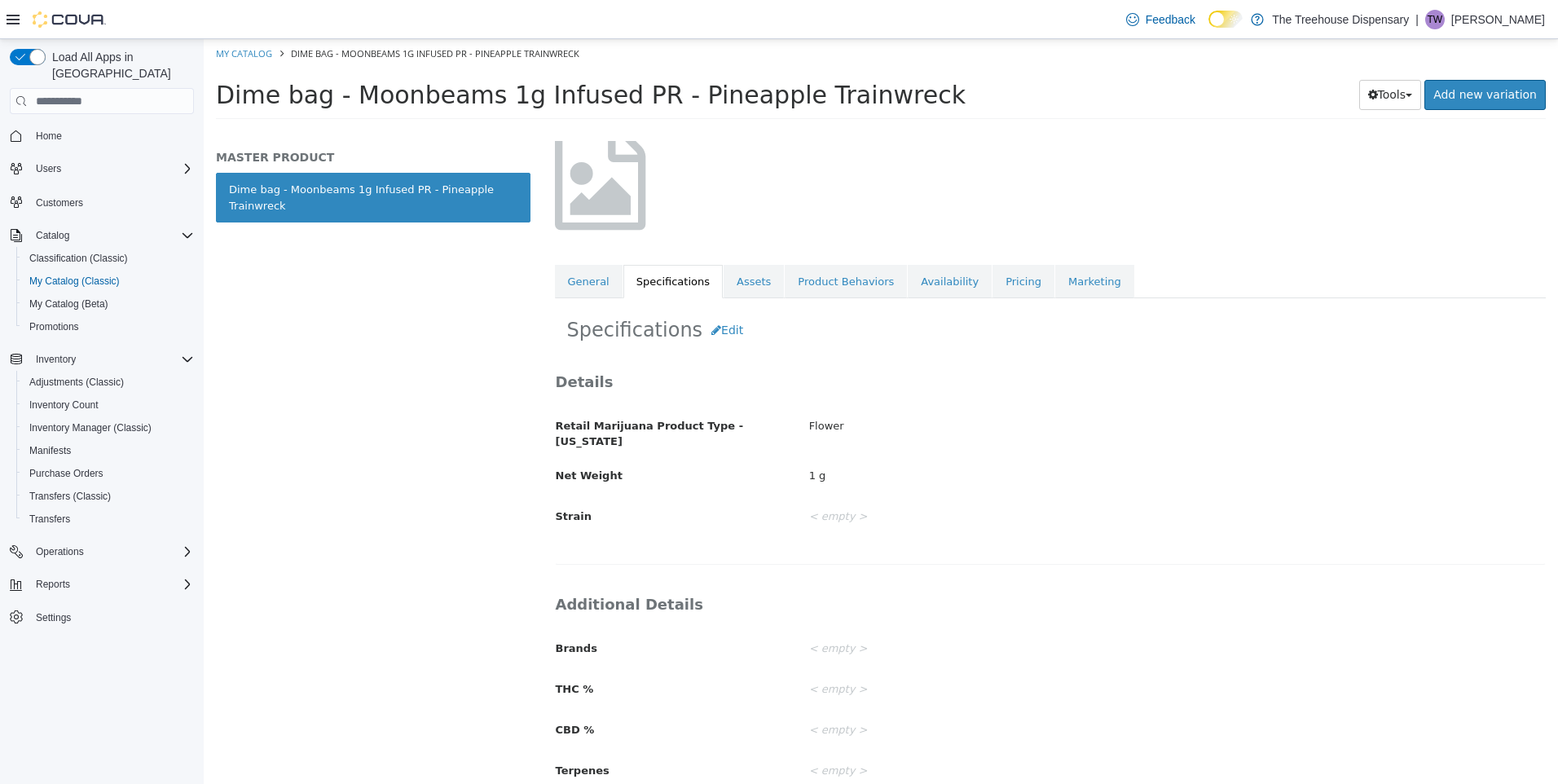
scroll to position [151, 0]
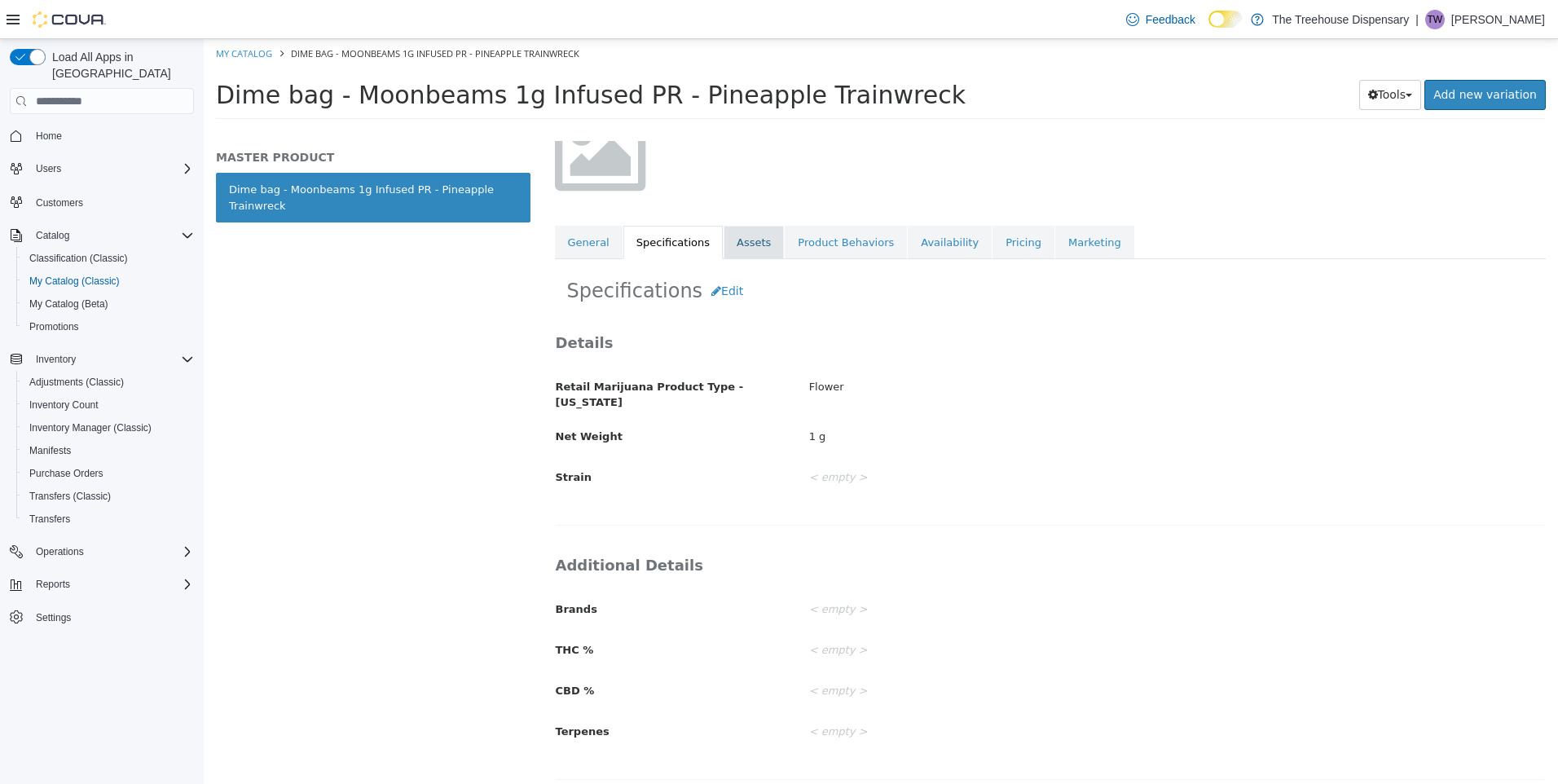
click at [734, 242] on link "Assets" at bounding box center [754, 243] width 60 height 34
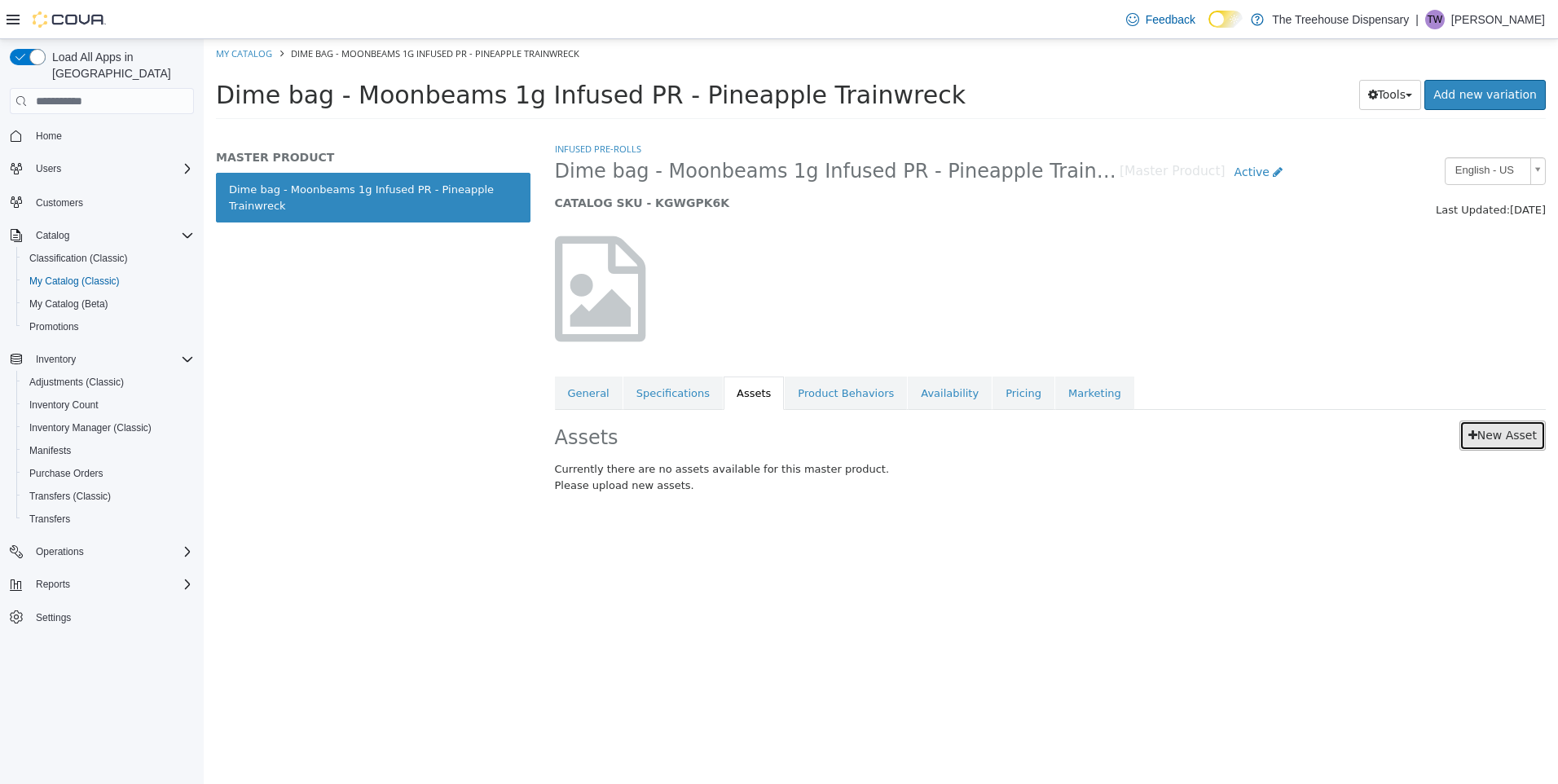
click at [1503, 426] on link "New Asset" at bounding box center [1503, 435] width 87 height 30
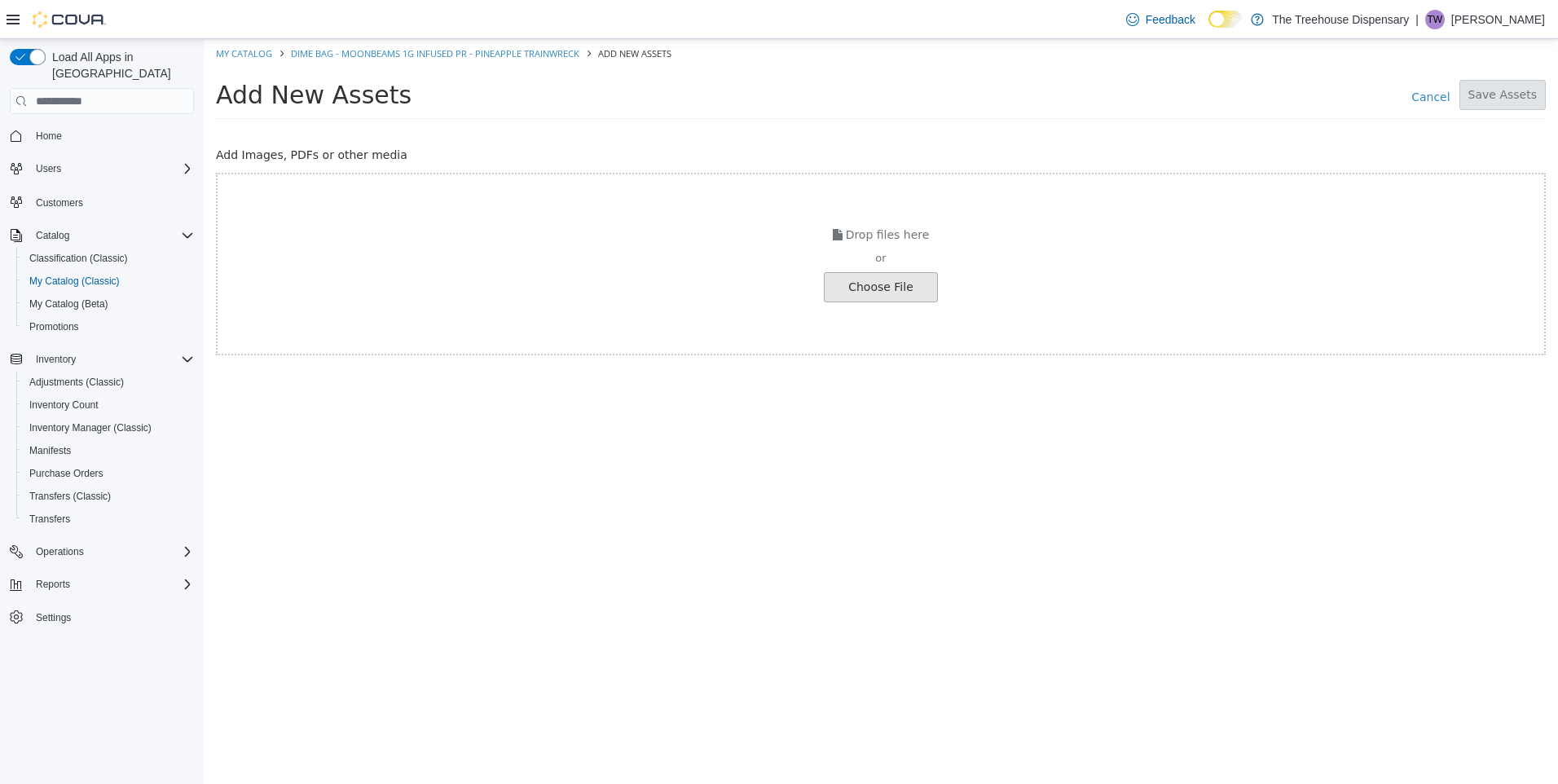
click at [910, 285] on input "file" at bounding box center [28, 287] width 1819 height 28
click at [890, 294] on input "file" at bounding box center [28, 287] width 1819 height 28
click at [824, 293] on input "file" at bounding box center [28, 287] width 1819 height 28
click at [874, 293] on input "file" at bounding box center [28, 287] width 1819 height 28
click at [851, 281] on input "file" at bounding box center [28, 287] width 1819 height 28
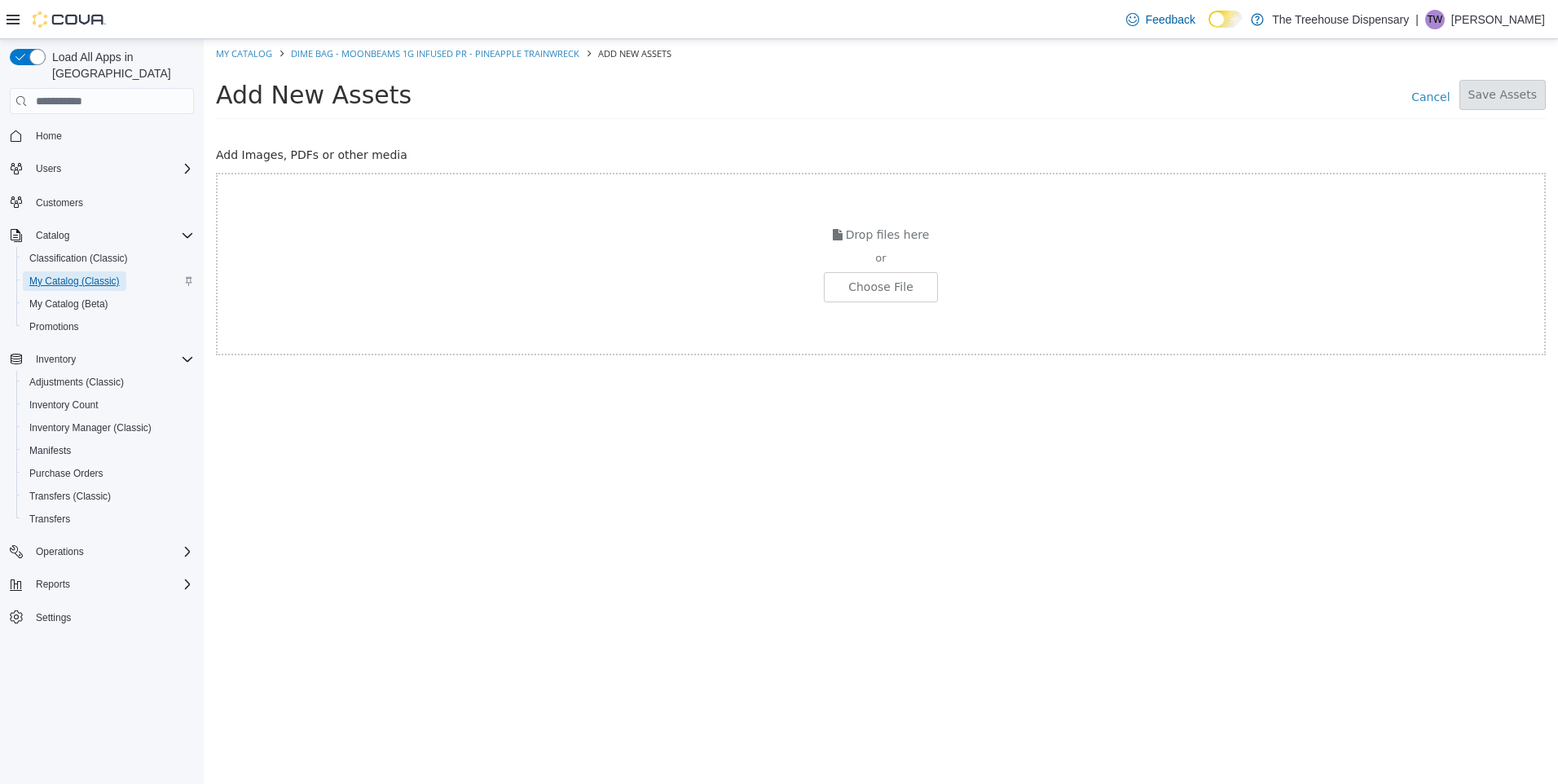
click at [99, 274] on span "My Catalog (Classic)" at bounding box center [74, 281] width 90 height 13
click at [98, 421] on span "Inventory Manager (Classic)" at bounding box center [90, 428] width 123 height 13
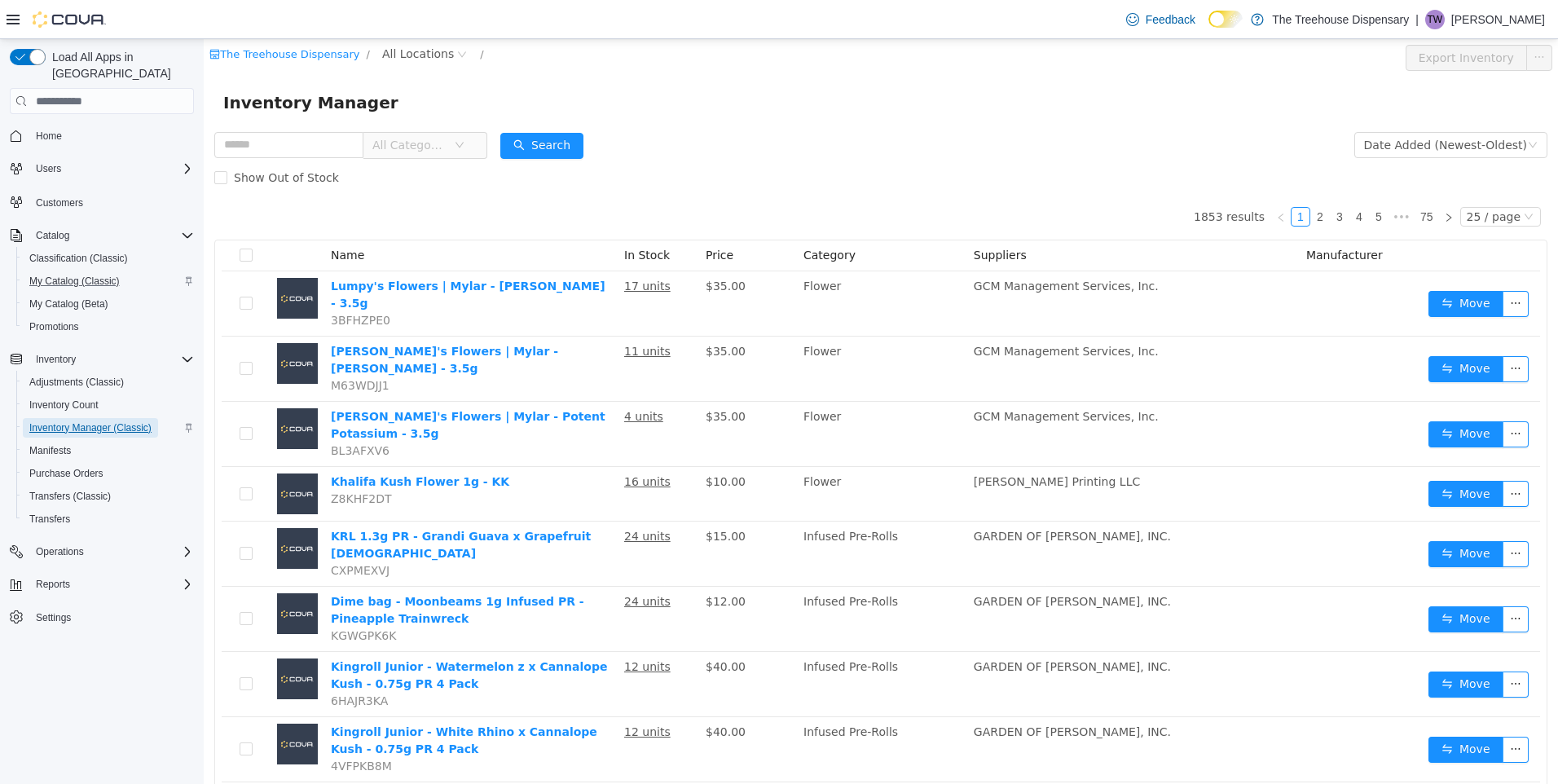
click at [111, 421] on span "Inventory Manager (Classic)" at bounding box center [90, 428] width 123 height 13
click at [310, 143] on input "text" at bounding box center [289, 144] width 149 height 26
type input "*******"
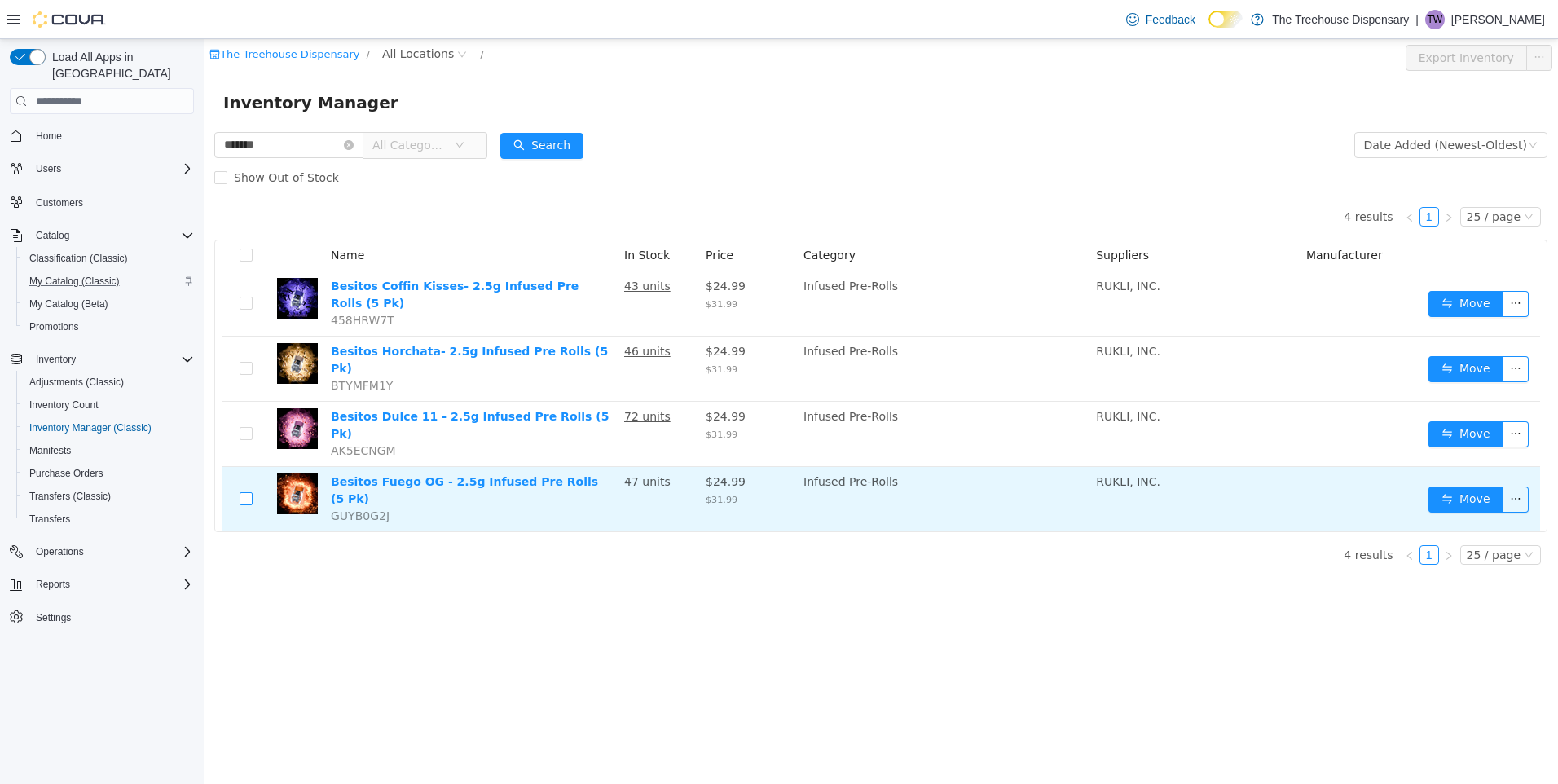
click at [248, 490] on label at bounding box center [246, 499] width 13 height 18
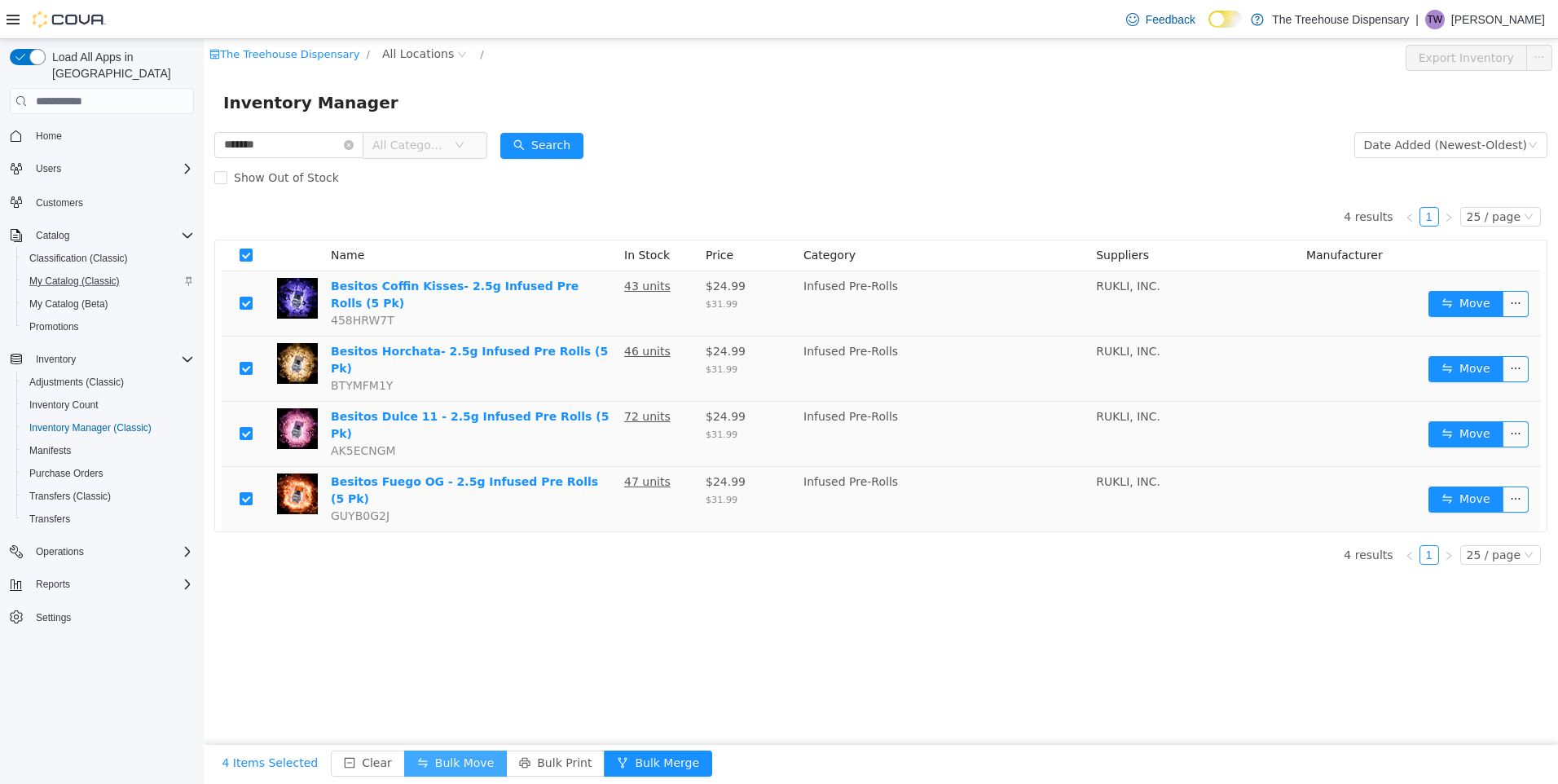
click at [454, 764] on button "Bulk Move" at bounding box center [455, 763] width 103 height 26
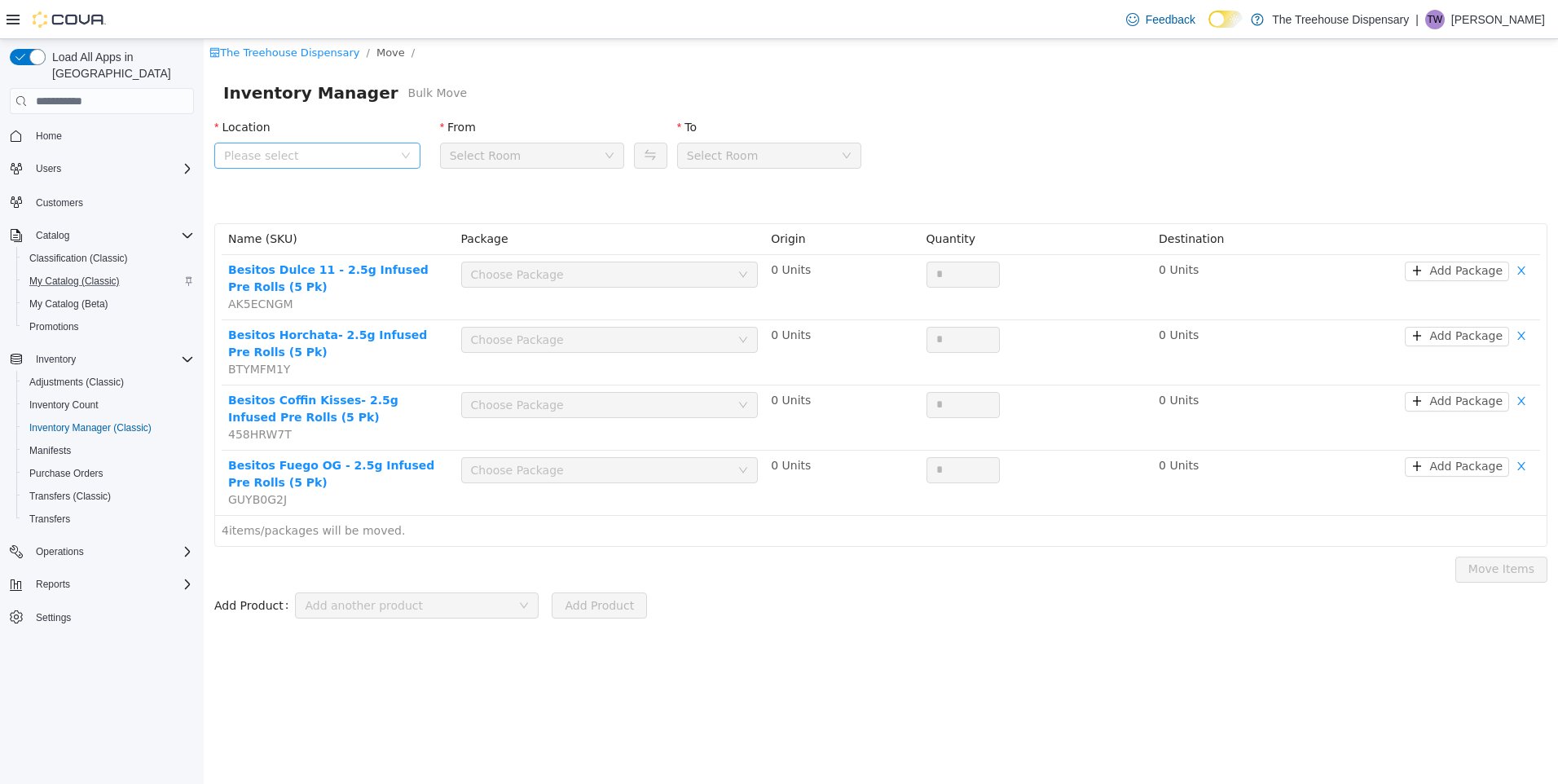
click at [348, 159] on span "Please select" at bounding box center [309, 156] width 169 height 17
click at [334, 253] on span "24081 Postal Ave" at bounding box center [313, 246] width 113 height 13
click at [500, 159] on div "Vault" at bounding box center [527, 155] width 154 height 24
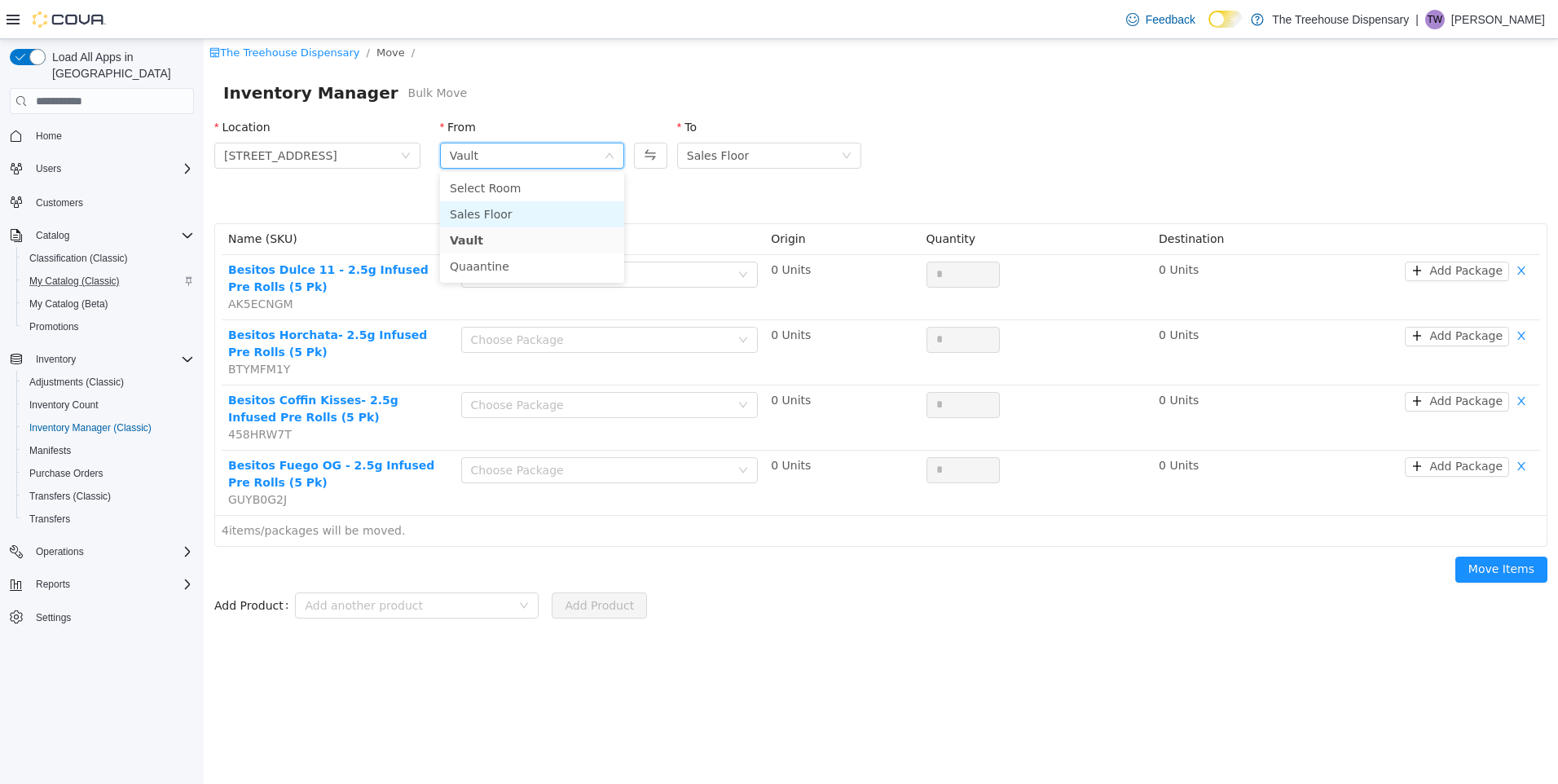
click at [511, 214] on li "Sales Floor" at bounding box center [532, 214] width 184 height 26
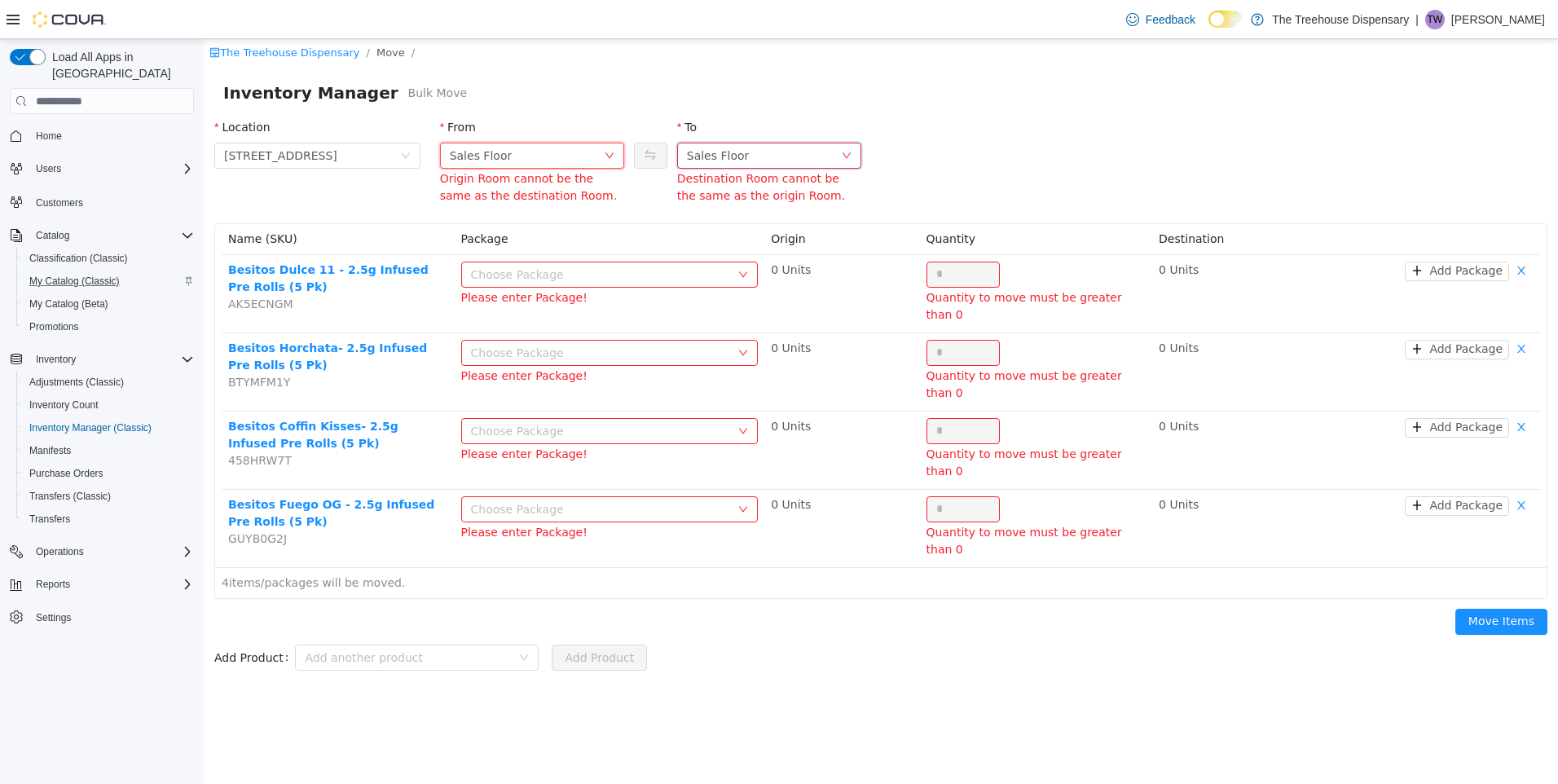
click at [688, 155] on div "Sales Floor" at bounding box center [718, 155] width 63 height 24
click at [745, 231] on li "Vault" at bounding box center [769, 239] width 184 height 26
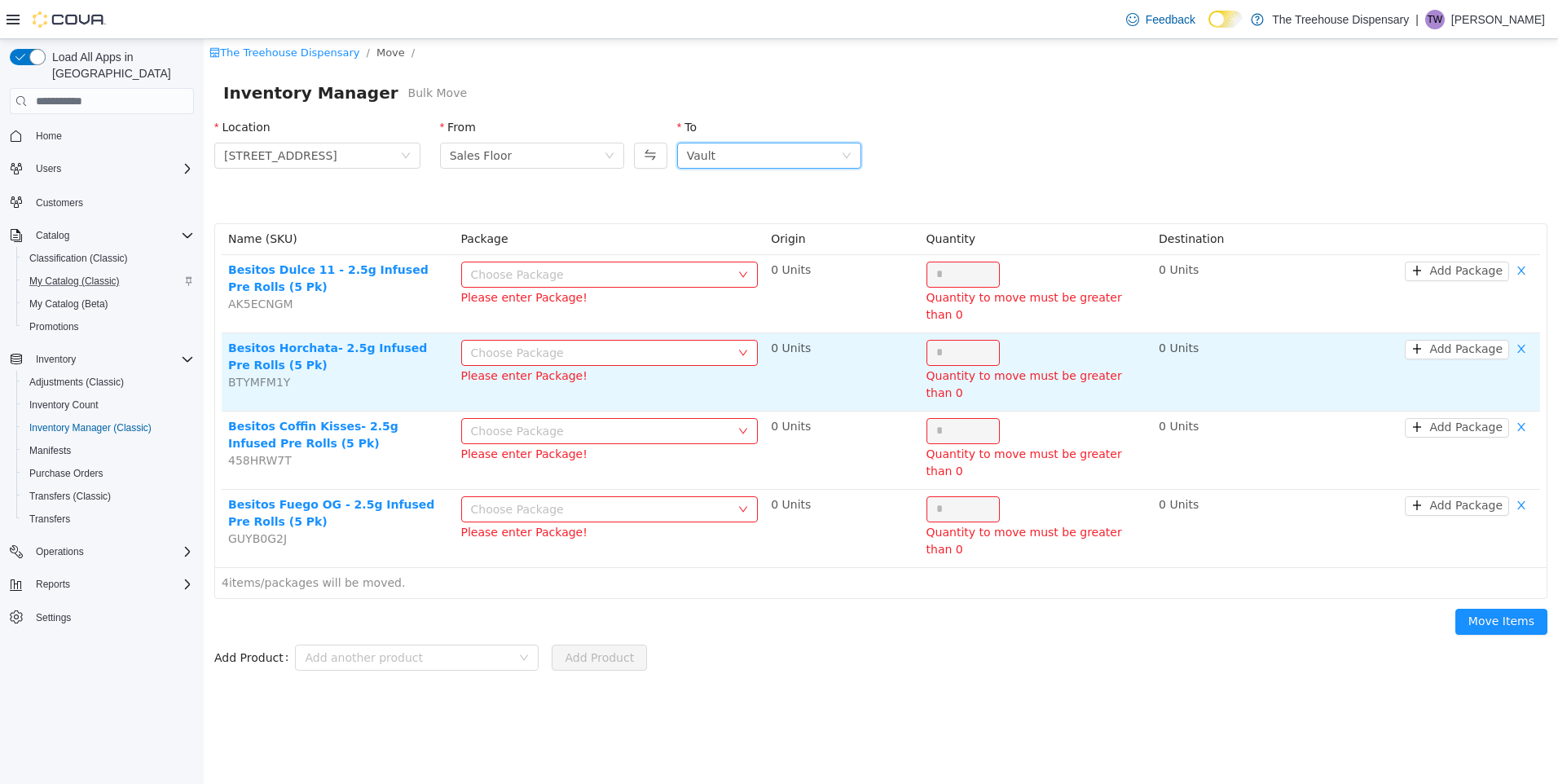
click at [538, 346] on div "Choose Package" at bounding box center [602, 353] width 260 height 17
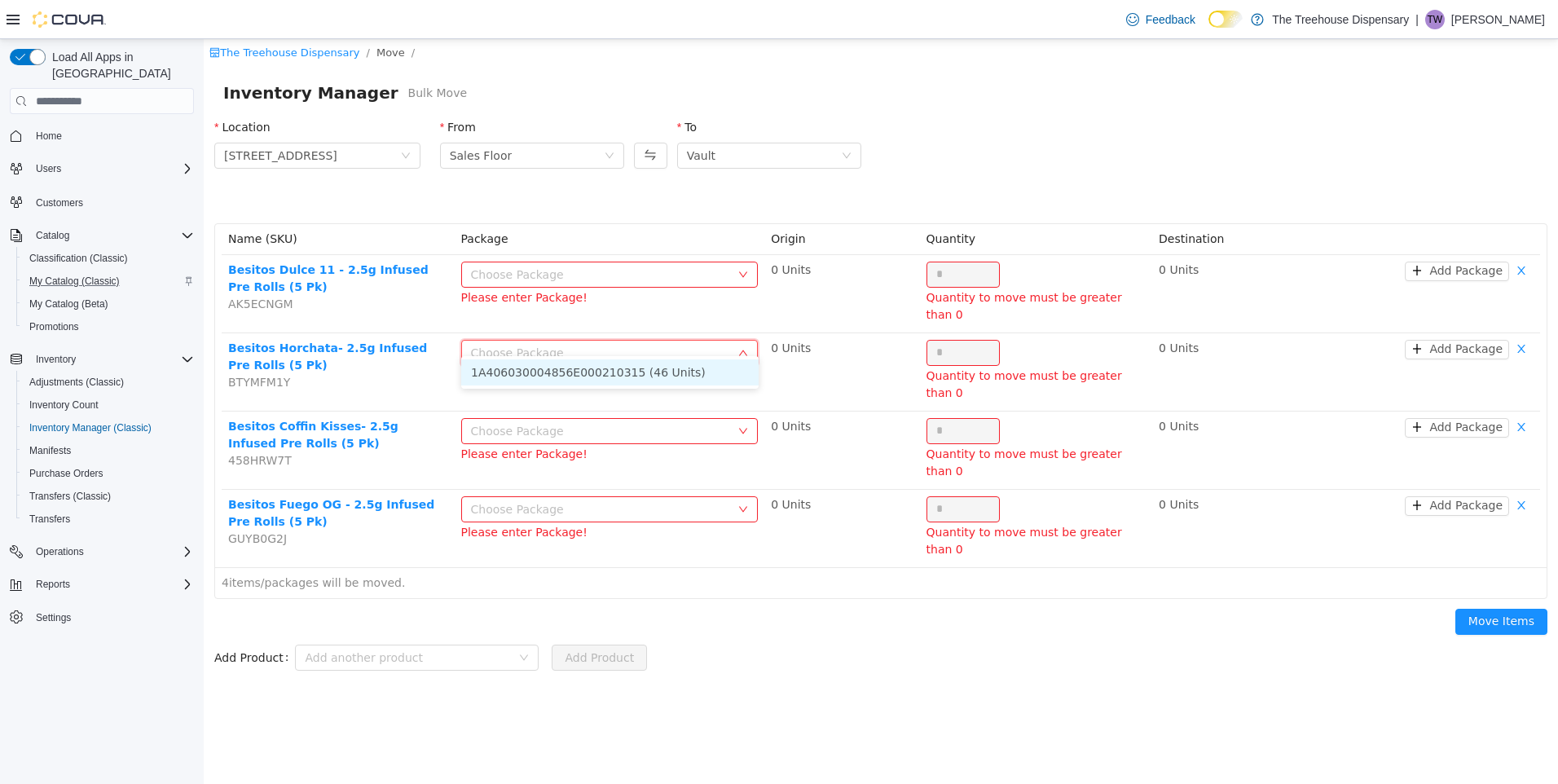
click at [542, 367] on li "1A406030004856E000210315 (46 Units)" at bounding box center [610, 372] width 297 height 26
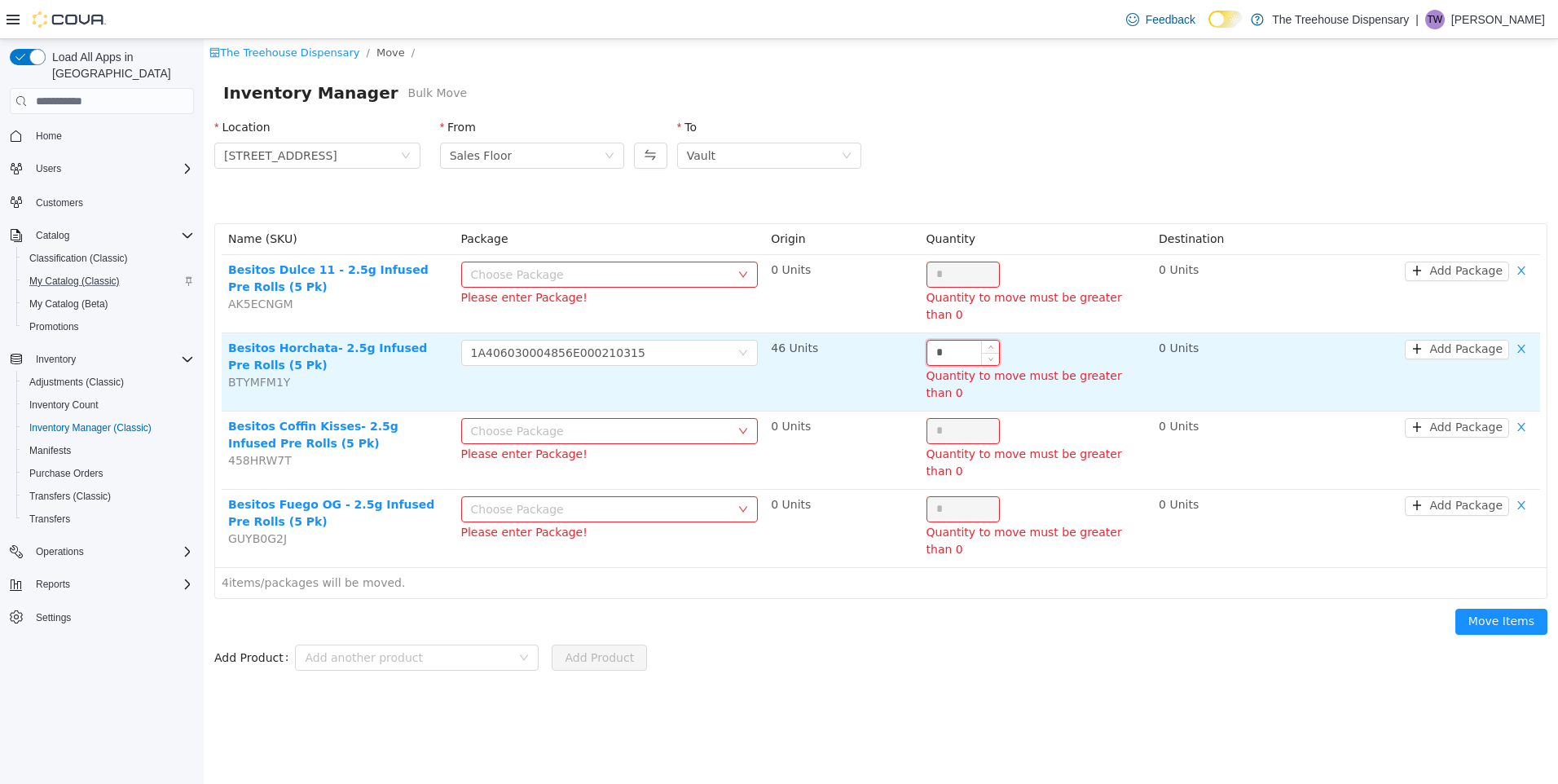
click at [951, 340] on input "*" at bounding box center [963, 352] width 72 height 24
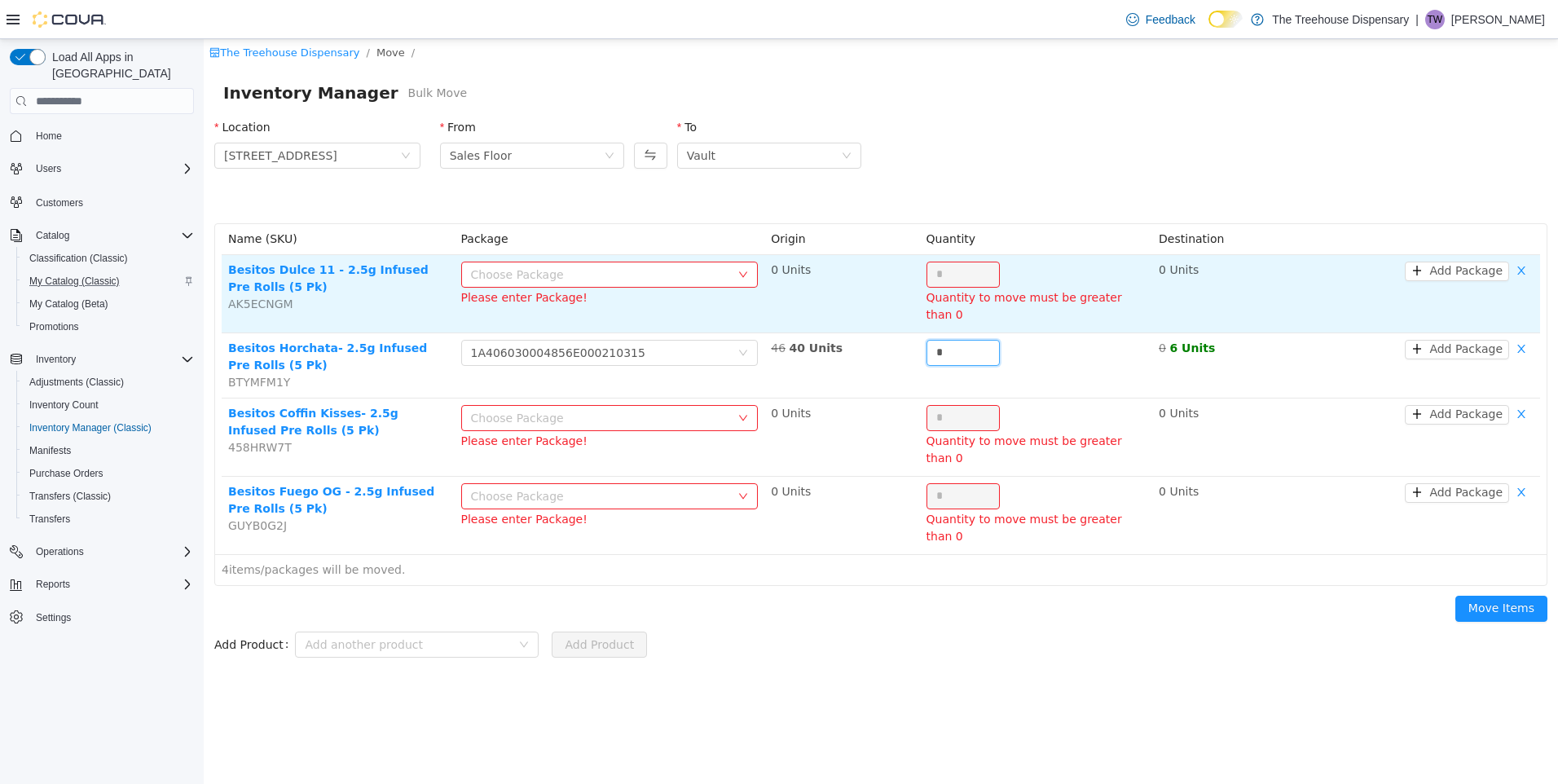
type input "*"
click at [633, 289] on div "Please enter Package!" at bounding box center [610, 298] width 297 height 18
click at [638, 284] on div "Choose Package" at bounding box center [605, 274] width 267 height 24
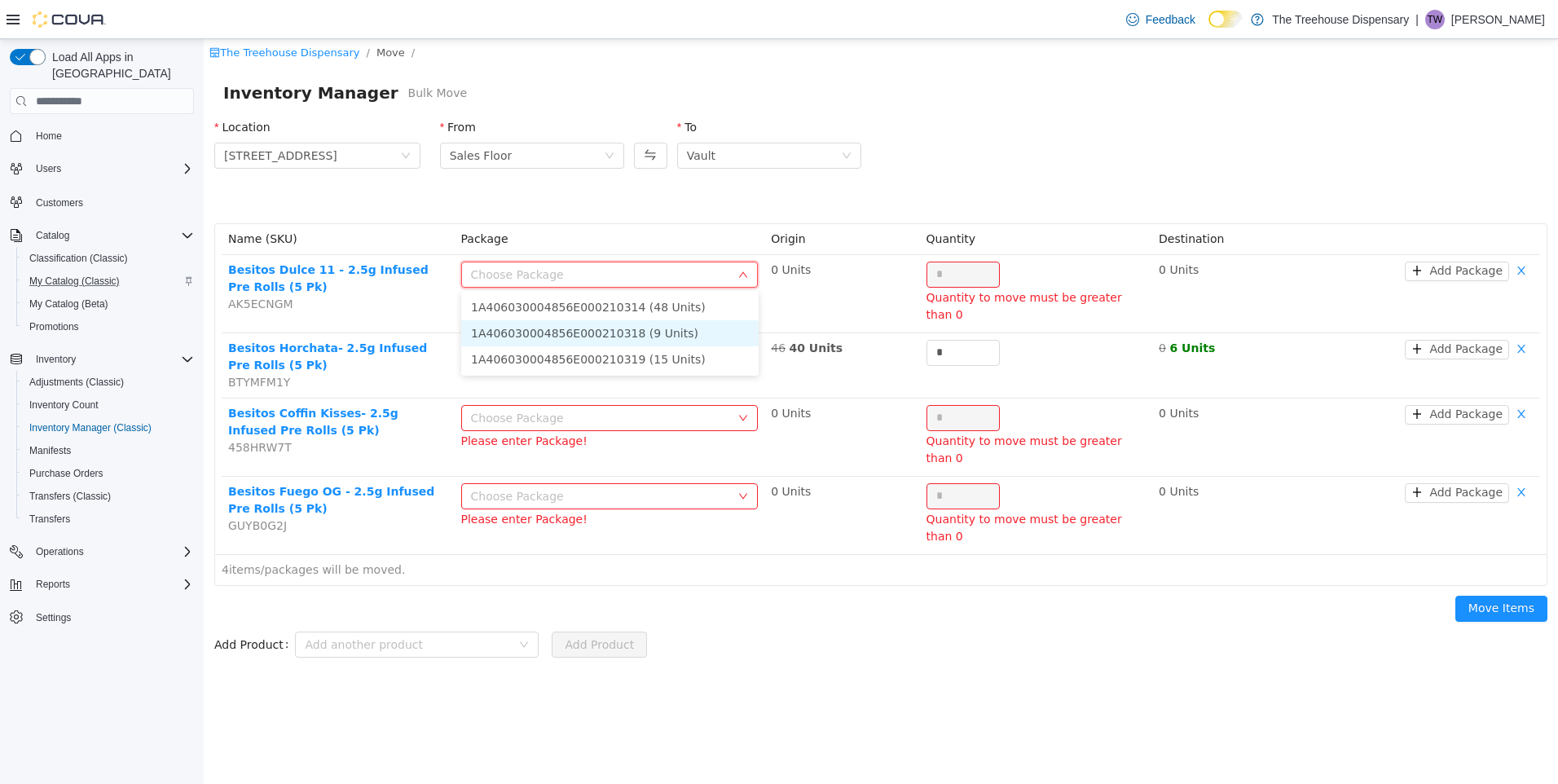
click at [698, 332] on li "1A406030004856E000210318 (9 Units)" at bounding box center [610, 333] width 297 height 26
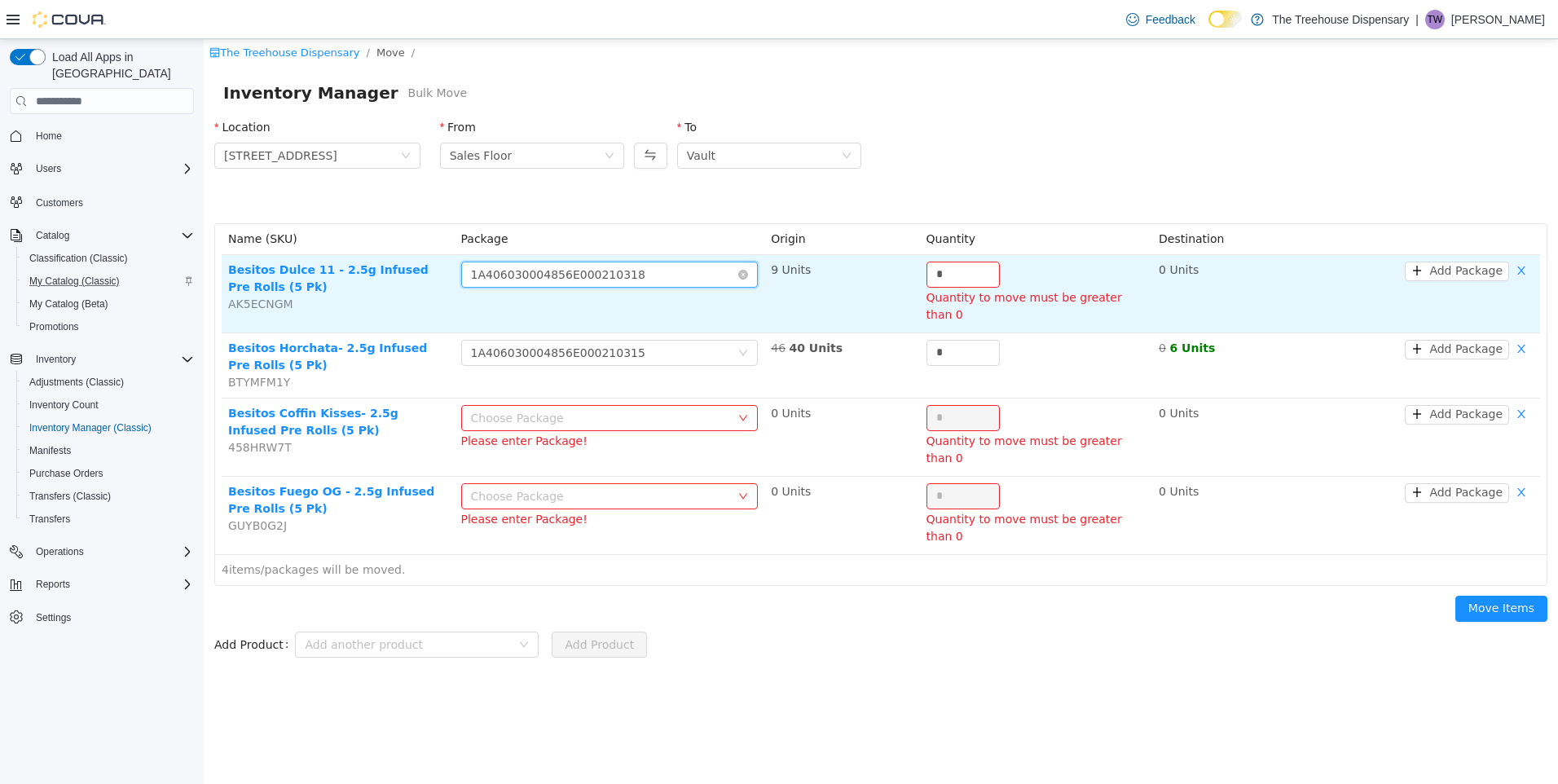
click at [631, 276] on div "Choose Package 1A406030004856E000210318" at bounding box center [605, 274] width 267 height 24
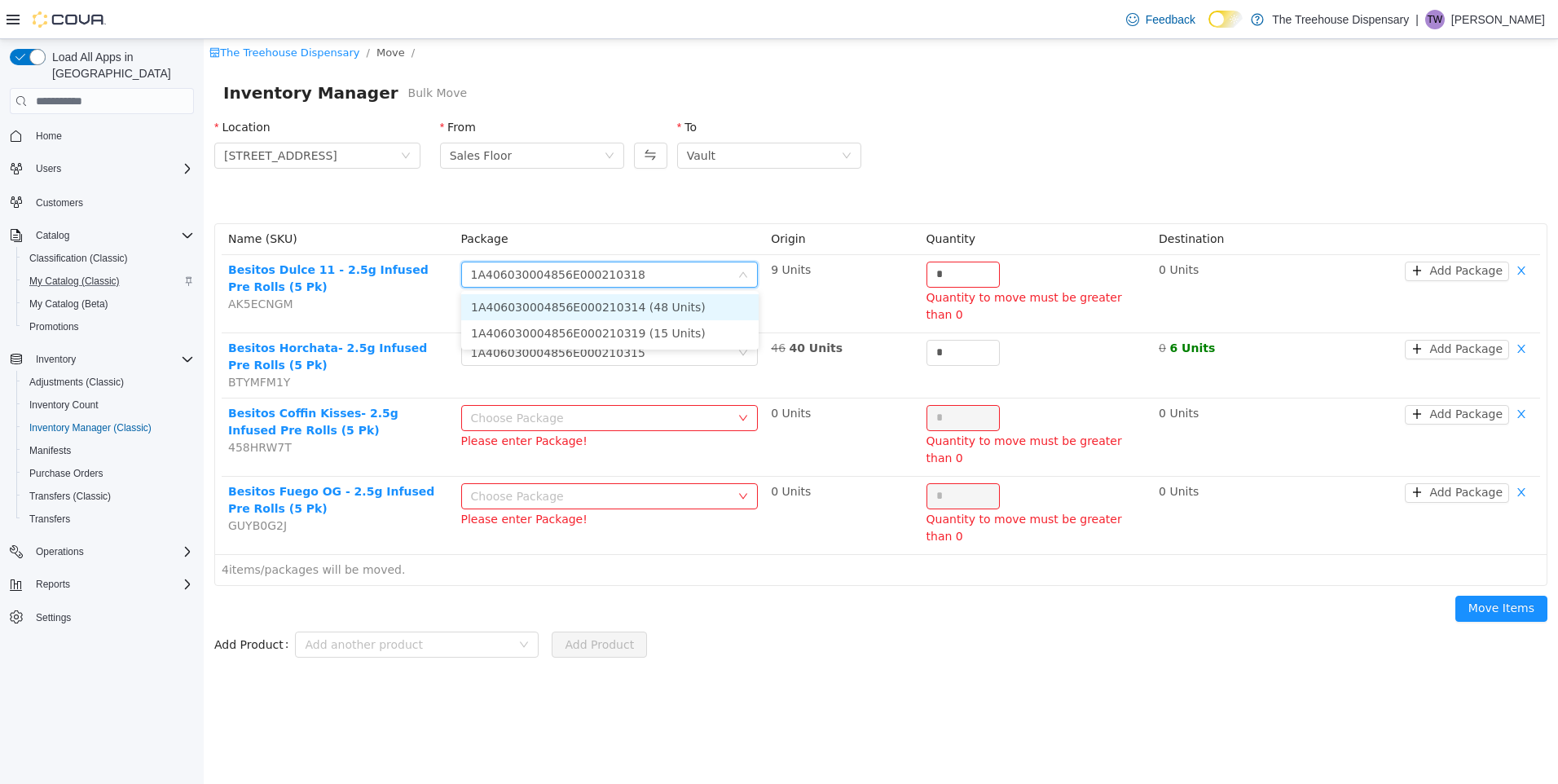
click at [649, 309] on li "1A406030004856E000210314 (48 Units)" at bounding box center [610, 307] width 297 height 26
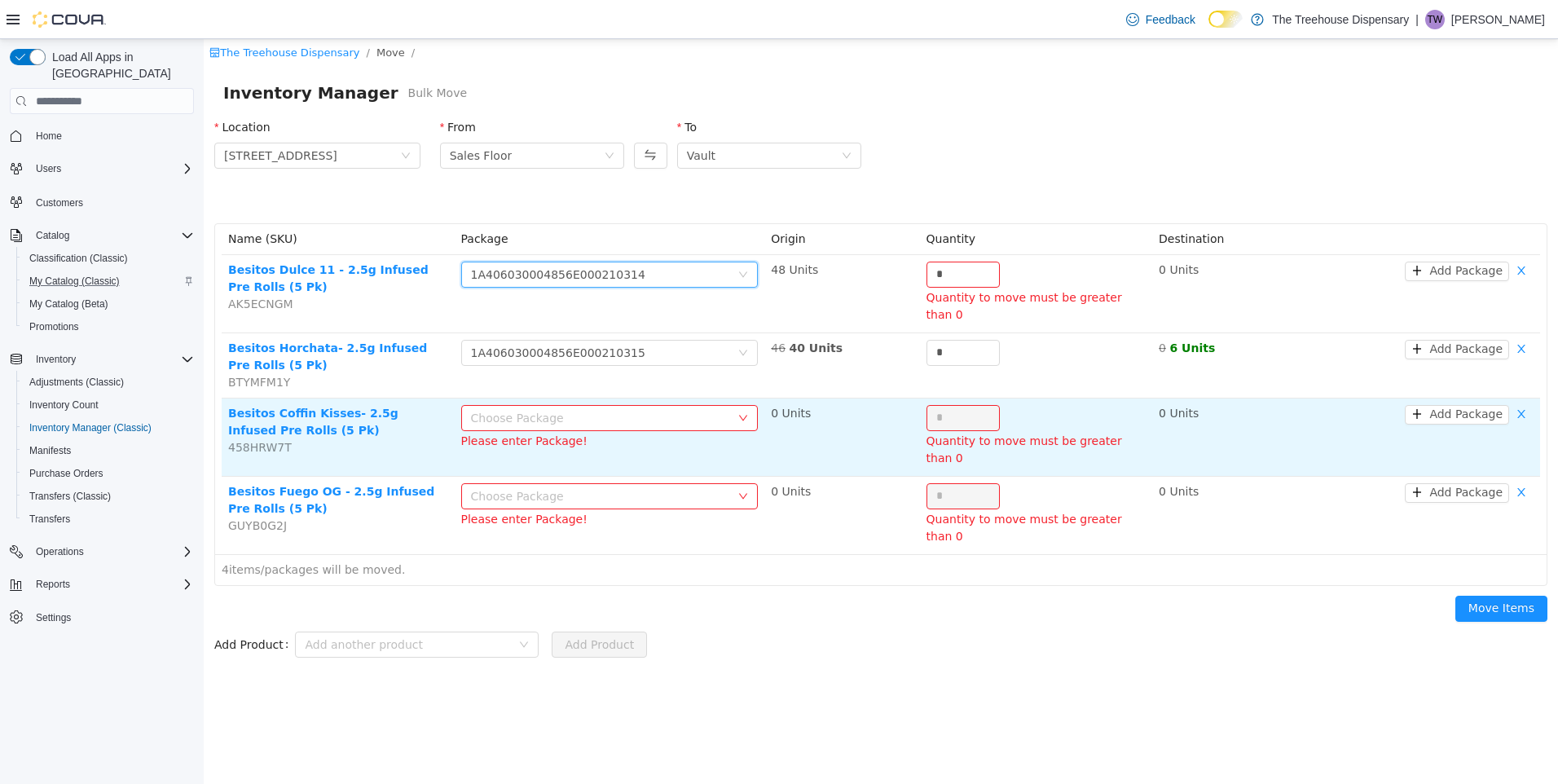
click at [650, 410] on div "Choose Package" at bounding box center [602, 418] width 260 height 17
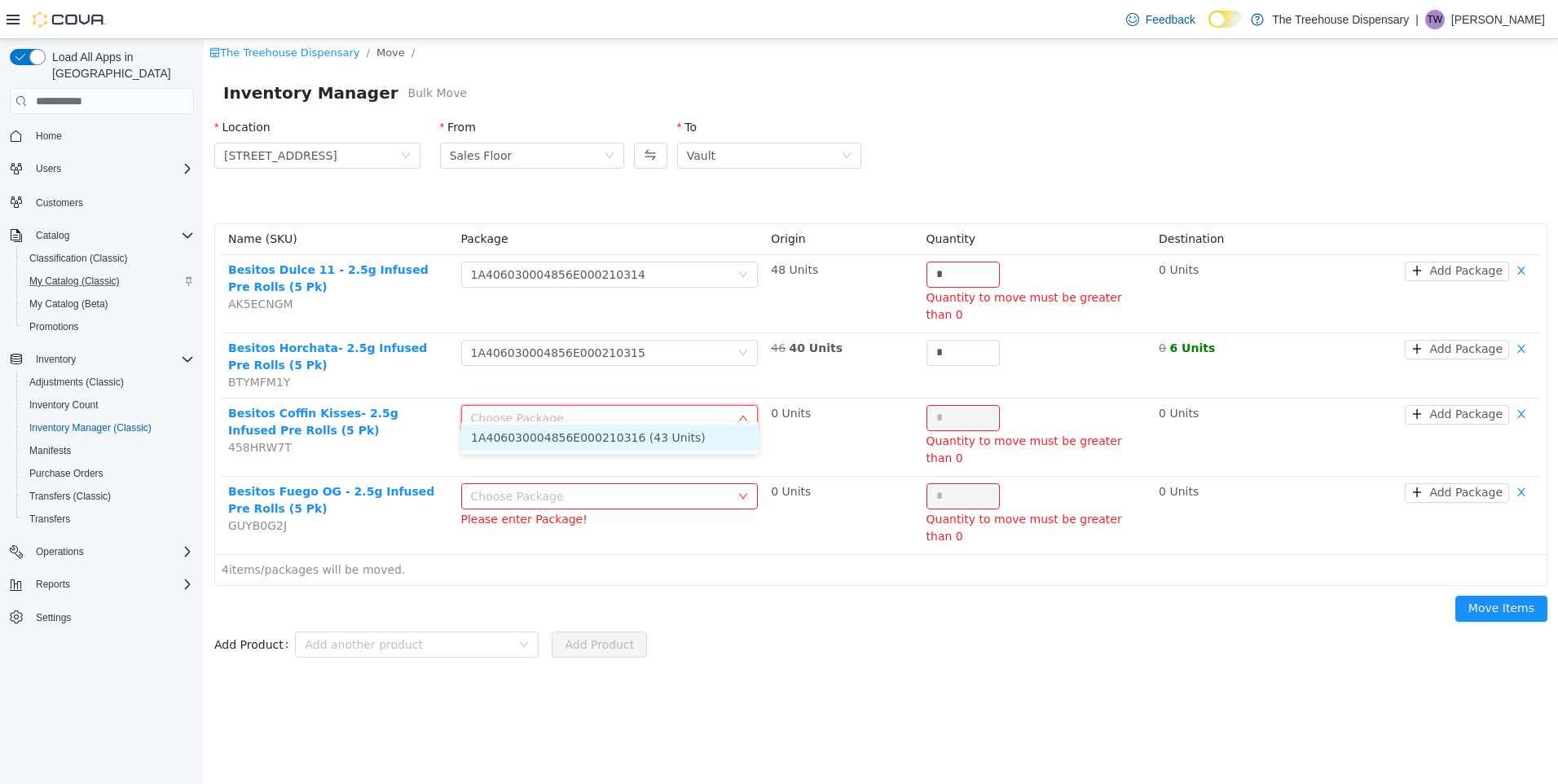
drag, startPoint x: 658, startPoint y: 425, endPoint x: 659, endPoint y: 440, distance: 15.0
click at [659, 425] on li "1A406030004856E000210316 (43 Units)" at bounding box center [610, 437] width 297 height 26
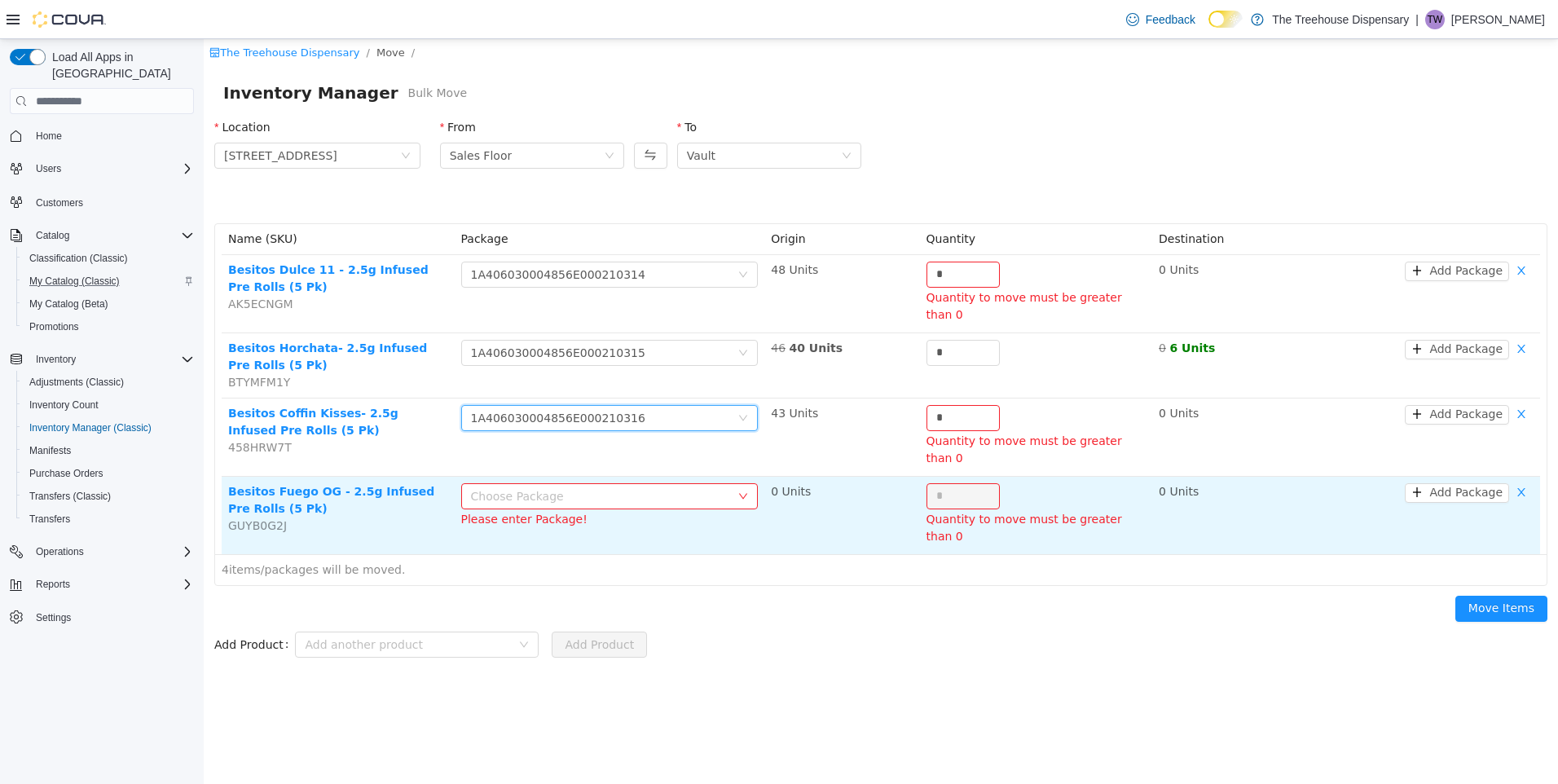
click at [660, 488] on div "Choose Package" at bounding box center [602, 496] width 260 height 17
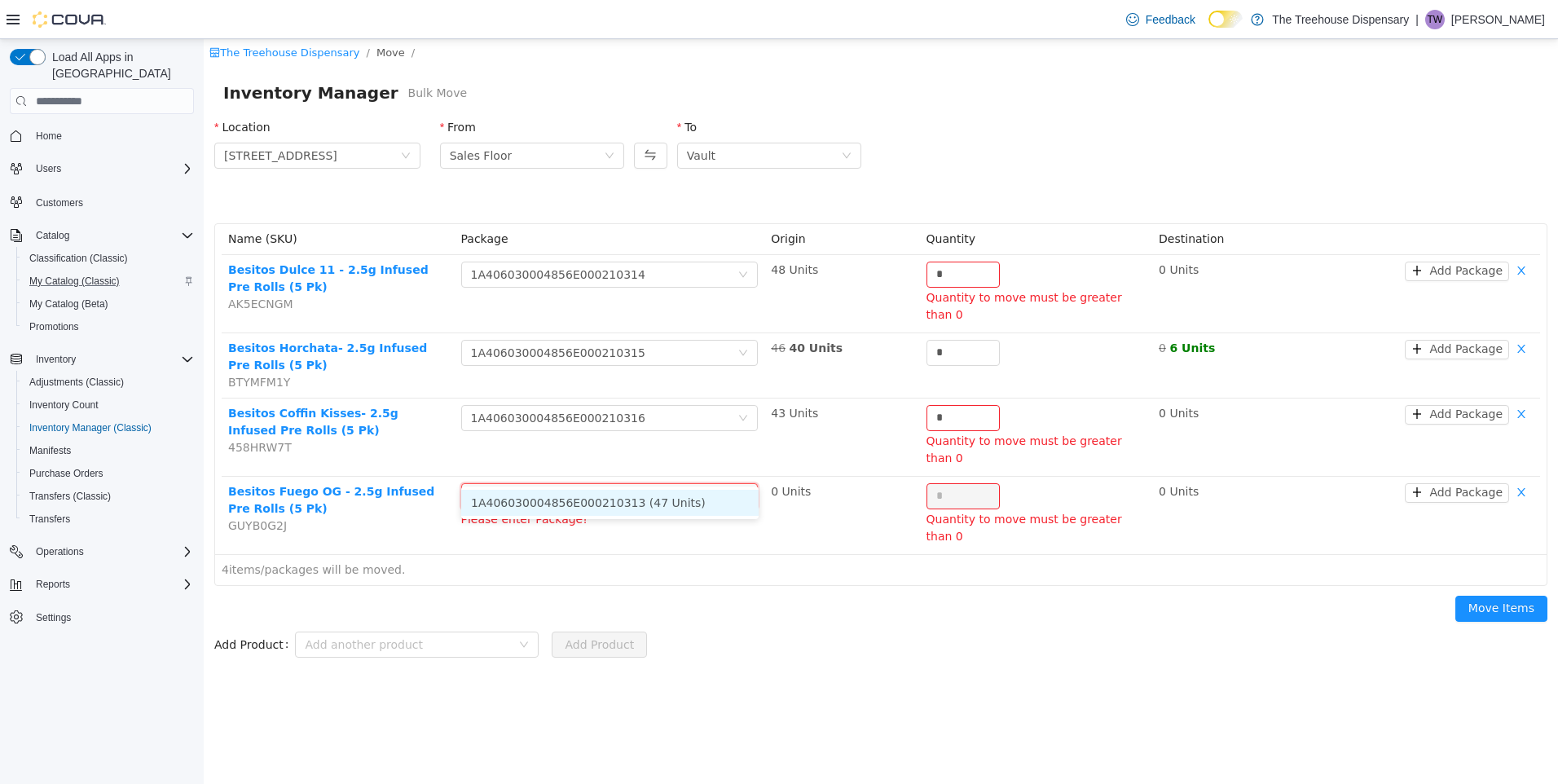
click at [668, 496] on li "1A406030004856E000210313 (47 Units)" at bounding box center [610, 502] width 297 height 26
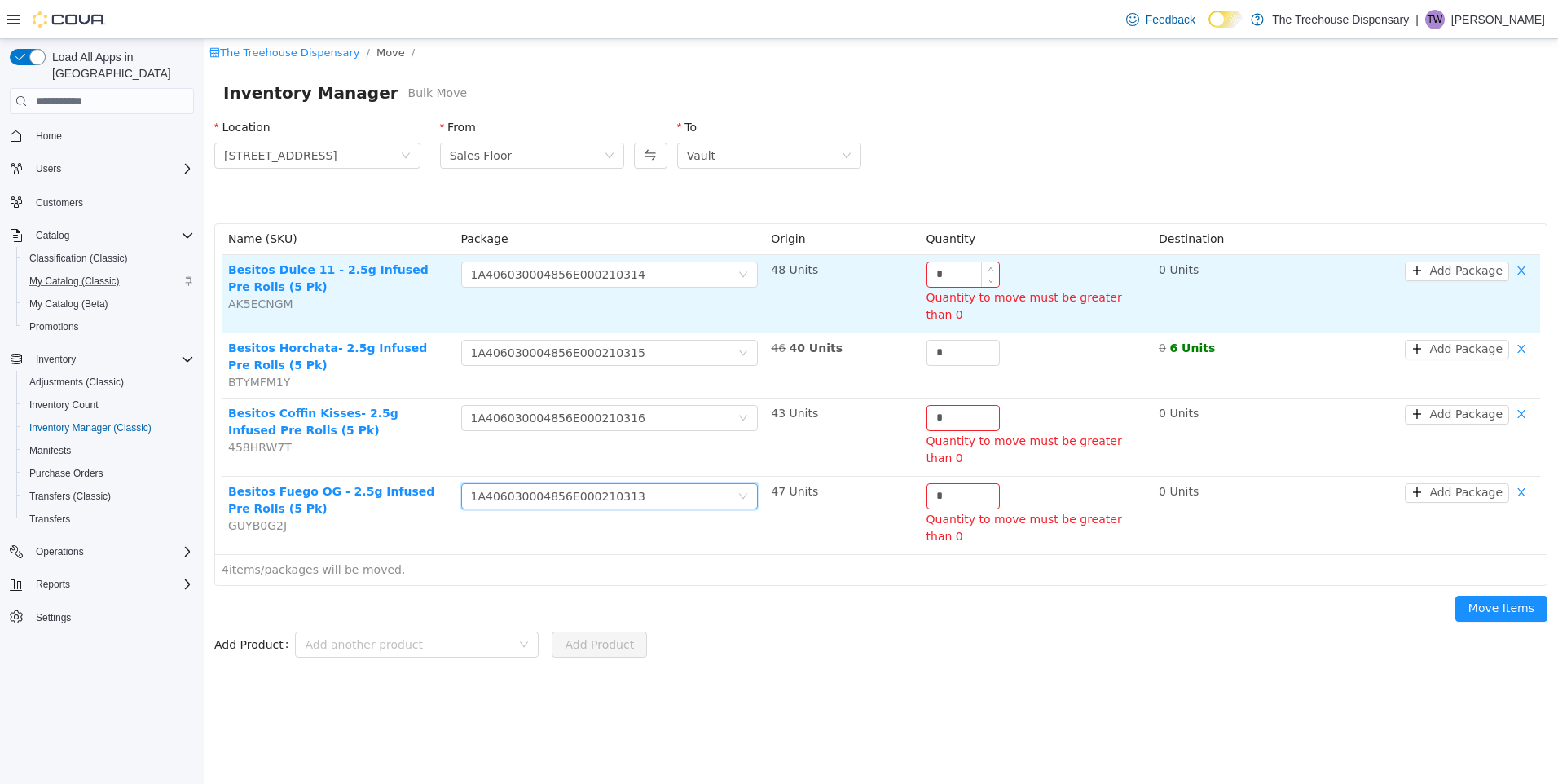
click at [954, 276] on input "*" at bounding box center [963, 274] width 72 height 24
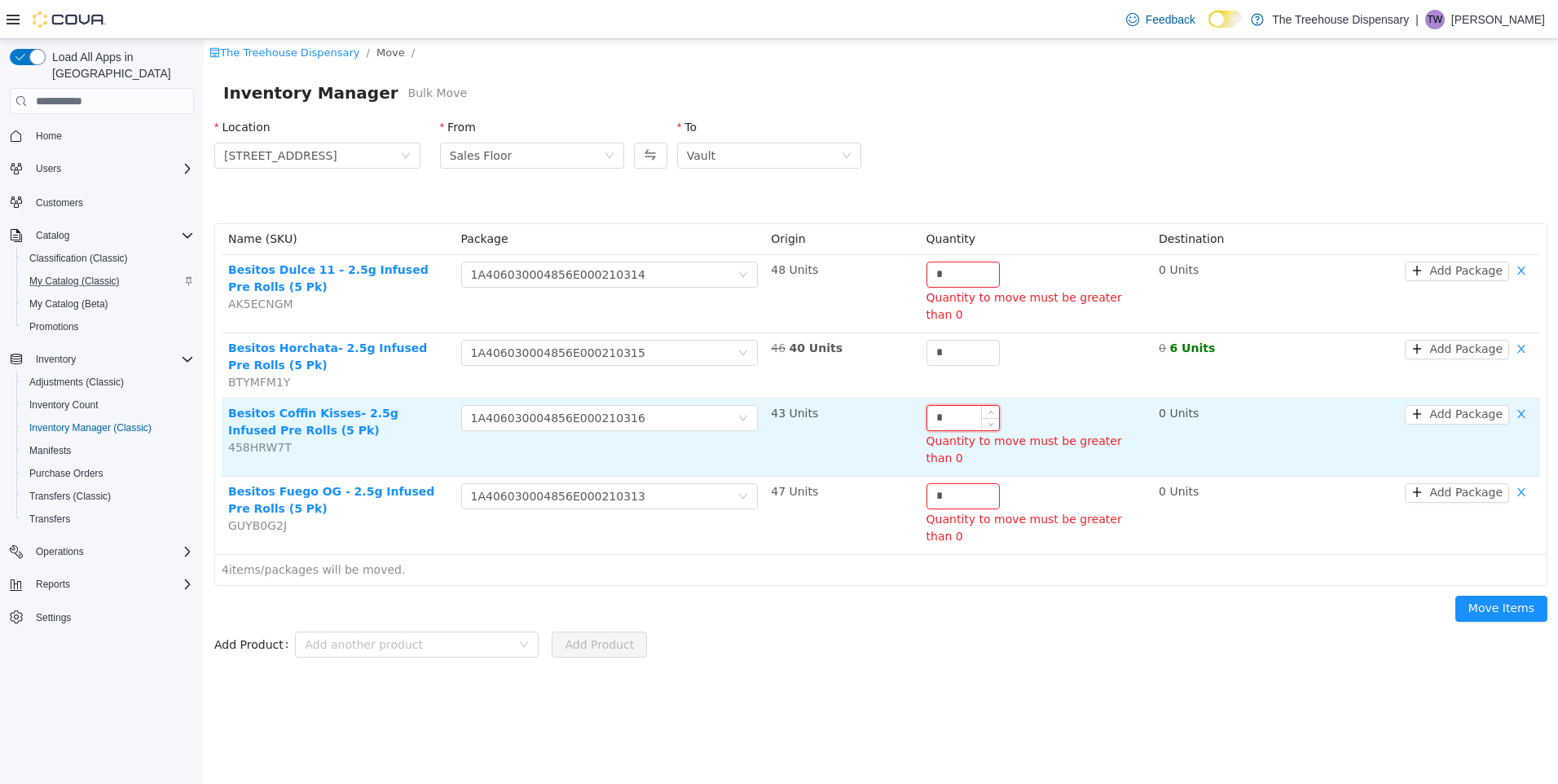
click at [965, 407] on input "*" at bounding box center [963, 417] width 72 height 24
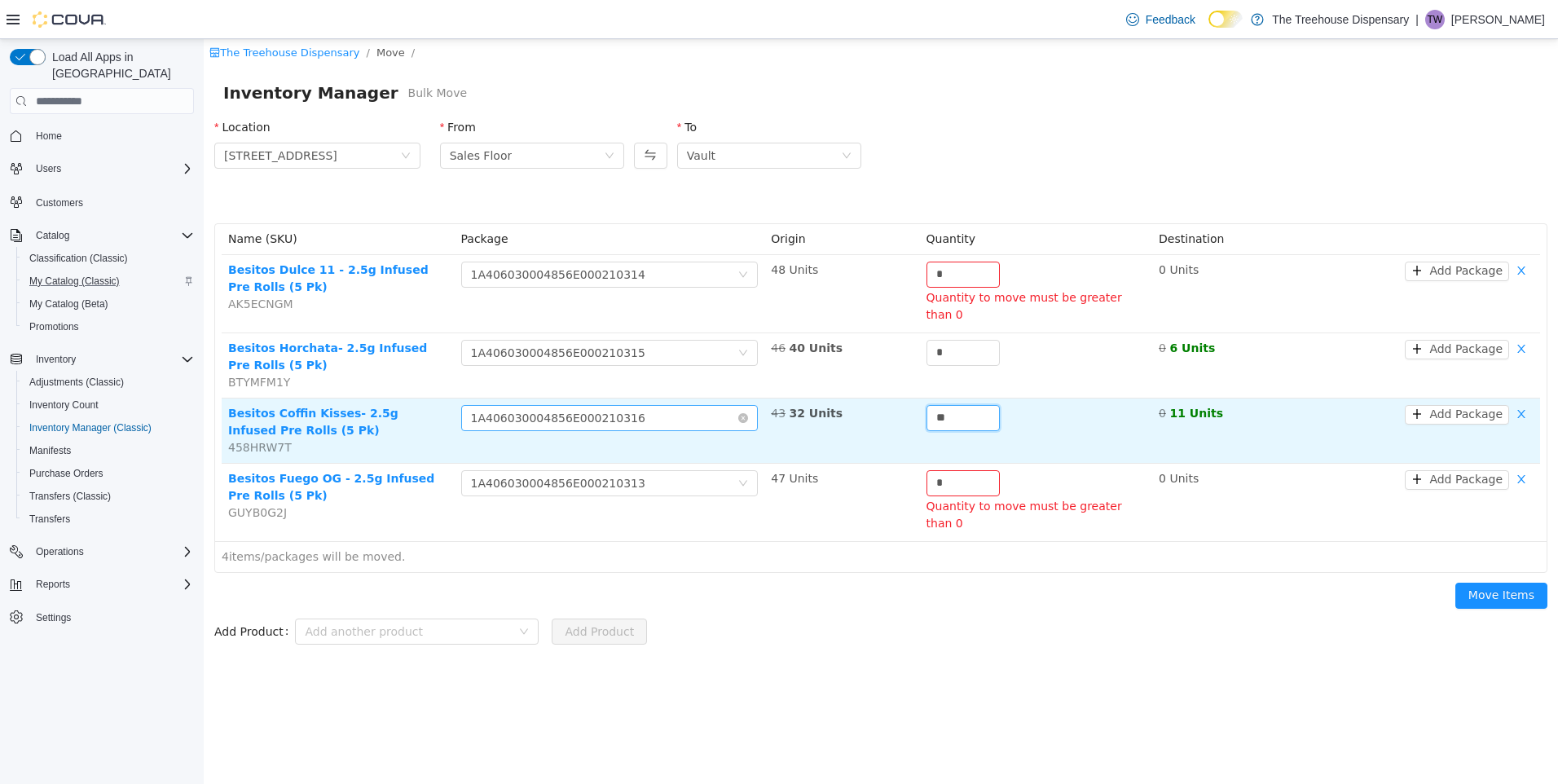
type input "**"
click at [687, 407] on div "Choose Package 1A406030004856E000210316" at bounding box center [605, 417] width 267 height 24
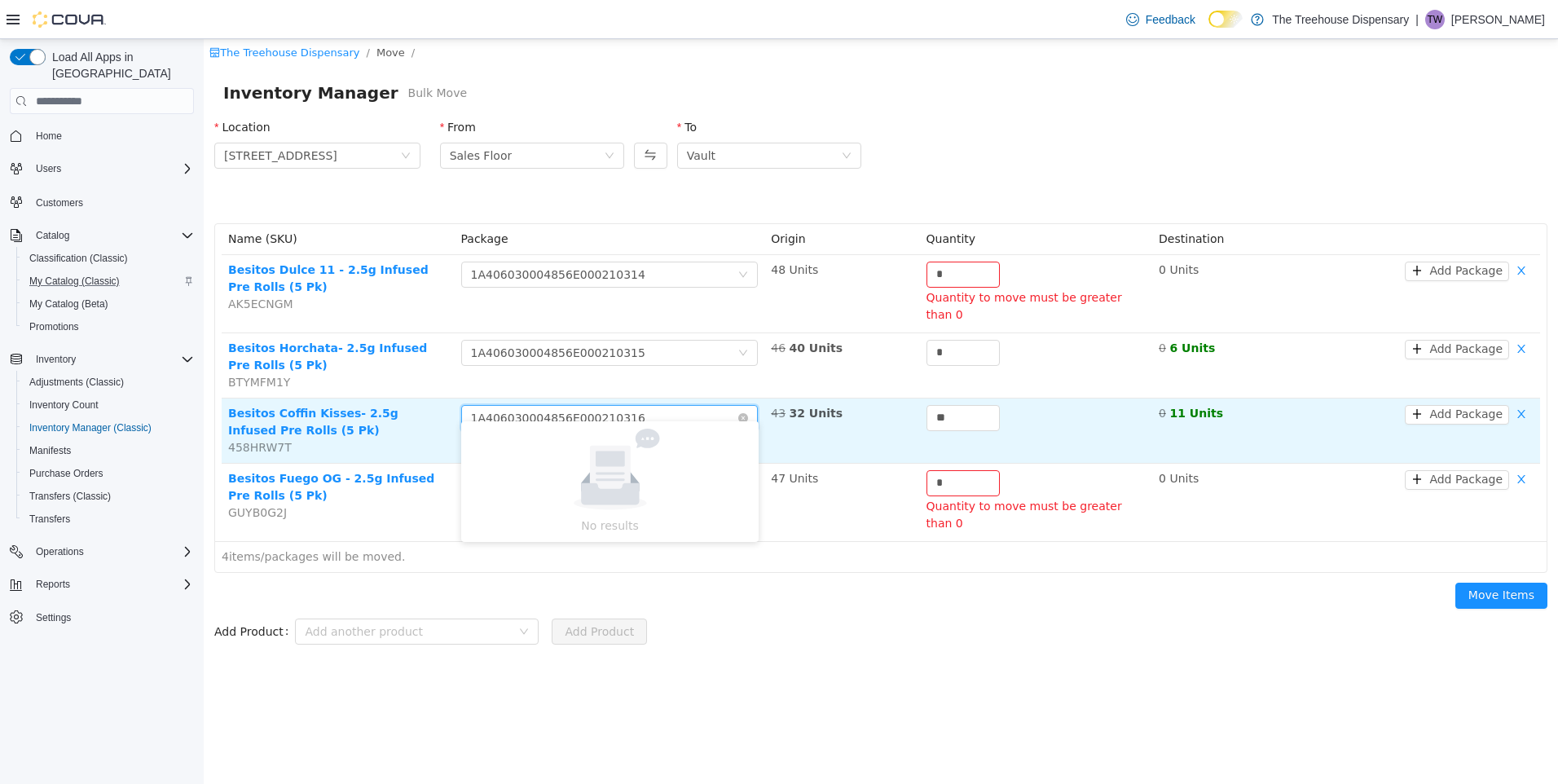
click at [726, 407] on div "Choose Package 1A406030004856E000210316" at bounding box center [605, 417] width 267 height 24
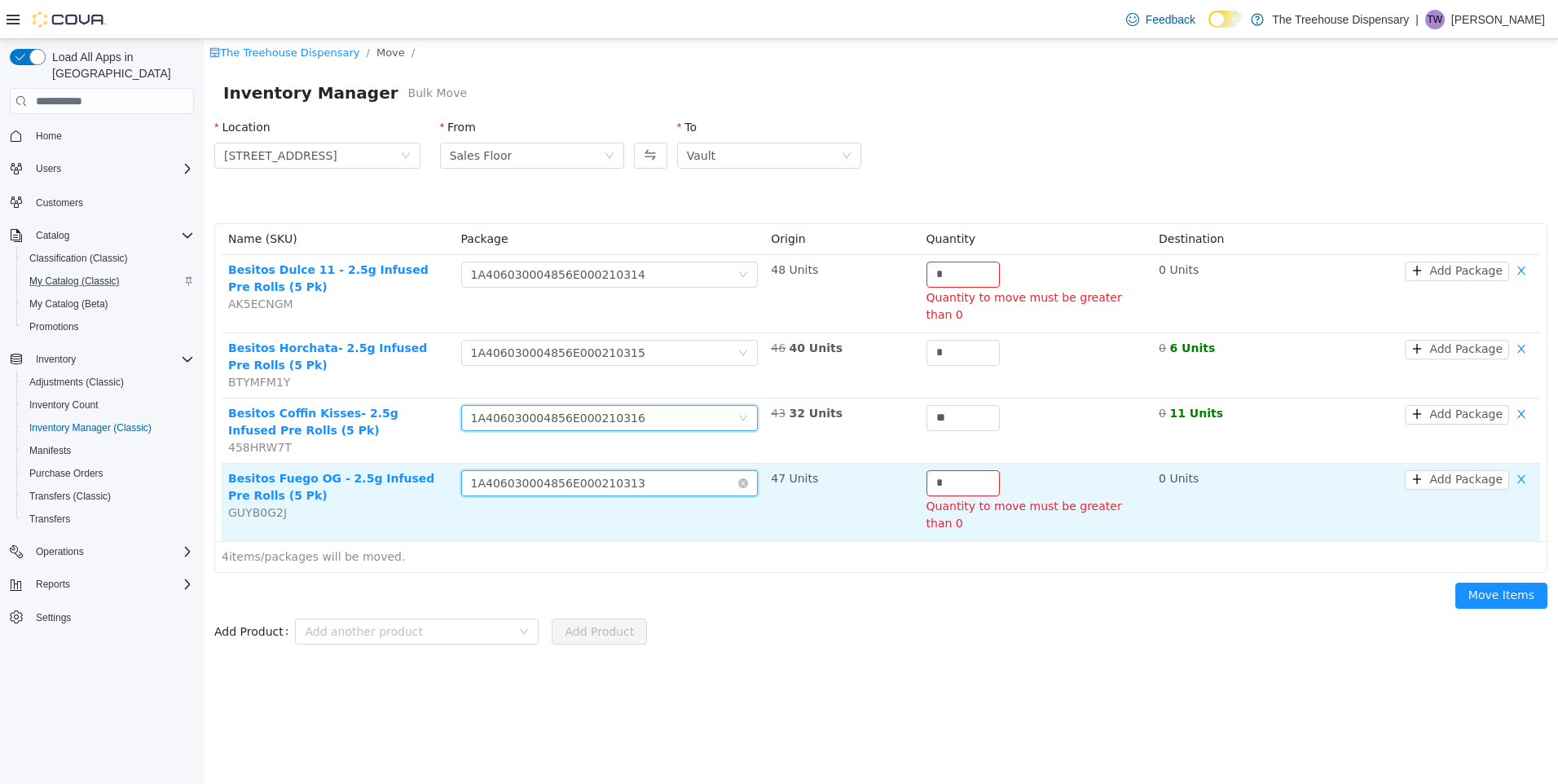
click at [705, 471] on div "Choose Package 1A406030004856E000210313" at bounding box center [605, 483] width 267 height 24
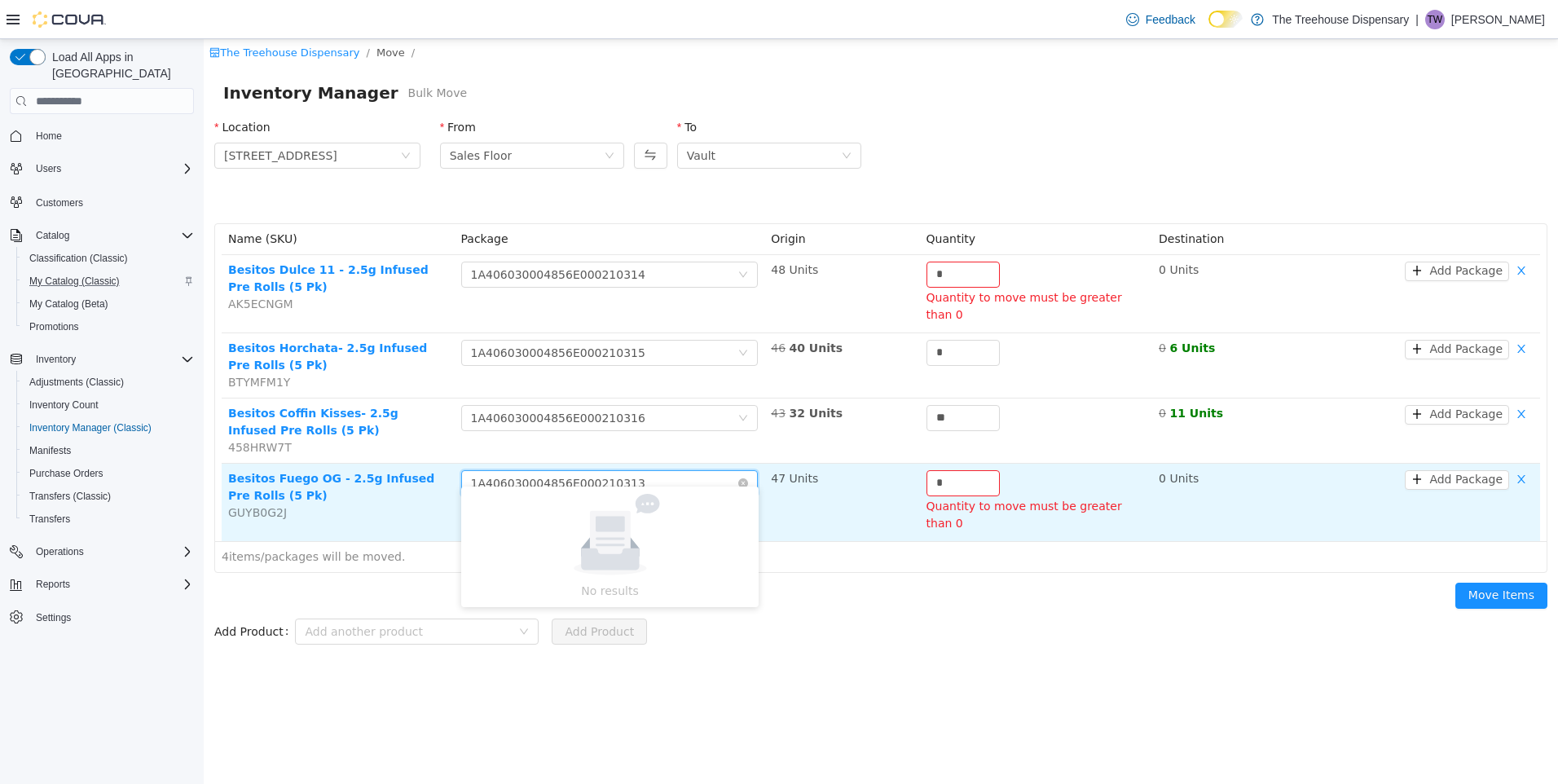
click at [700, 472] on div "Choose Package 1A406030004856E000210313" at bounding box center [605, 483] width 267 height 24
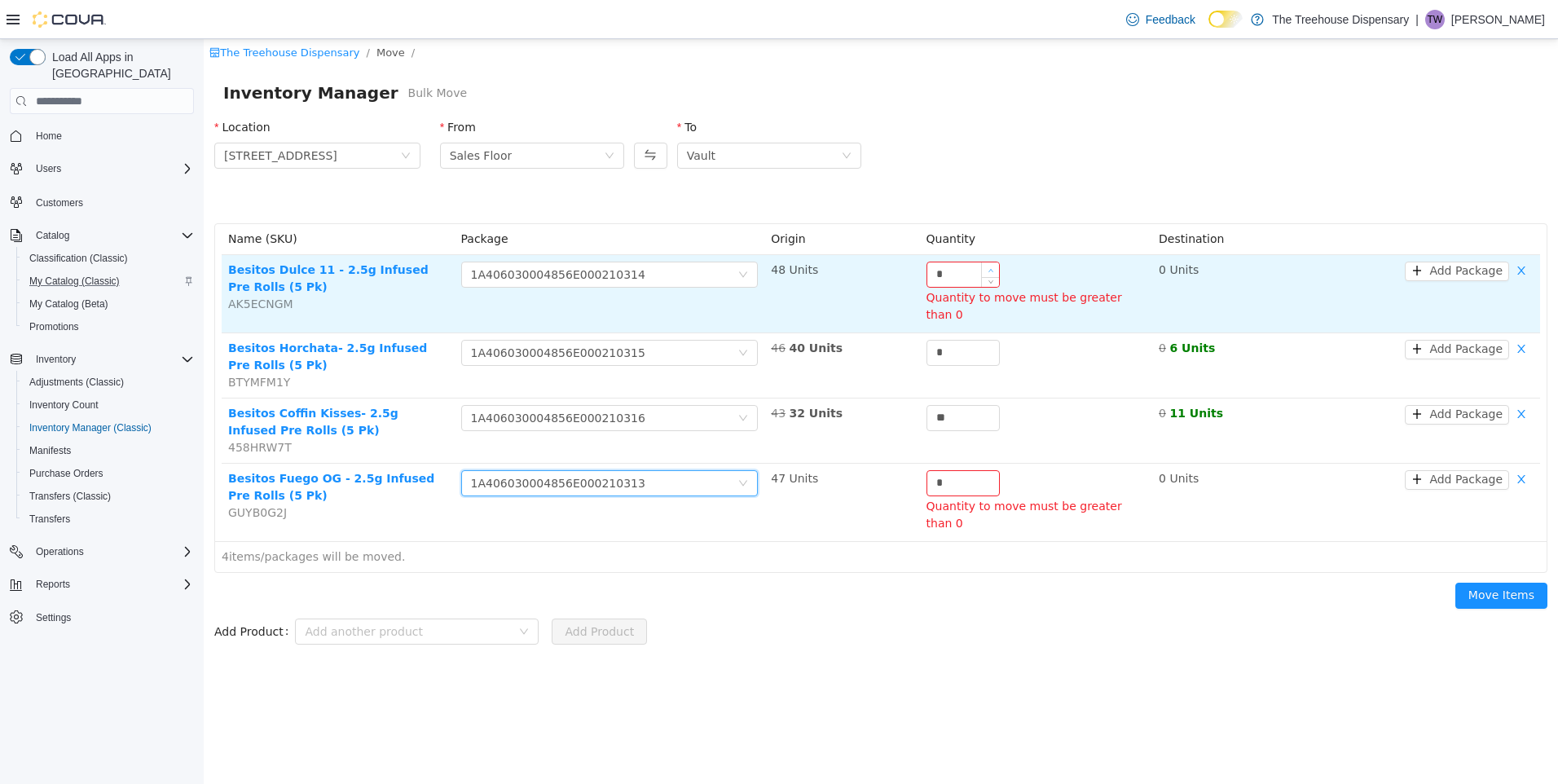
click at [982, 275] on span "Increase Value" at bounding box center [991, 269] width 18 height 15
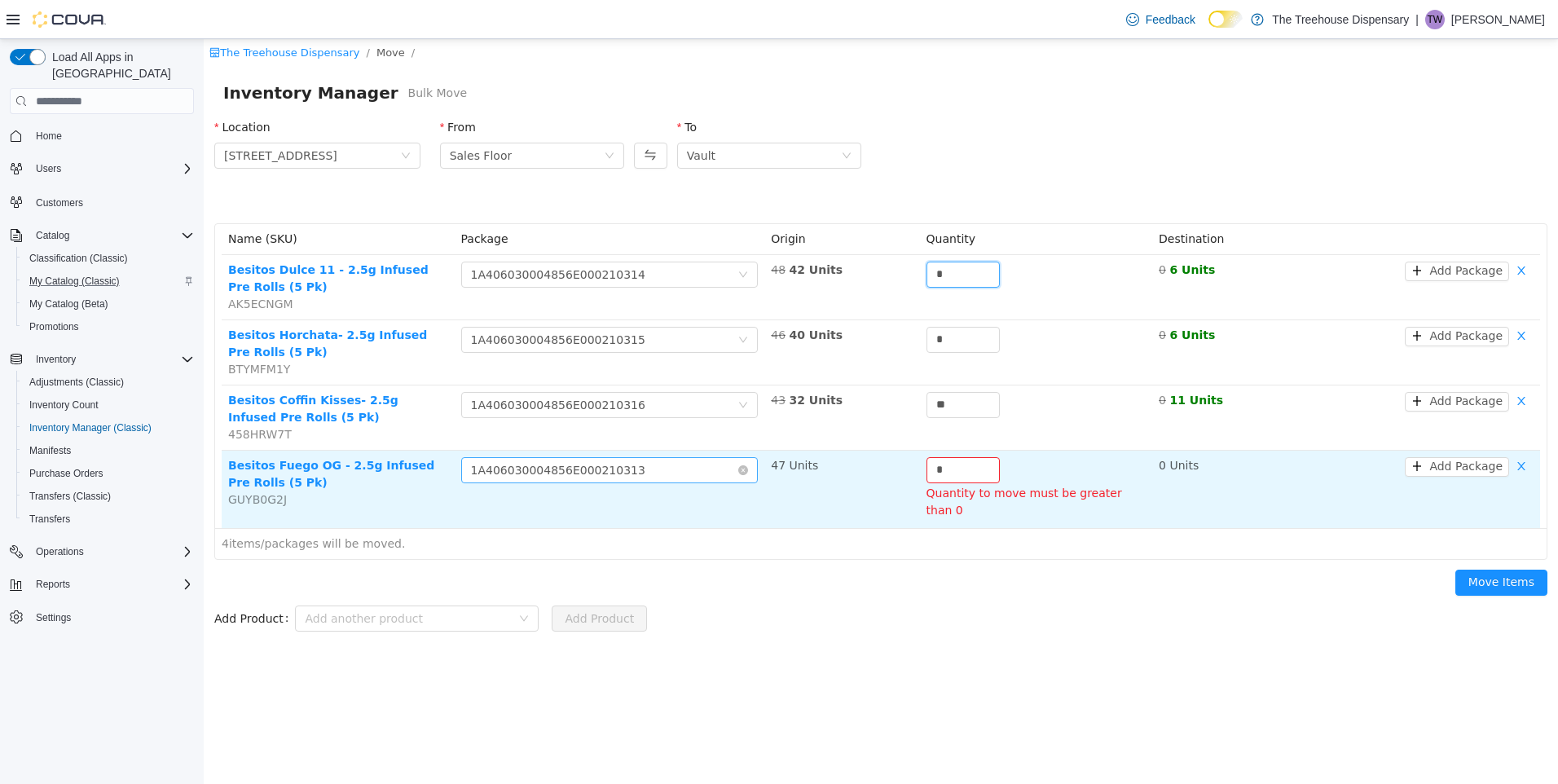
type input "*"
click at [651, 471] on div "Choose Package 1A406030004856E000210313" at bounding box center [605, 470] width 267 height 24
click at [955, 470] on input "*" at bounding box center [963, 470] width 72 height 24
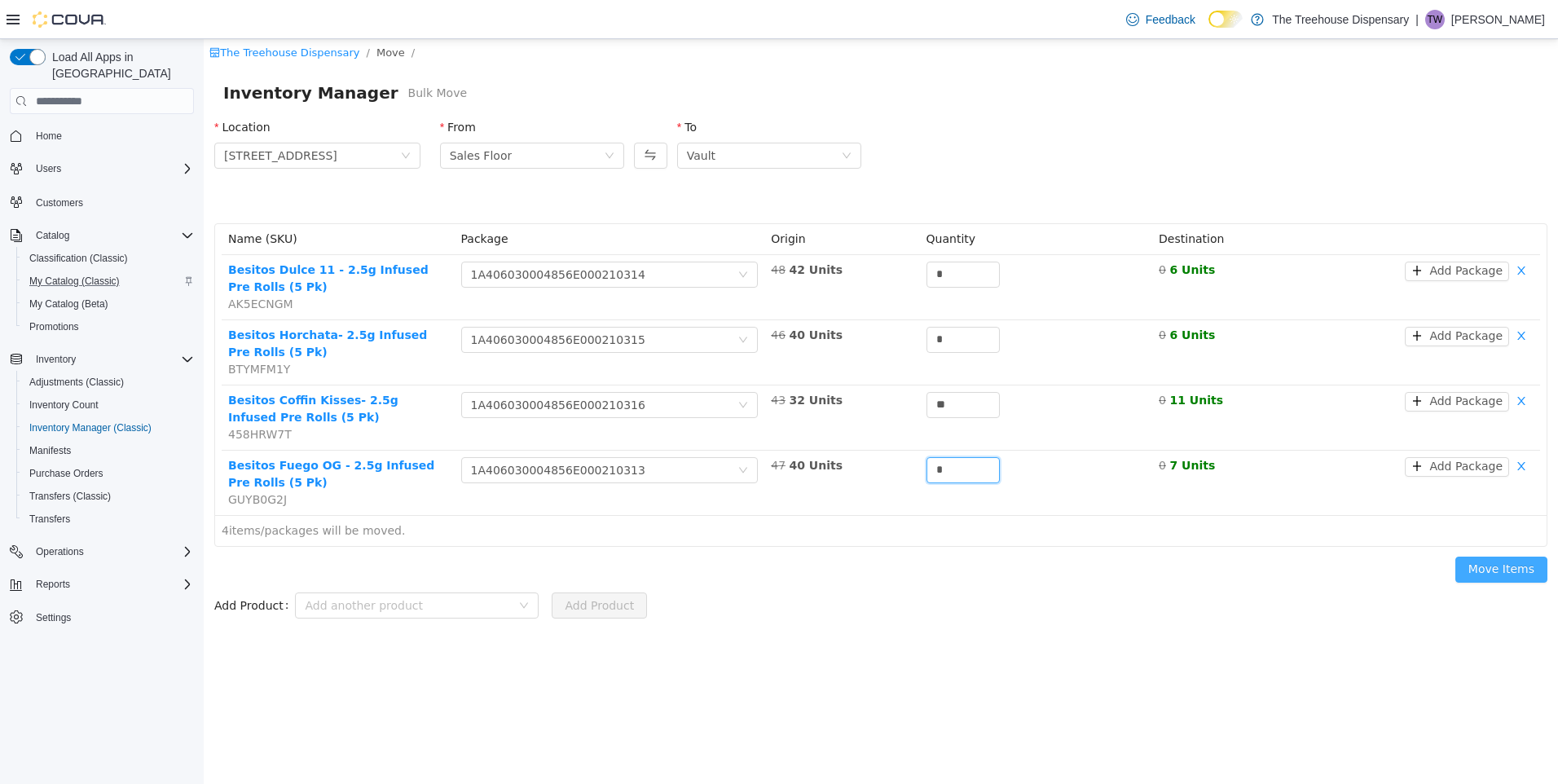
type input "*"
click at [1500, 570] on button "Move Items" at bounding box center [1501, 569] width 92 height 26
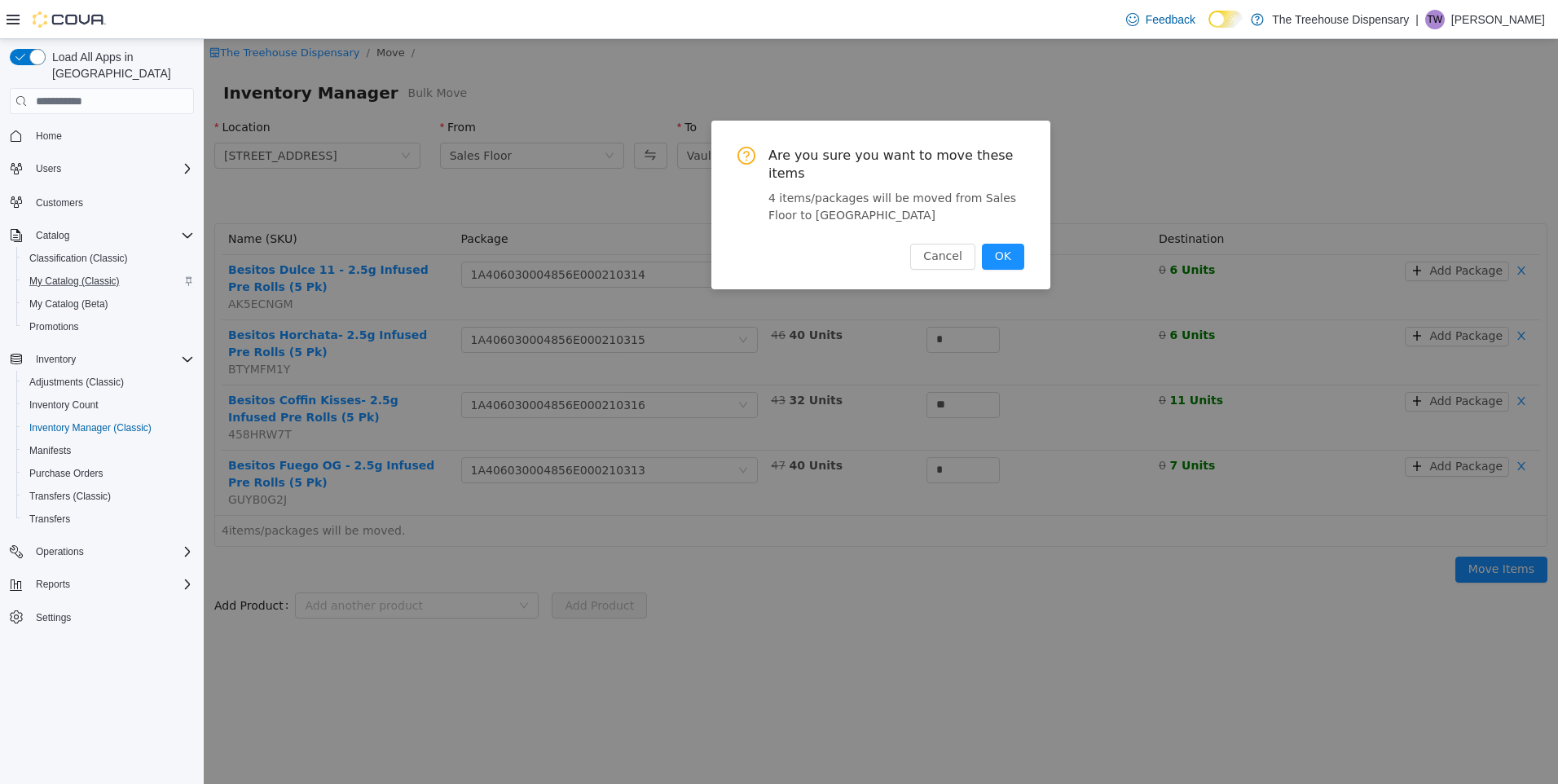
click at [1016, 244] on button "OK" at bounding box center [1003, 256] width 43 height 26
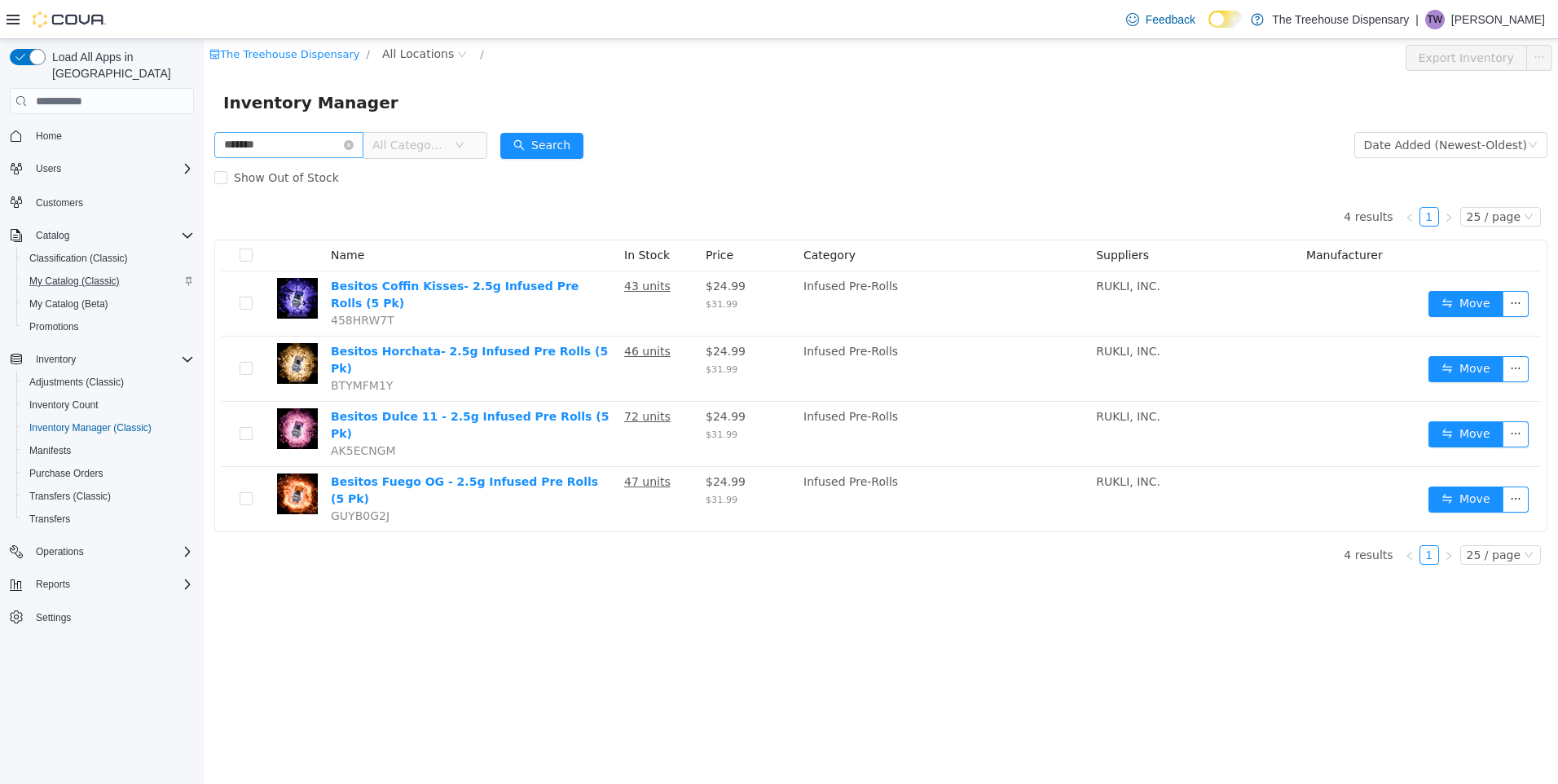
click at [354, 146] on icon "icon: close-circle" at bounding box center [349, 145] width 10 height 10
